Goal: Task Accomplishment & Management: Manage account settings

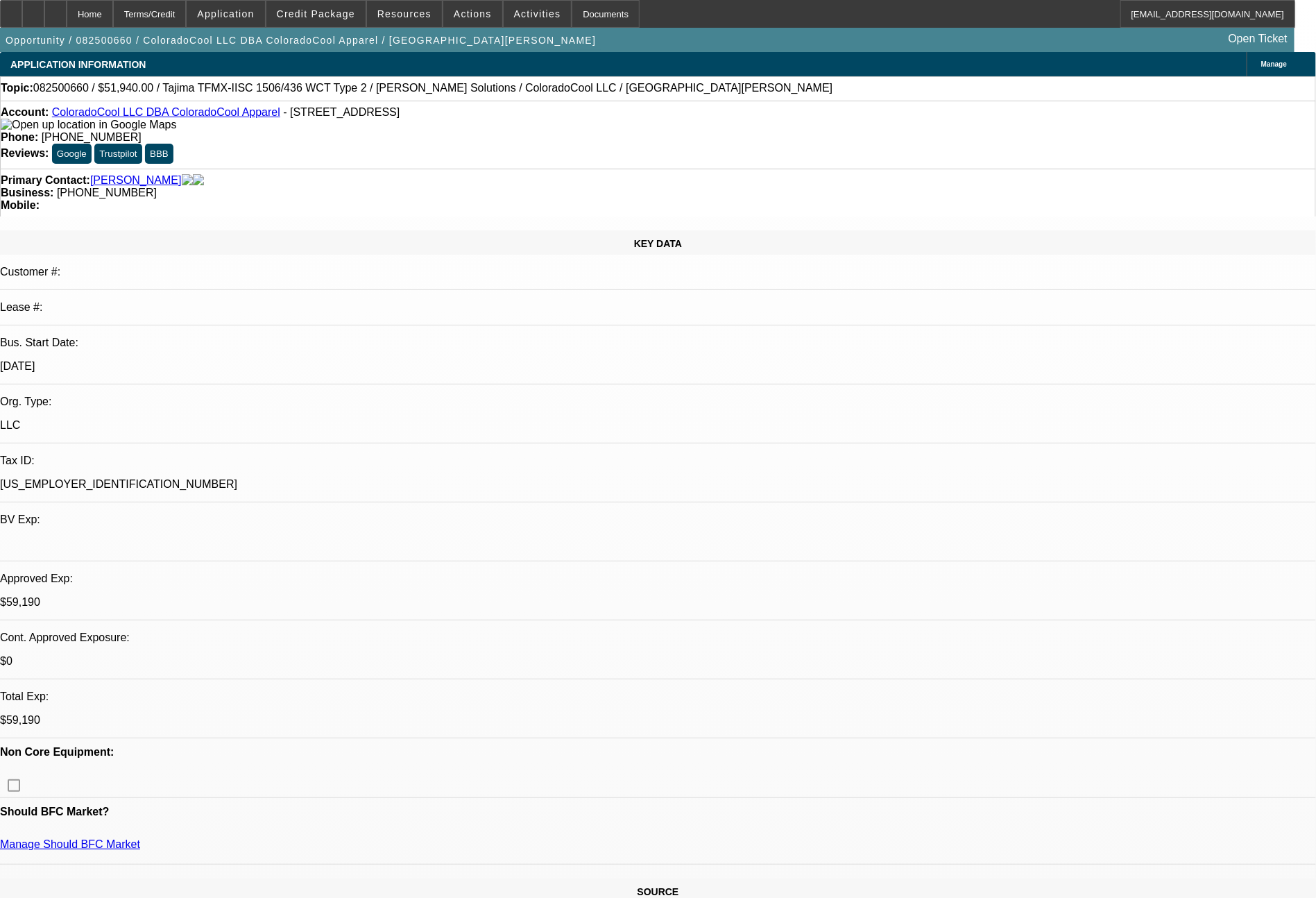
select select "0"
select select "2"
select select "0"
select select "2"
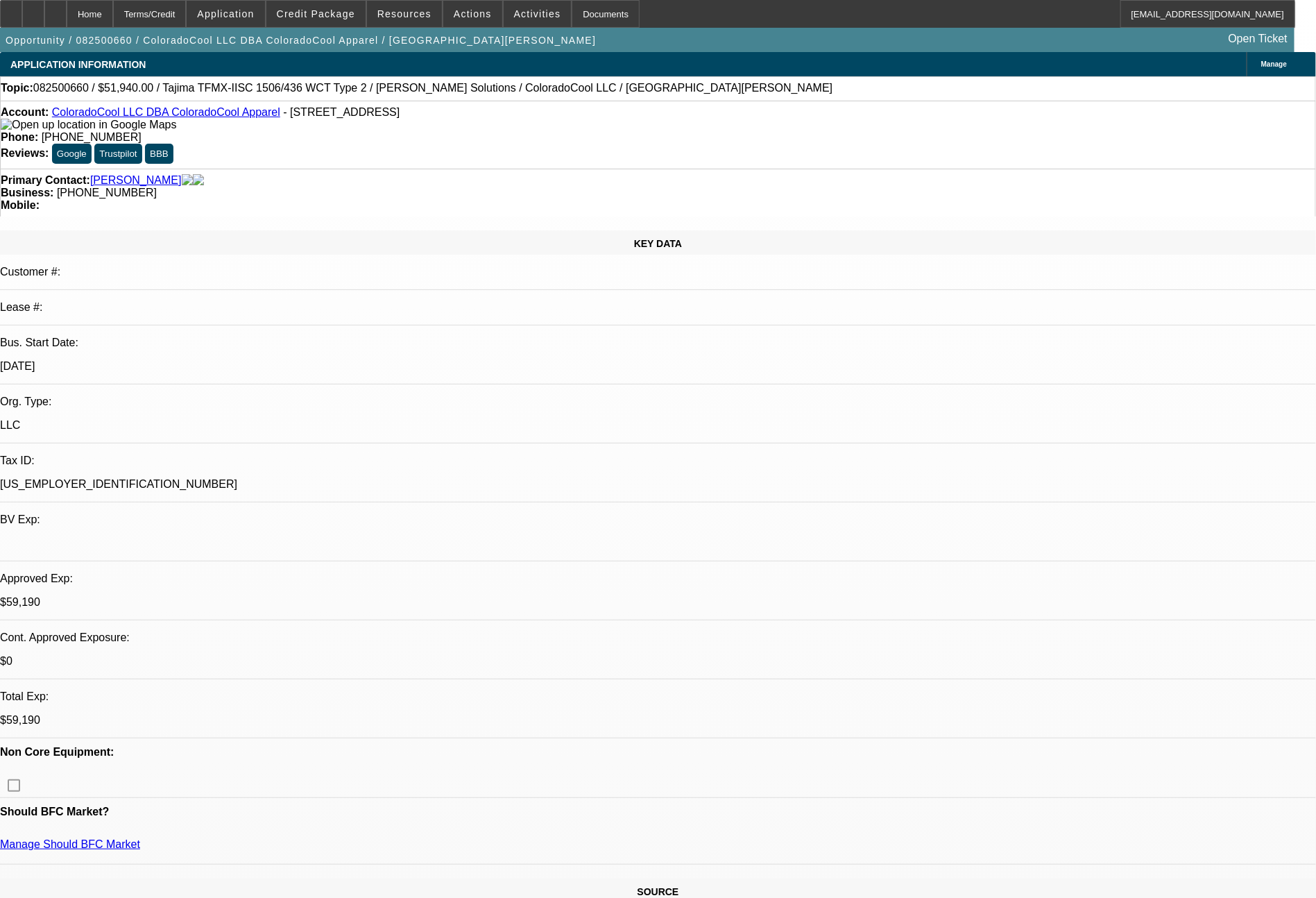
select select "0"
select select "2"
select select "0"
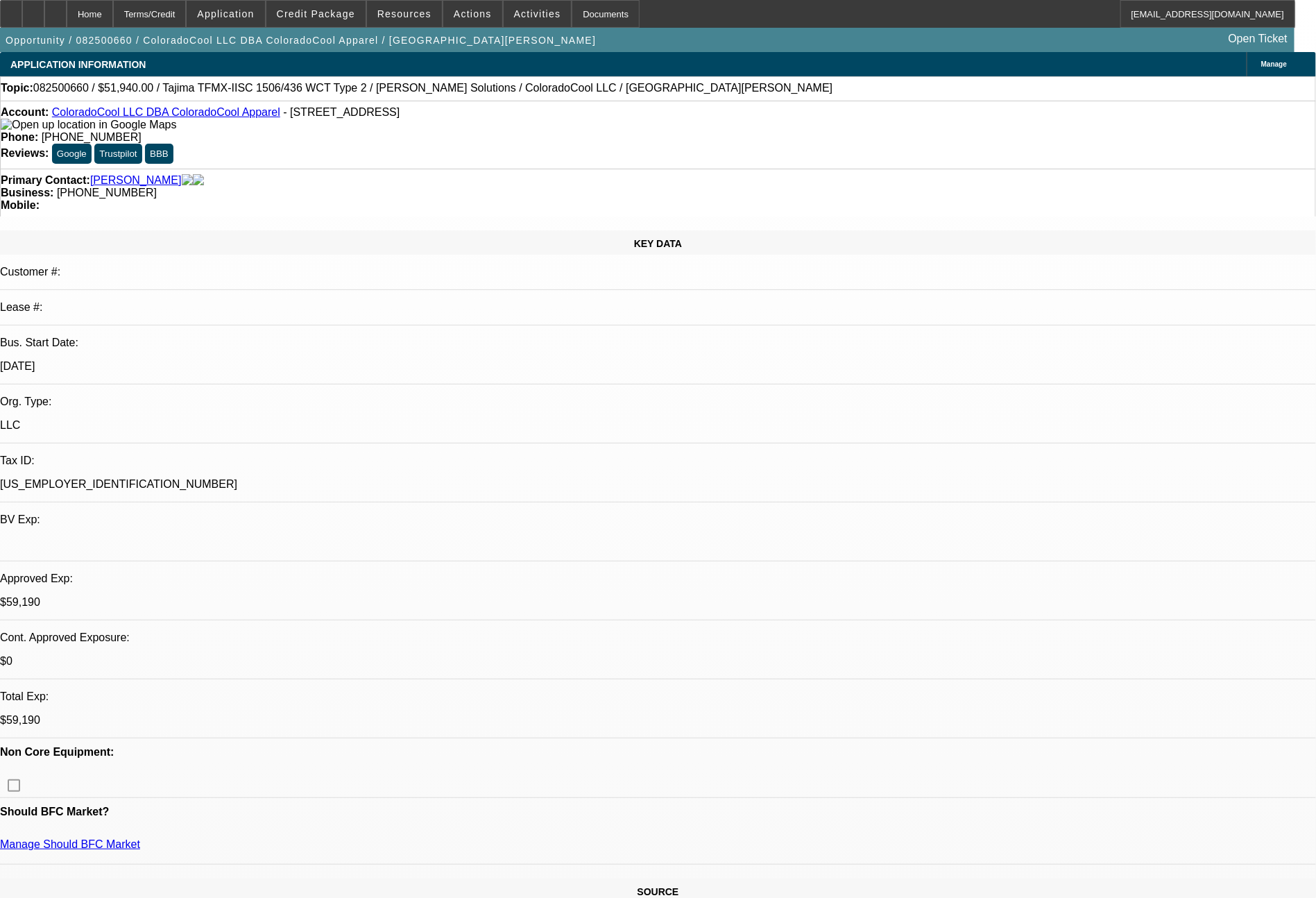
select select "2"
select select "0"
select select "1"
select select "2"
select select "6"
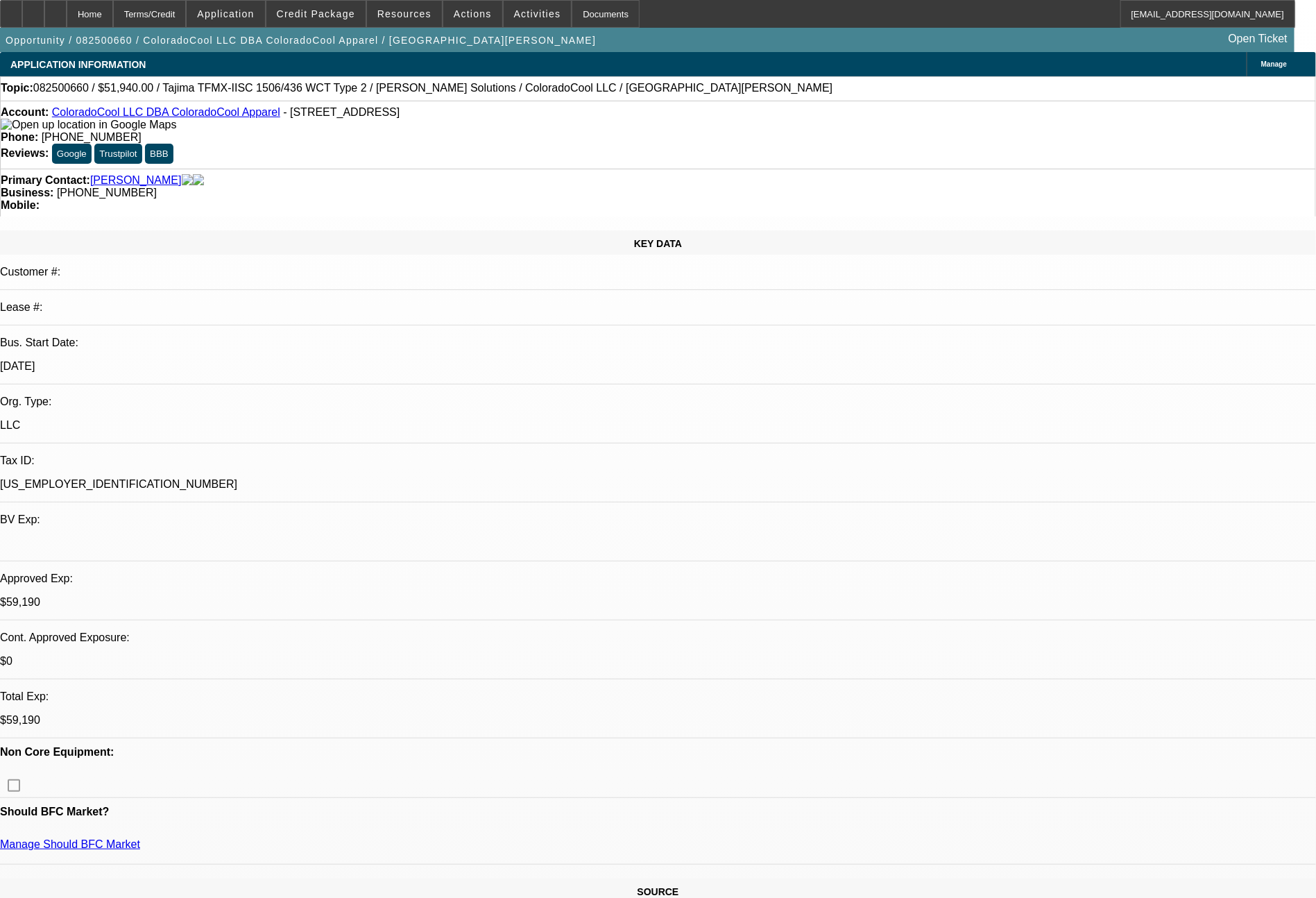
select select "1"
select select "2"
select select "6"
select select "1"
select select "2"
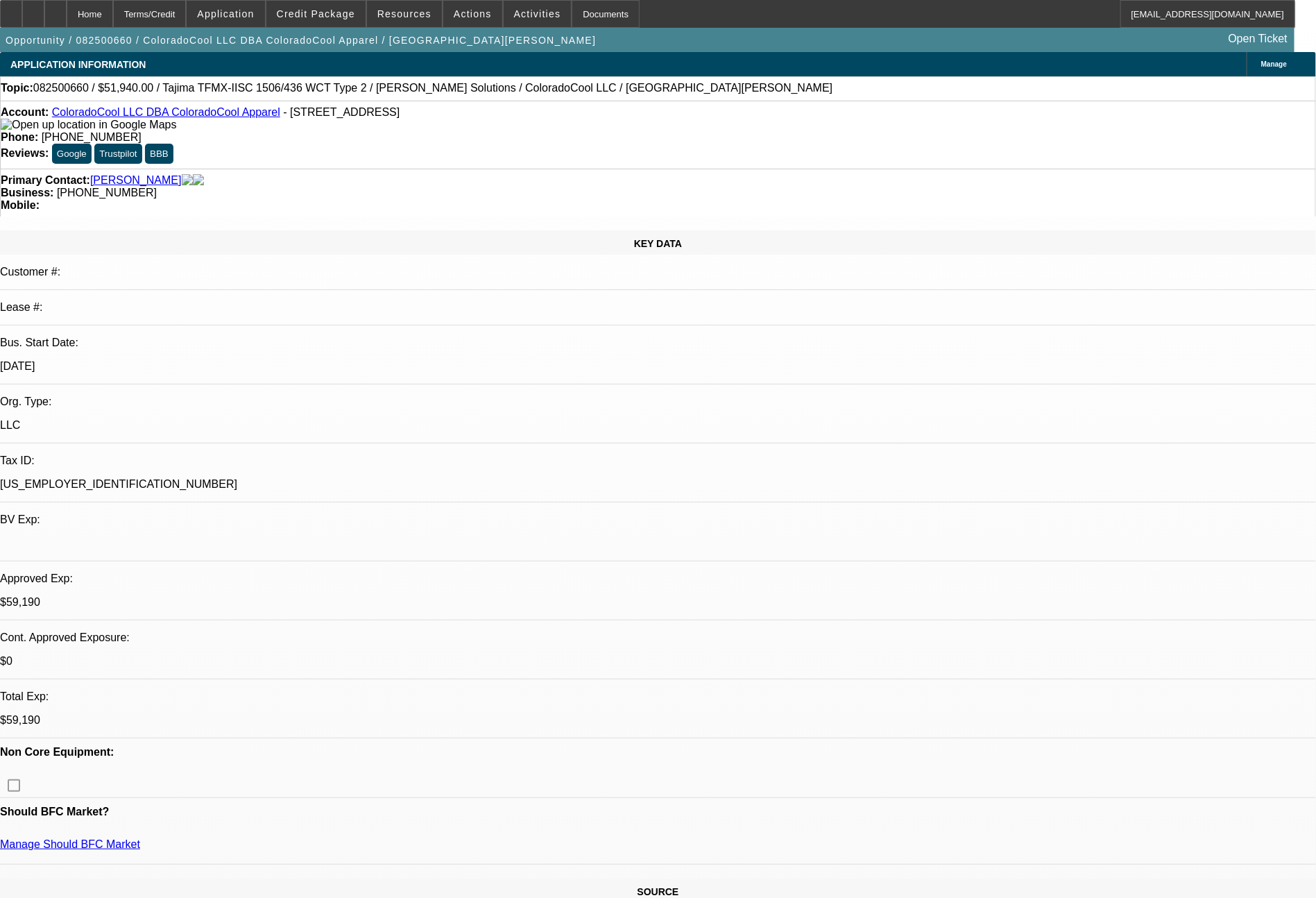
select select "6"
select select "1"
select select "2"
select select "6"
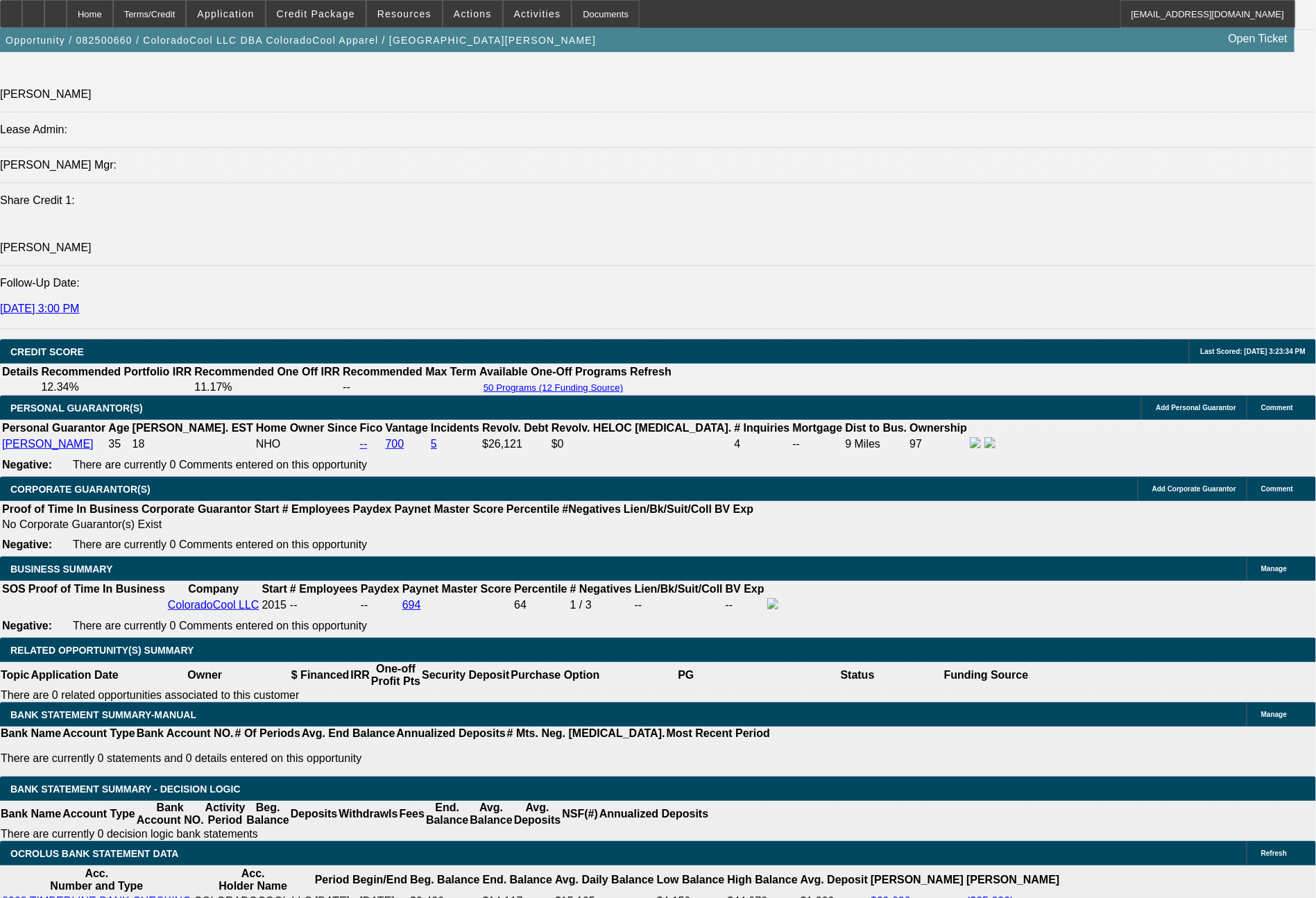
scroll to position [1901, 0]
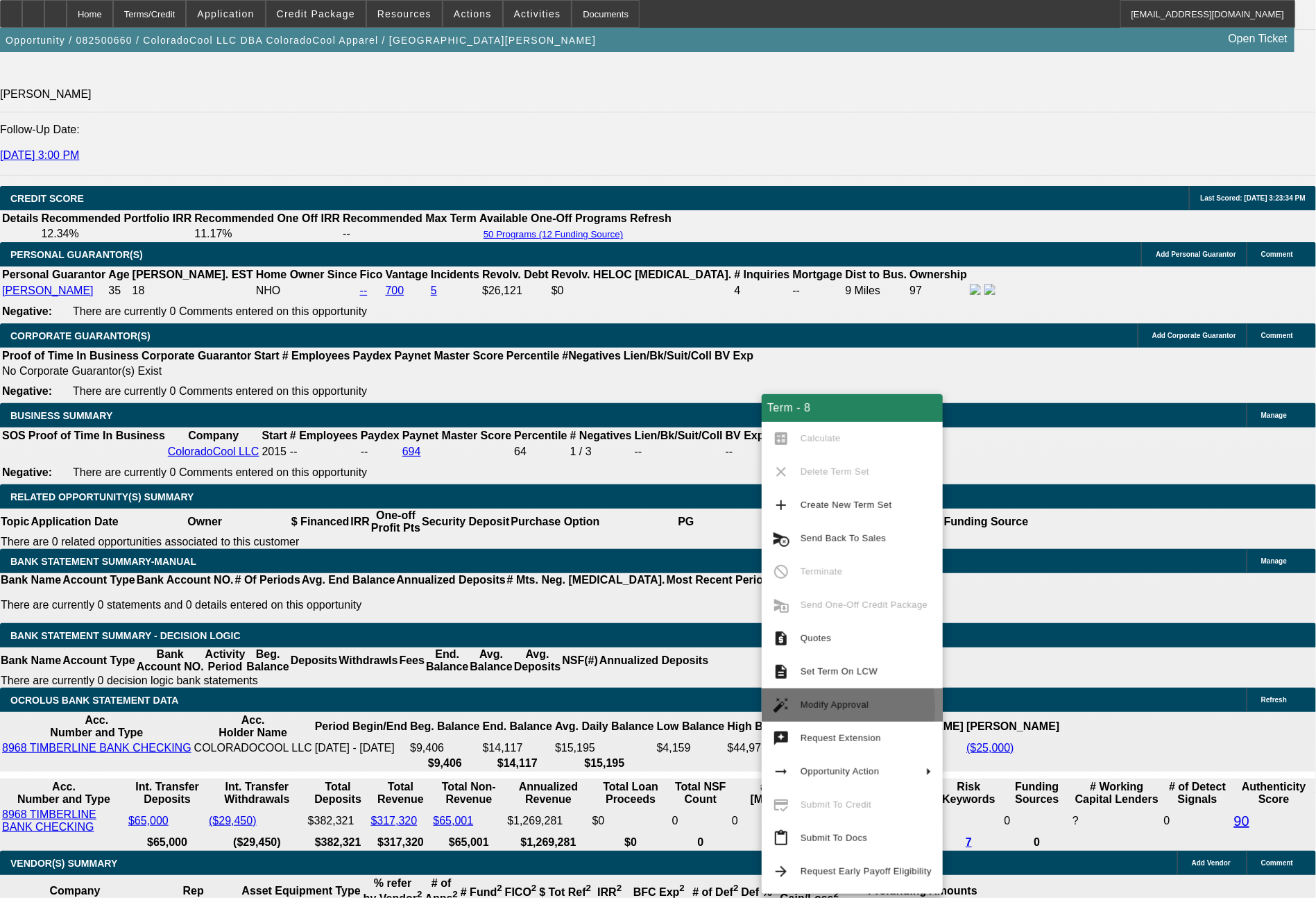
click at [802, 709] on span "Modify Approval" at bounding box center [835, 705] width 69 height 11
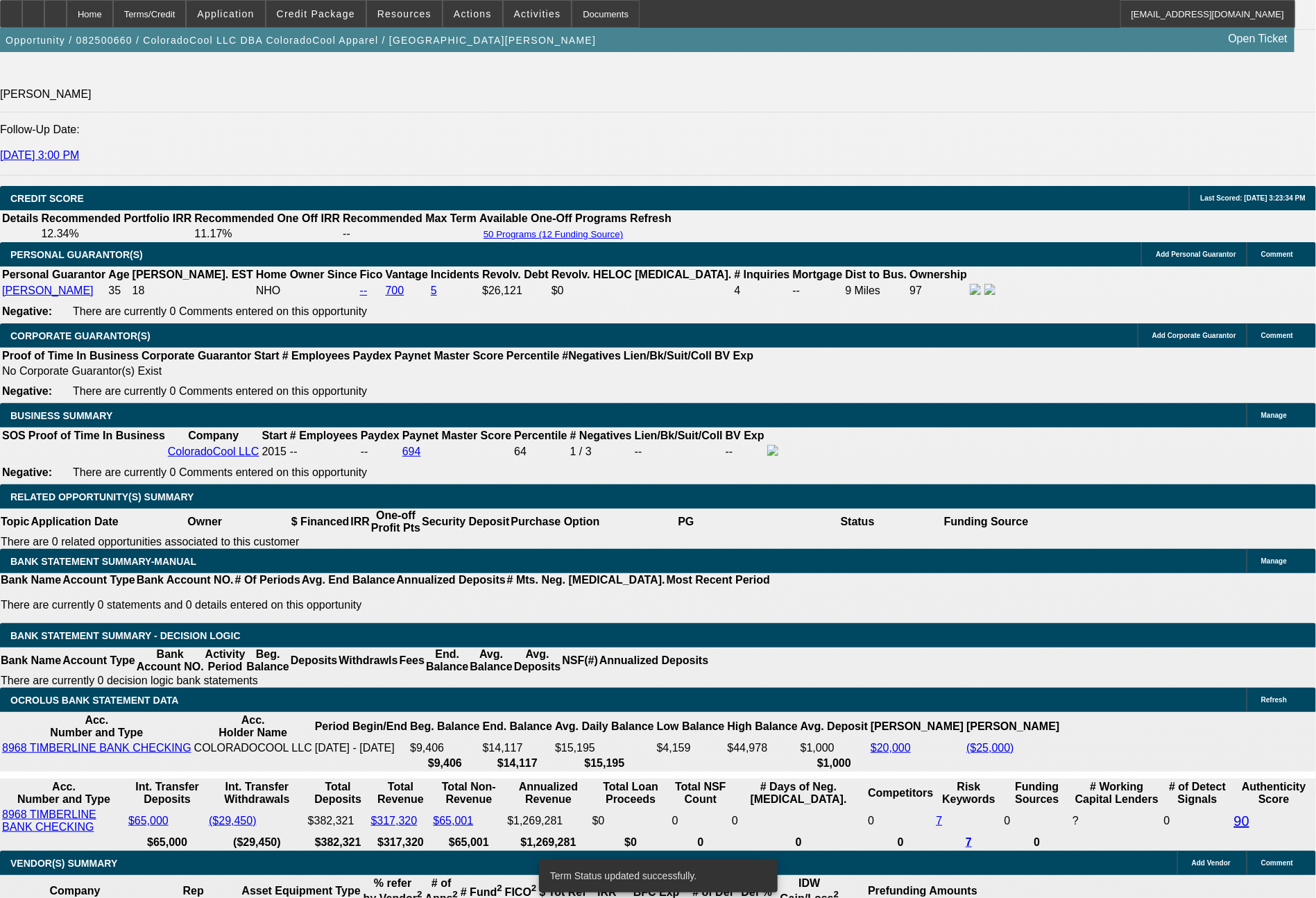
select select "0"
select select "2"
select select "0"
select select "6"
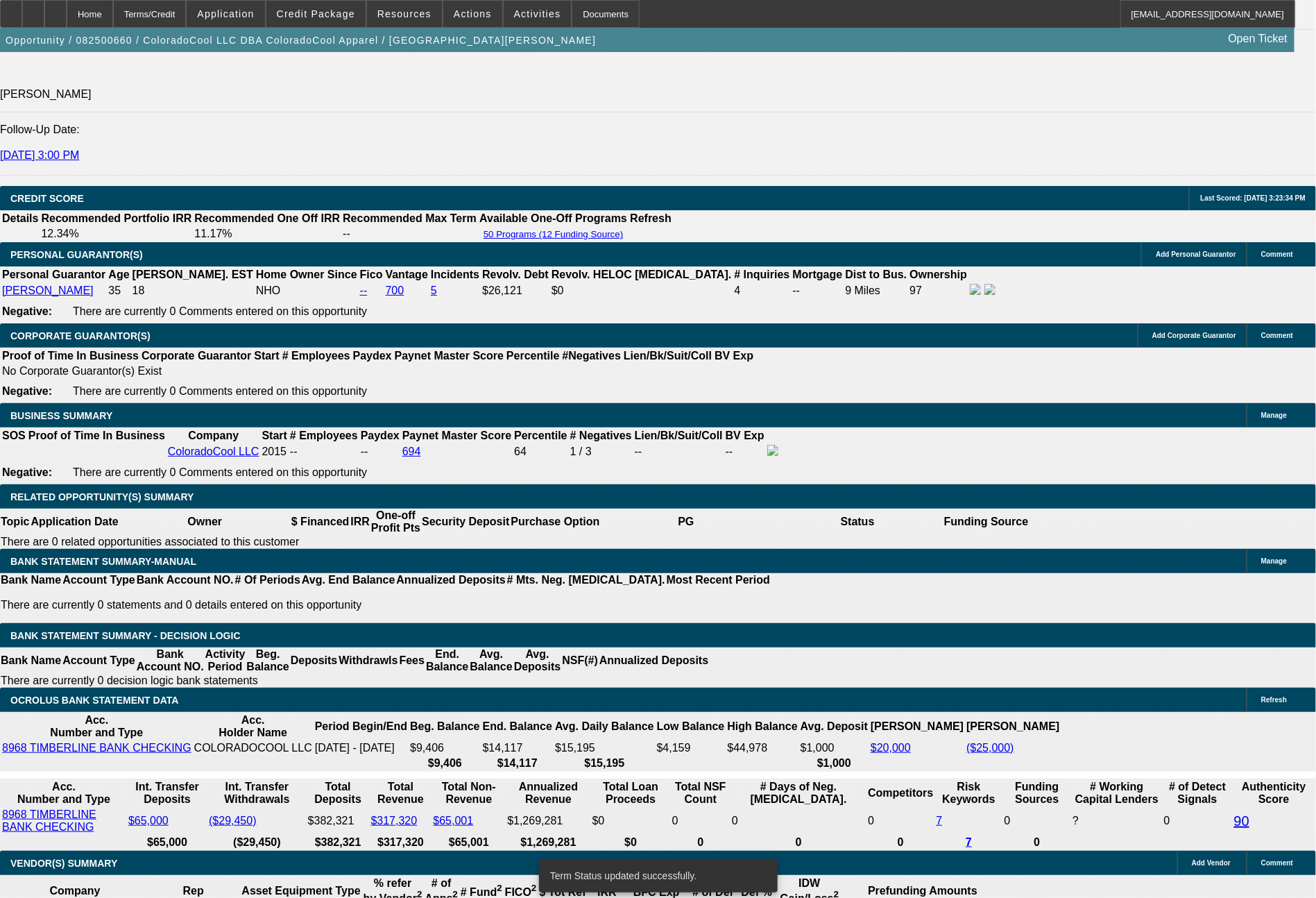
select select "0"
select select "2"
select select "0"
select select "6"
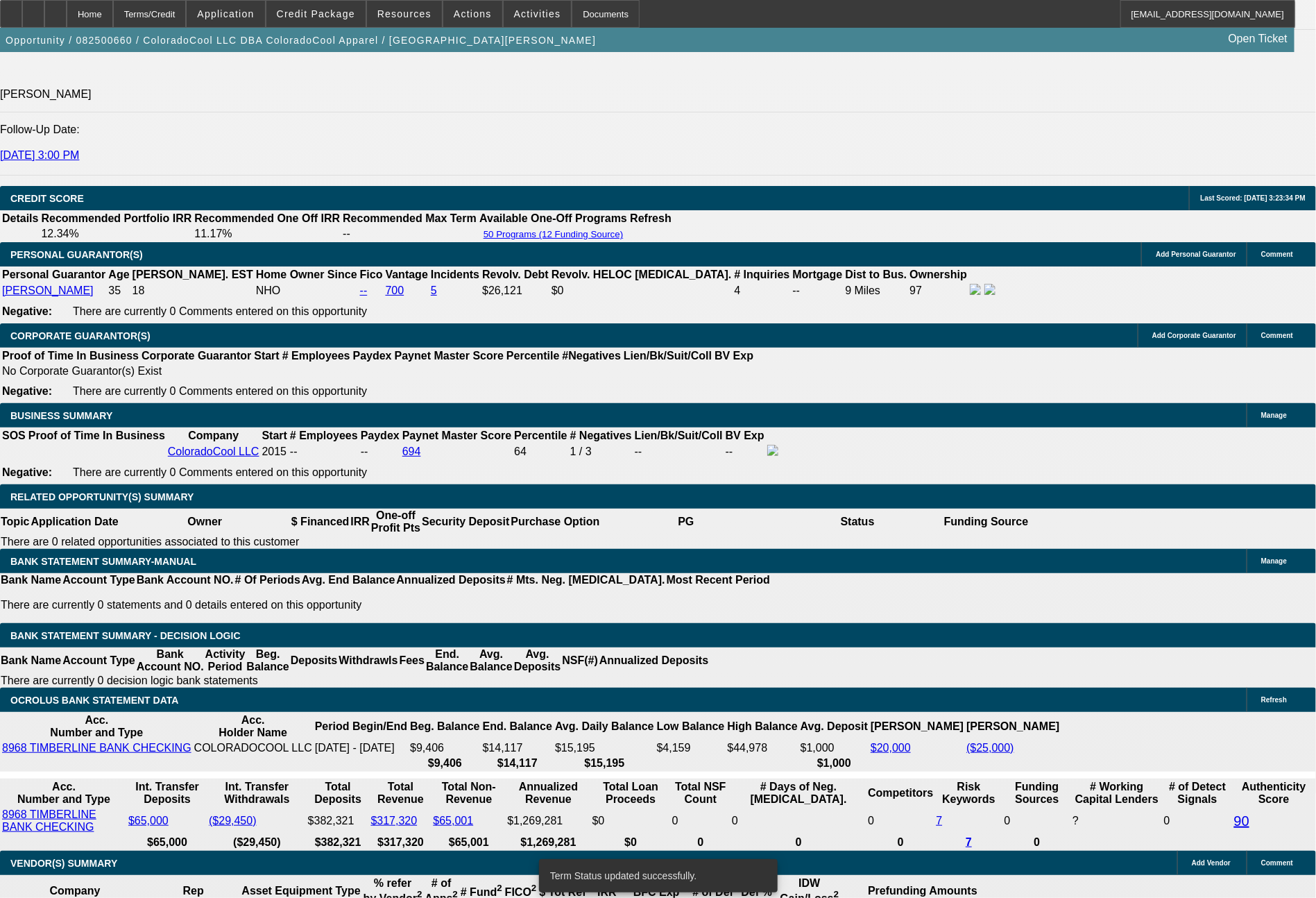
select select "0"
select select "2"
select select "0"
select select "6"
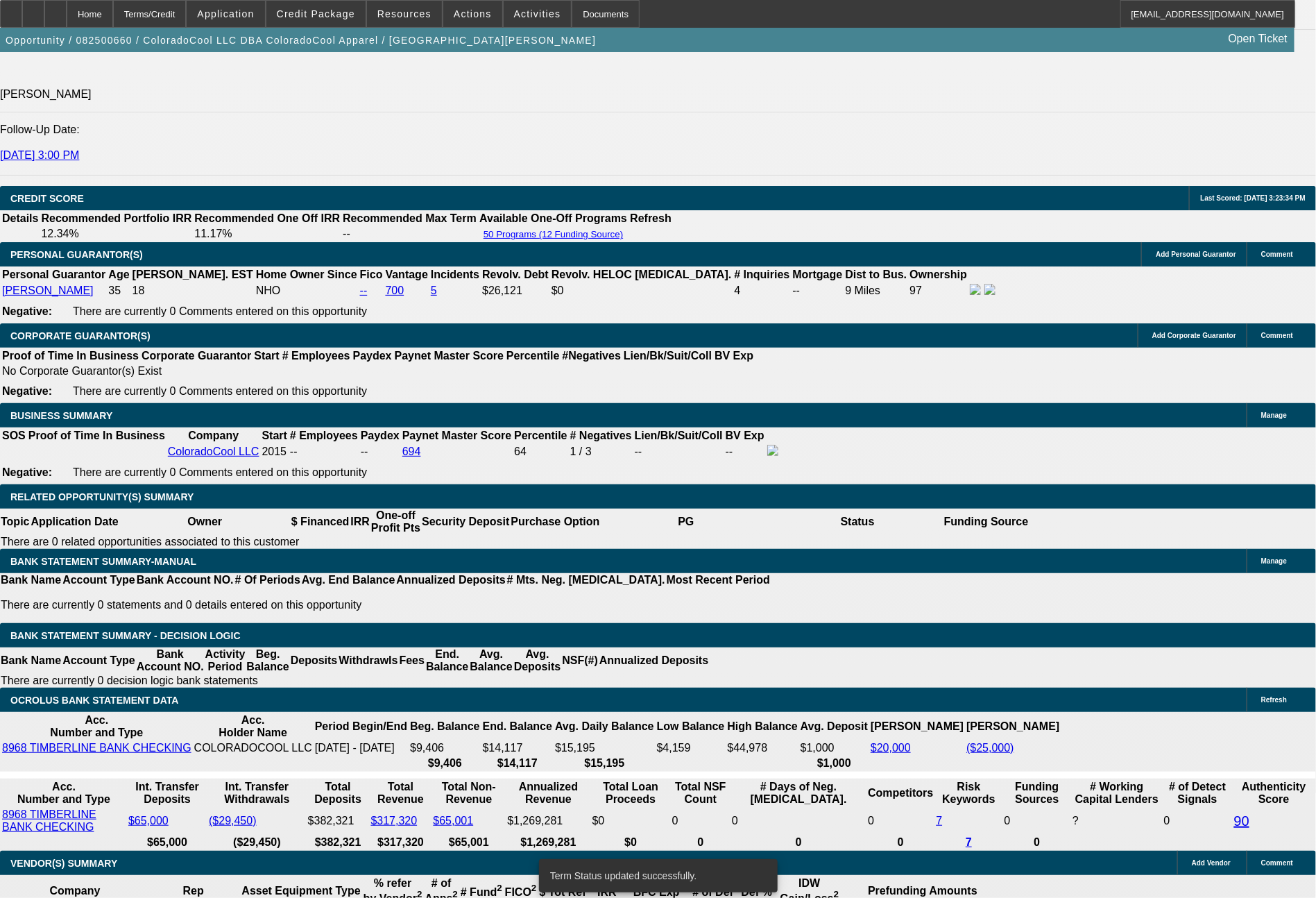
select select "0"
select select "2"
select select "0"
select select "6"
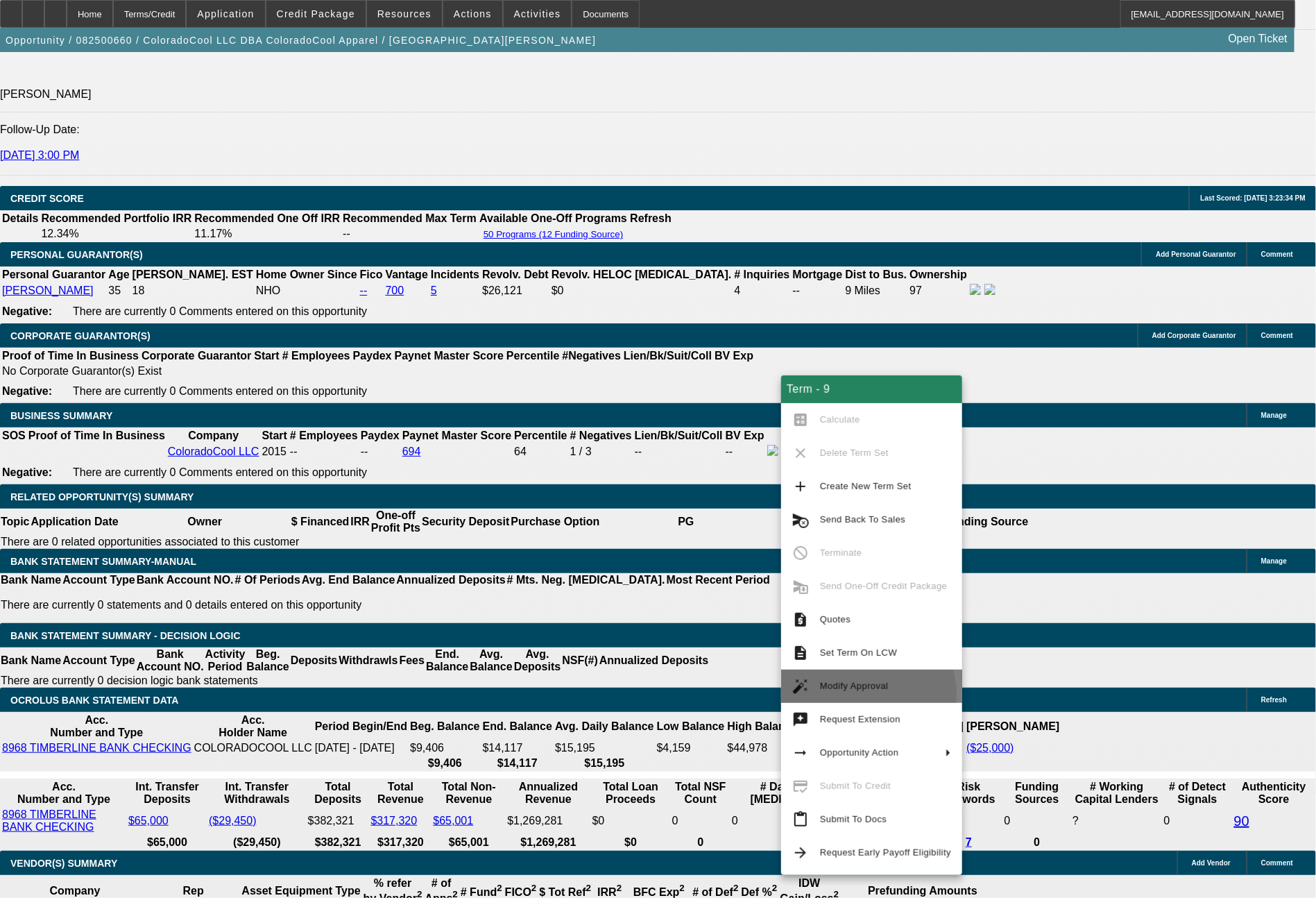
click at [865, 694] on span "Modify Approval" at bounding box center [885, 686] width 131 height 17
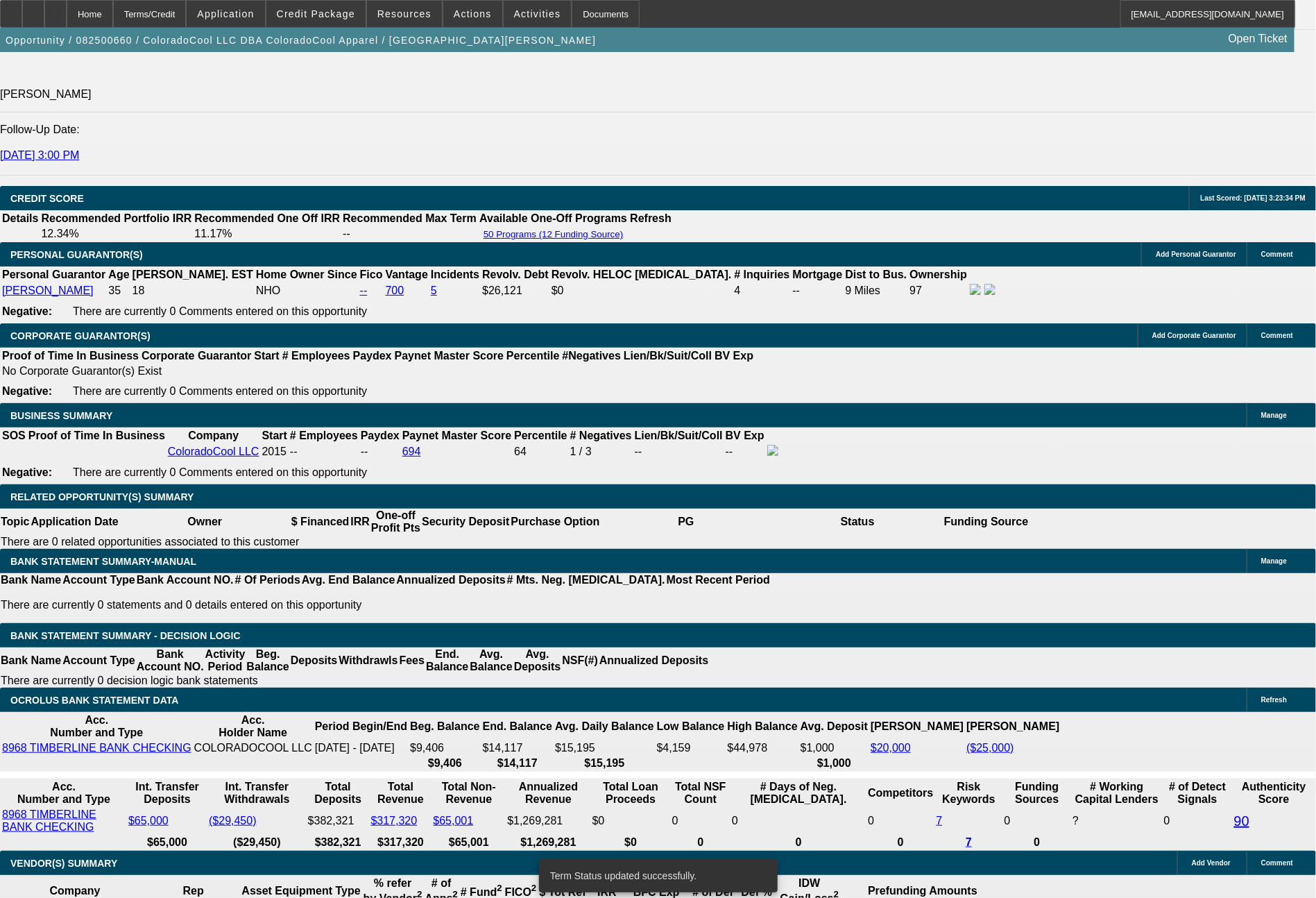
select select "0"
select select "2"
select select "0"
select select "6"
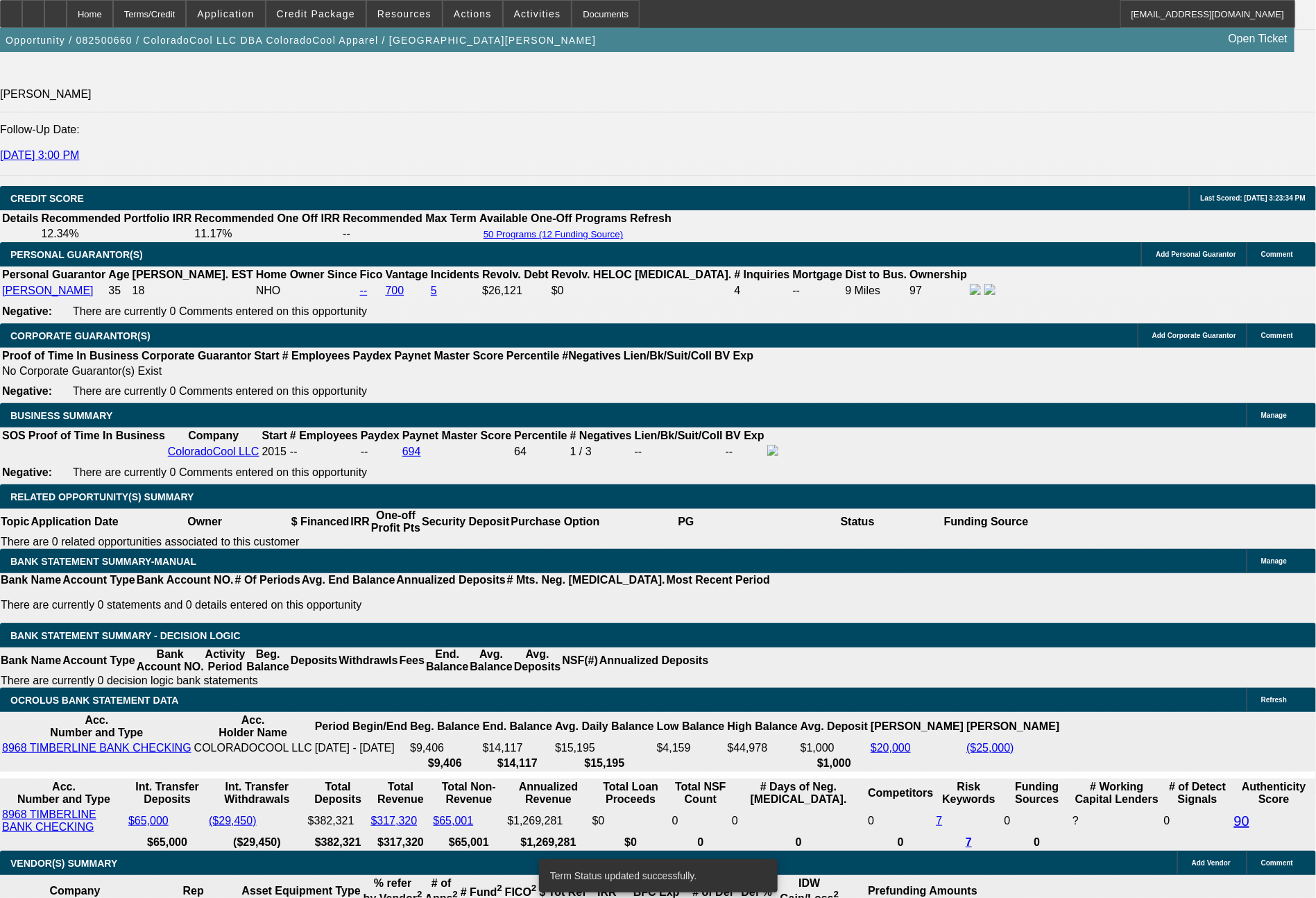
select select "0"
select select "2"
select select "0"
select select "6"
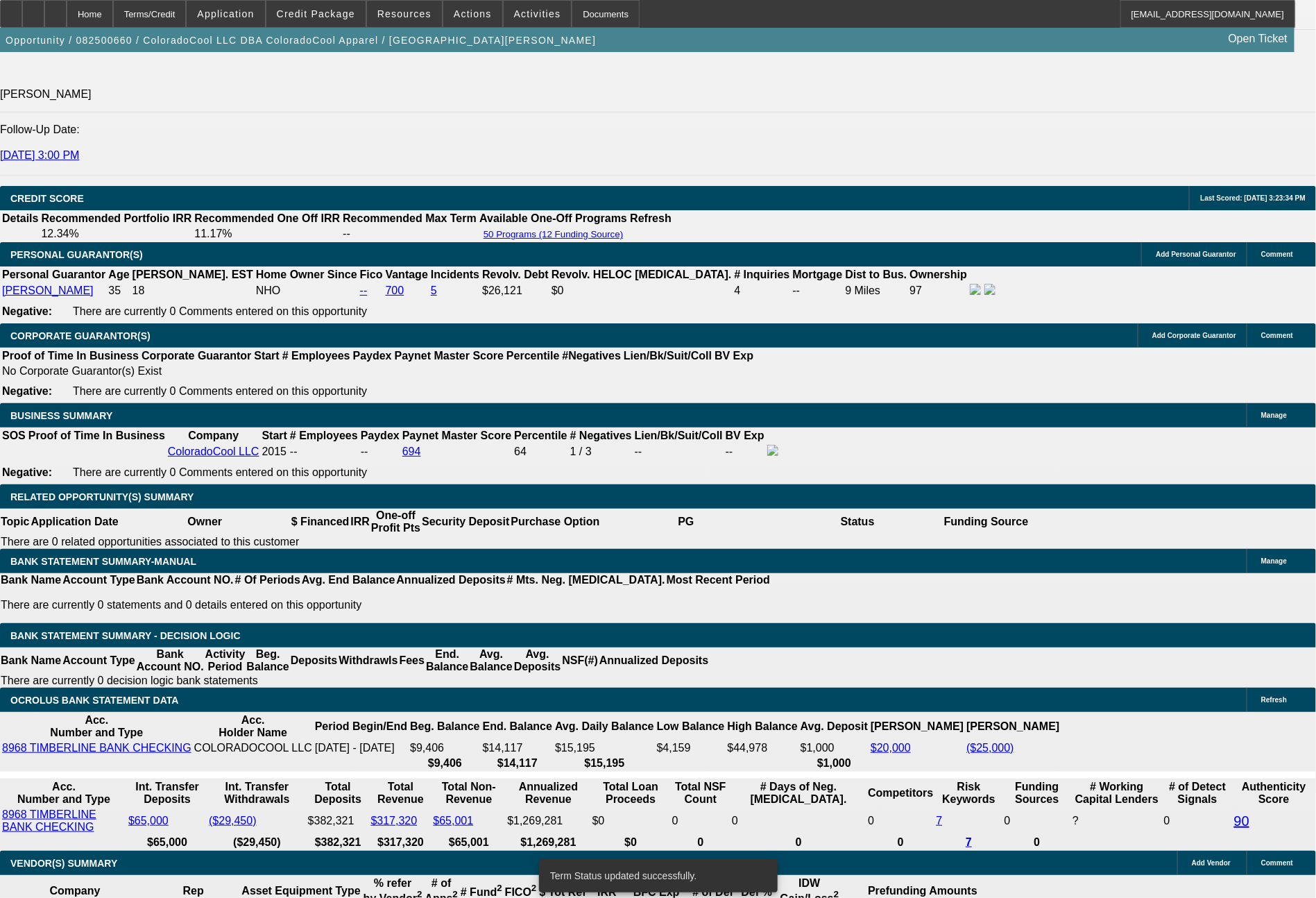
select select "0"
select select "2"
select select "0"
select select "6"
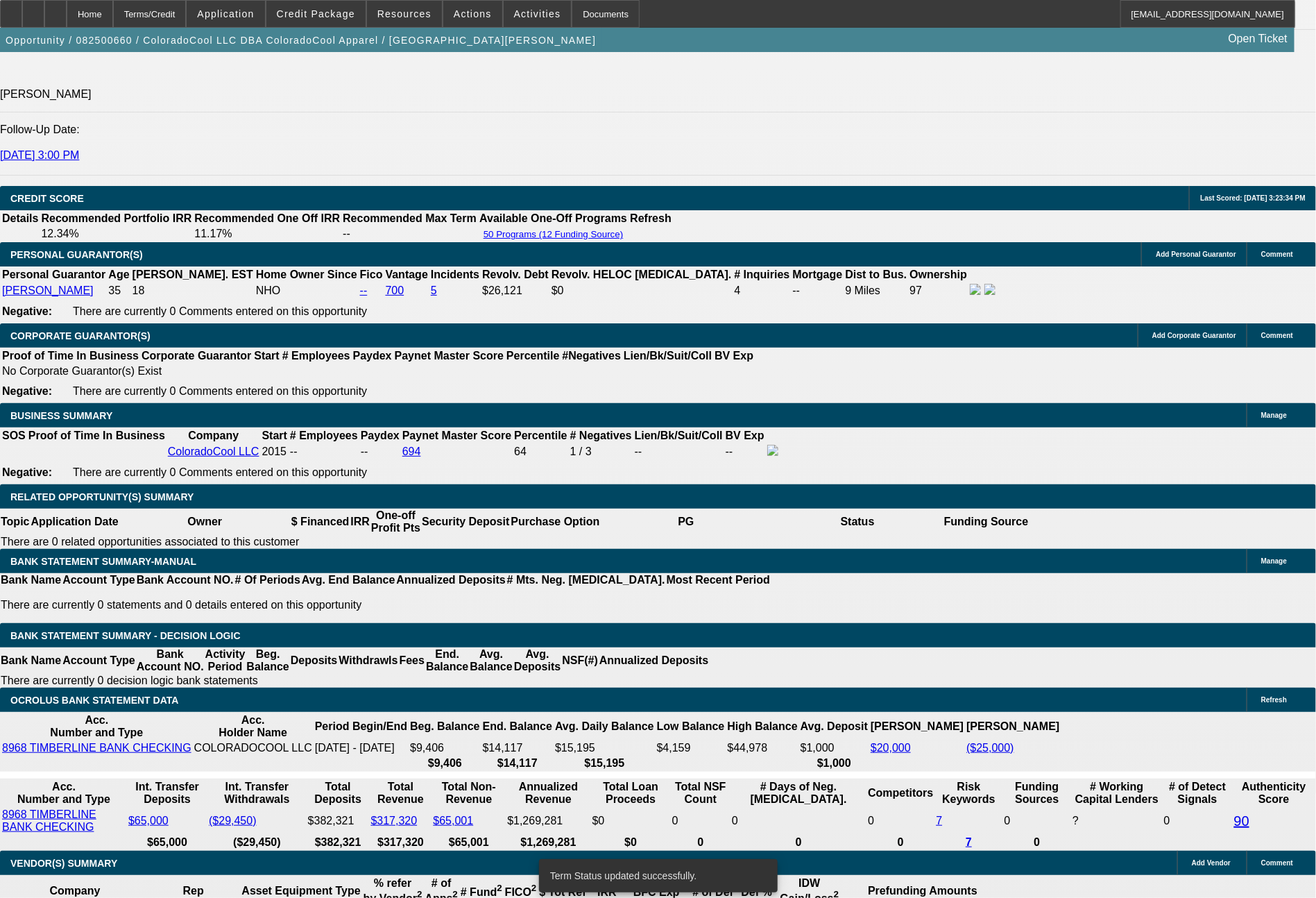
select select "0"
select select "2"
select select "0"
select select "6"
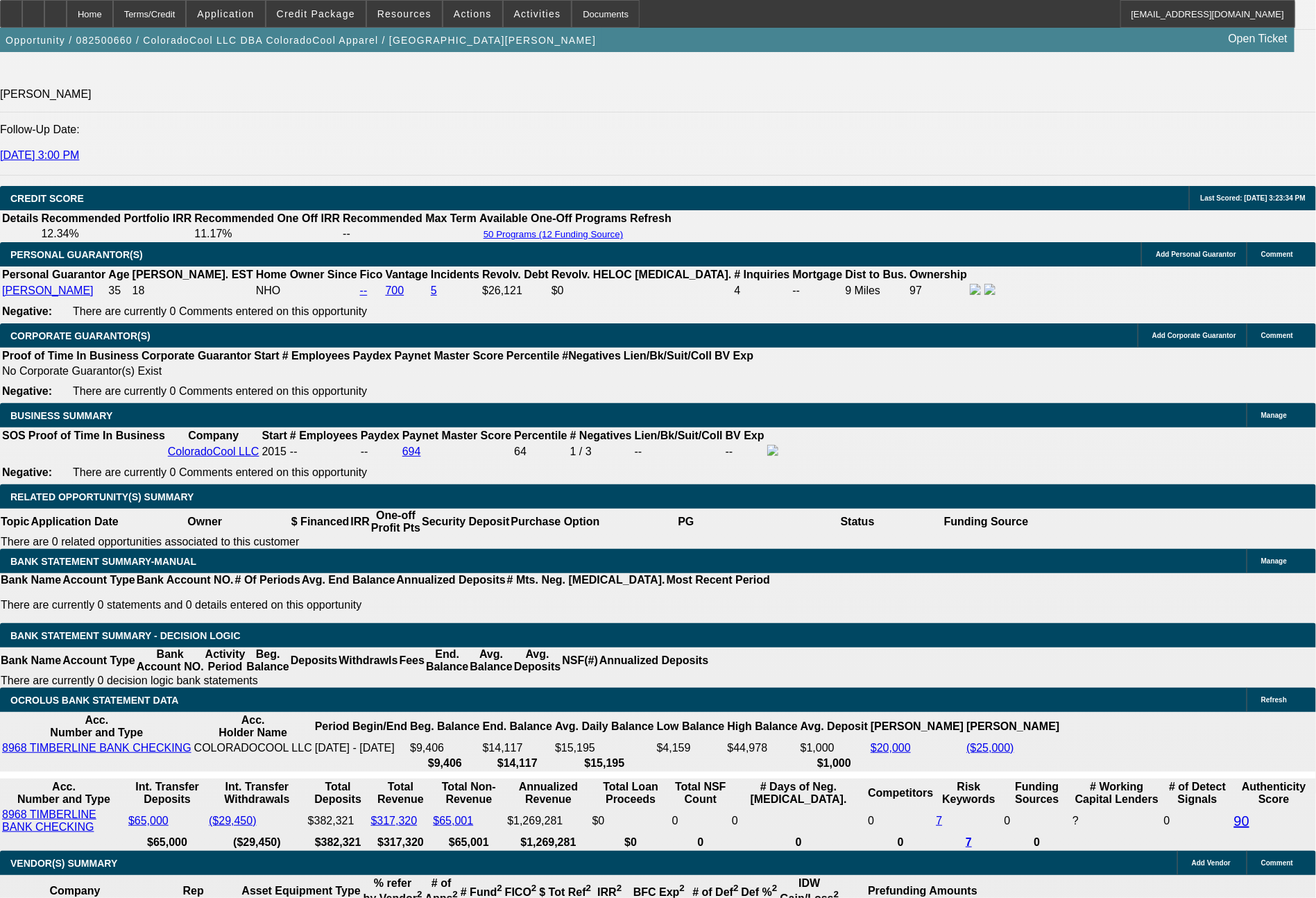
select select "0"
select select "2"
select select "0"
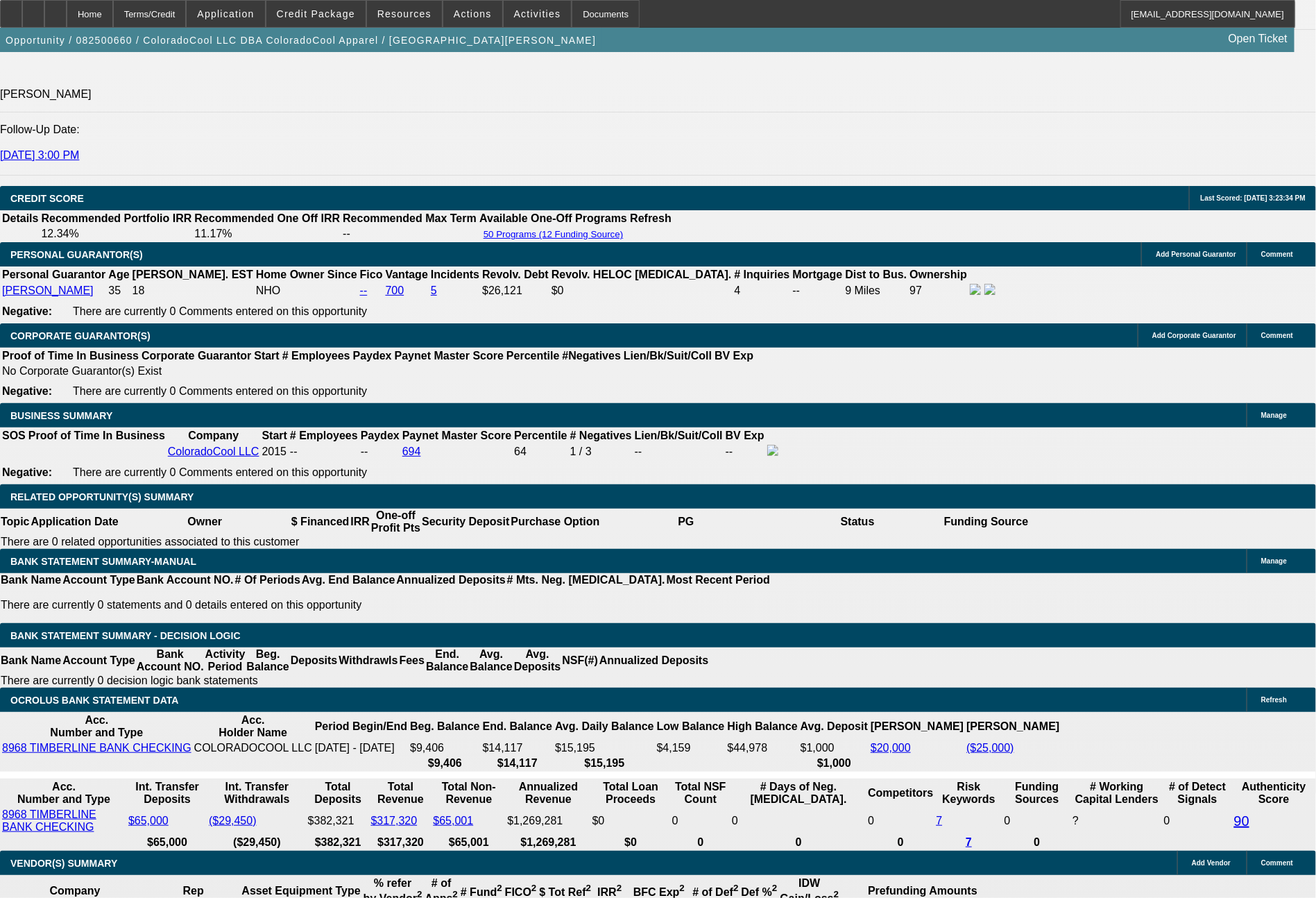
select select "6"
select select "0"
select select "2"
select select "0"
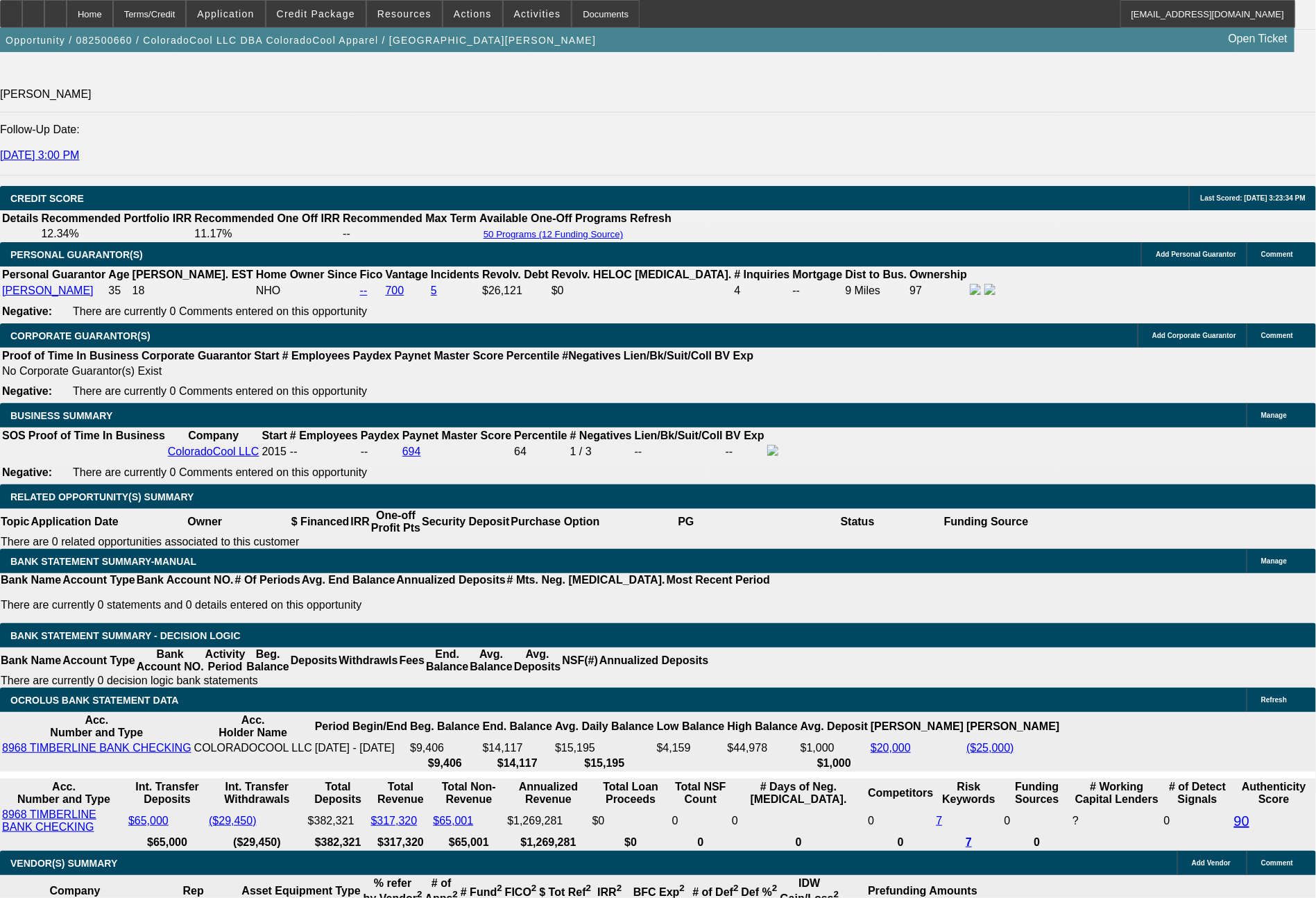
select select "6"
select select "0"
select select "2"
select select "0"
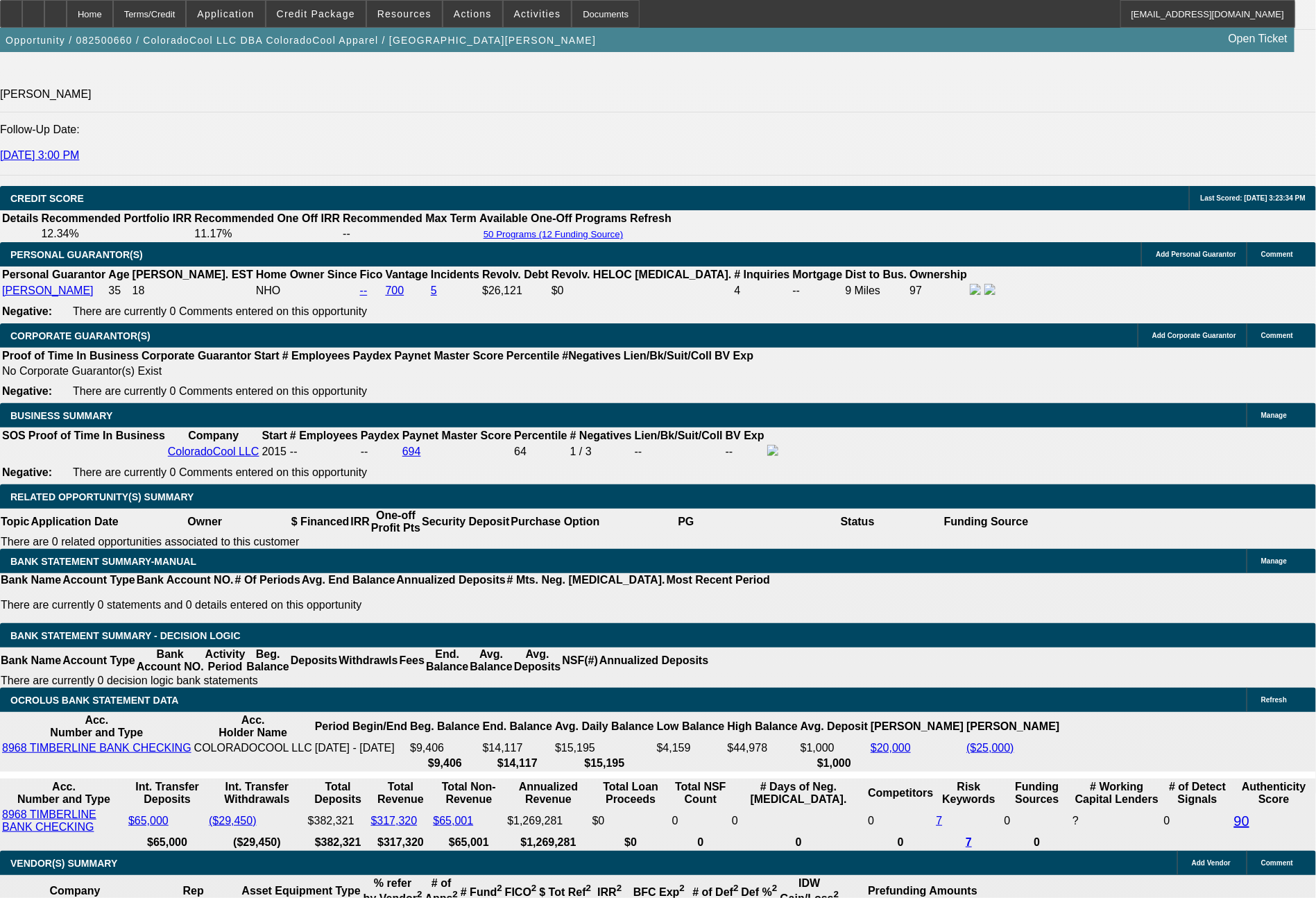
select select "6"
select select "0"
select select "2"
select select "0"
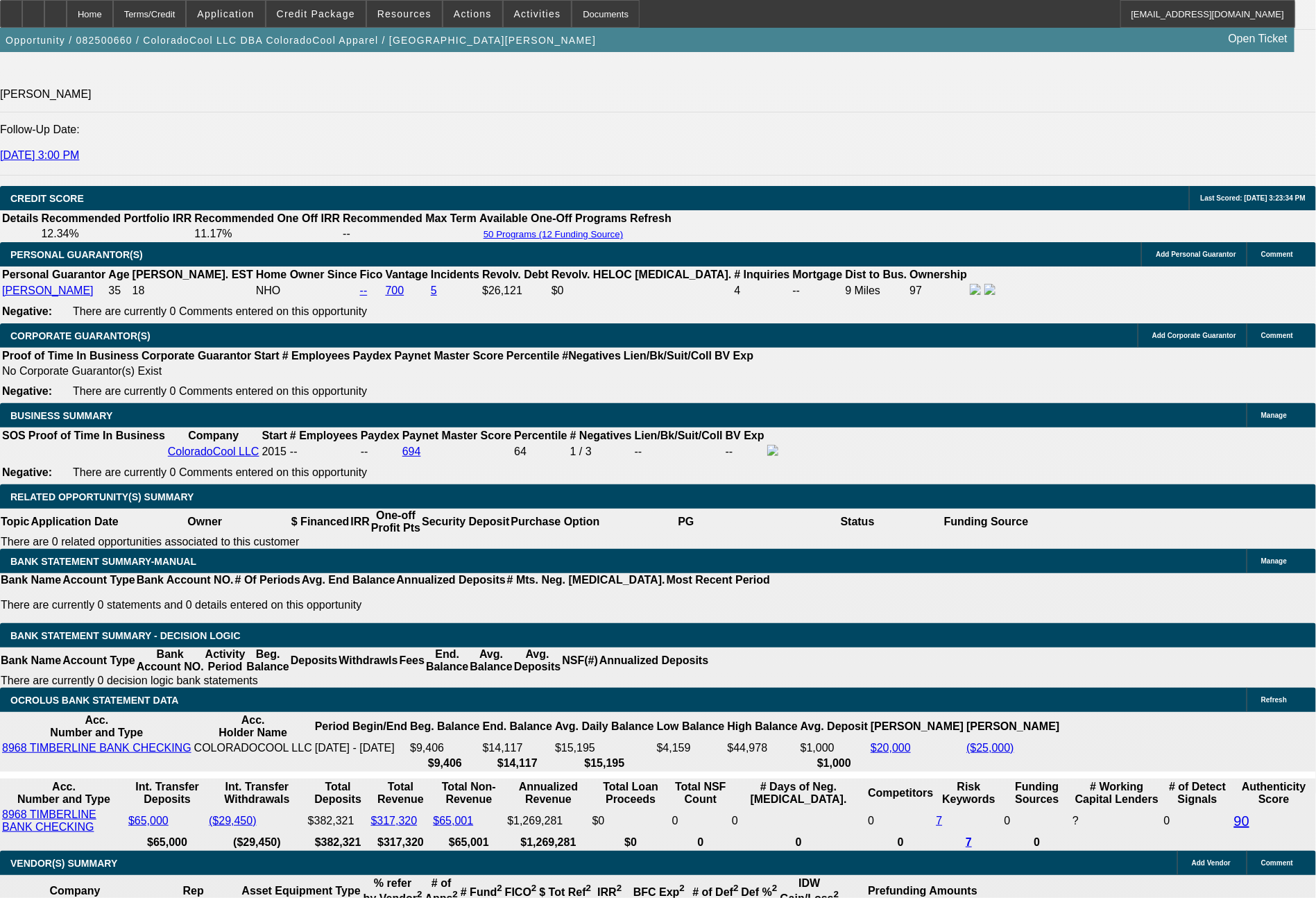
select select "6"
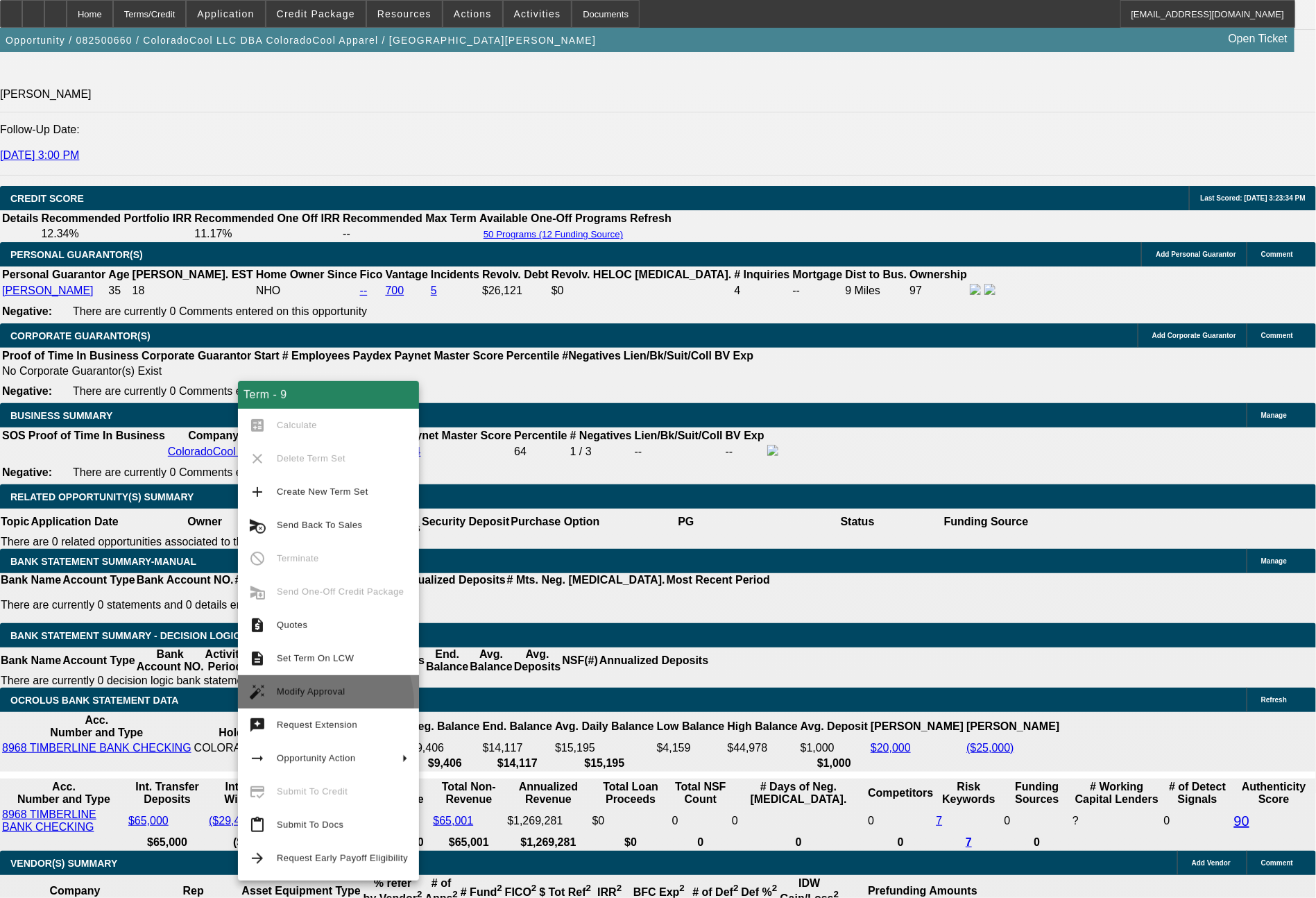
click at [314, 704] on button "auto_fix_high Modify Approval" at bounding box center [328, 692] width 181 height 34
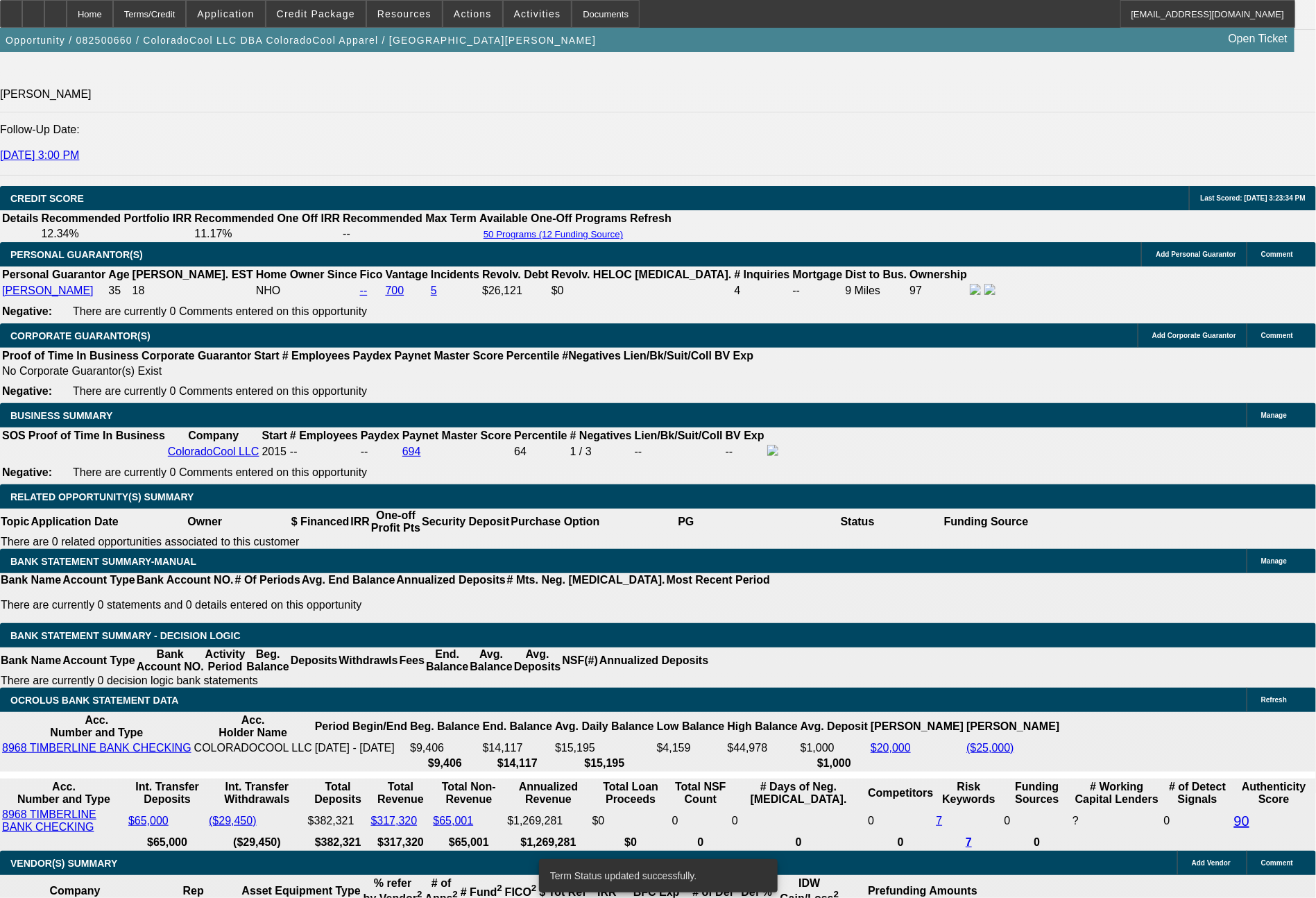
select select "0"
select select "2"
select select "0"
select select "6"
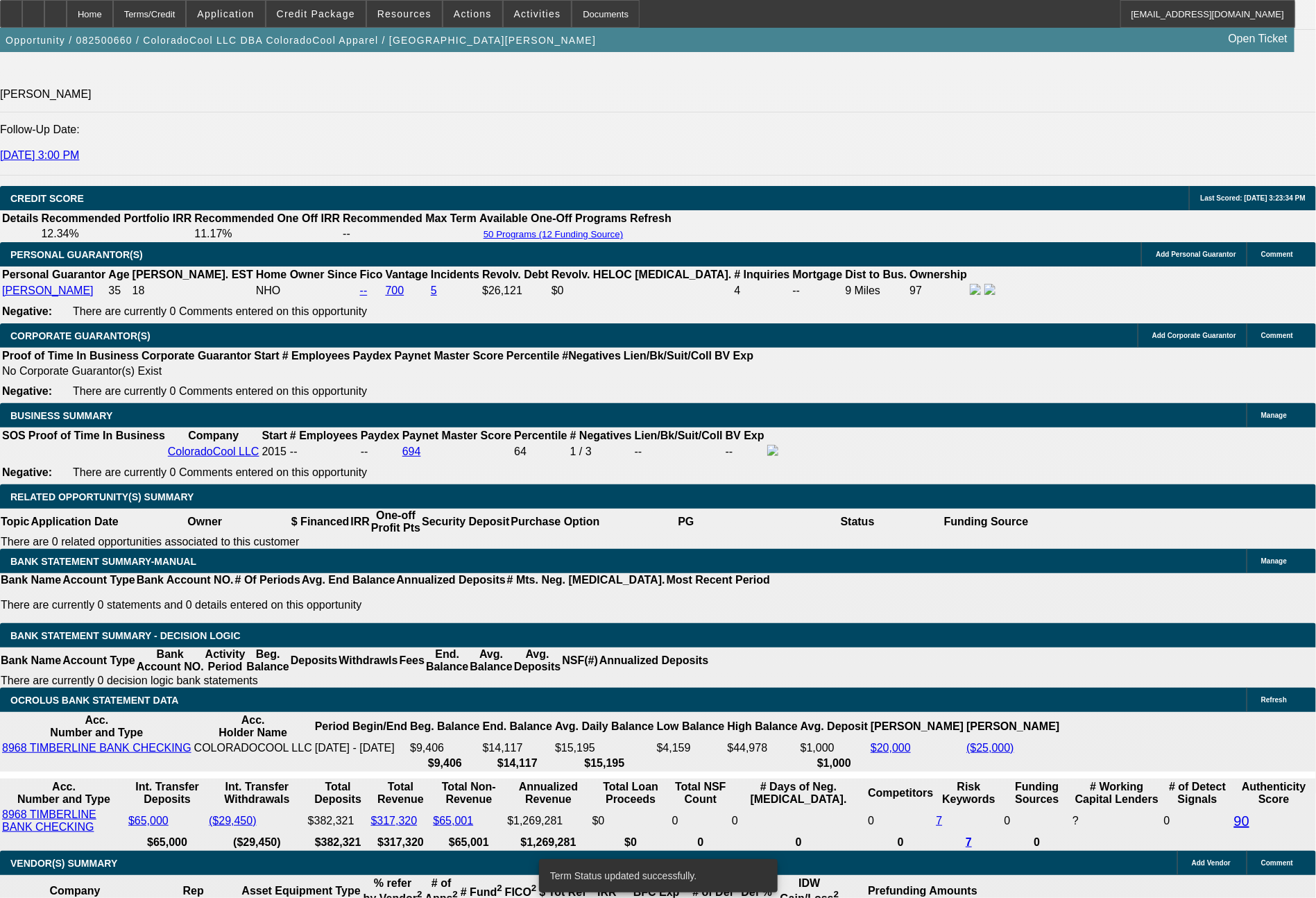
select select "0"
select select "2"
select select "0"
select select "6"
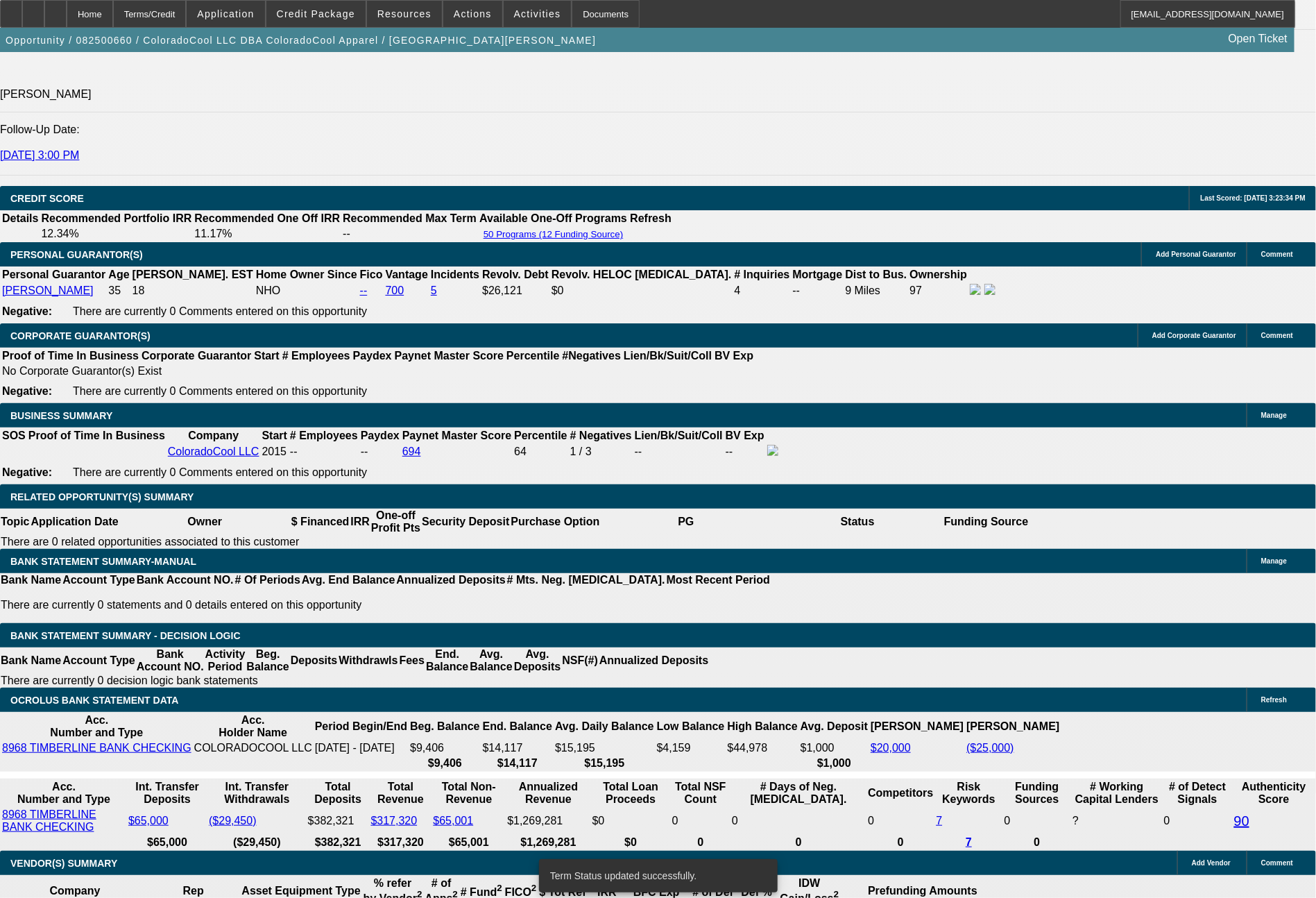
select select "0"
select select "2"
select select "0"
select select "6"
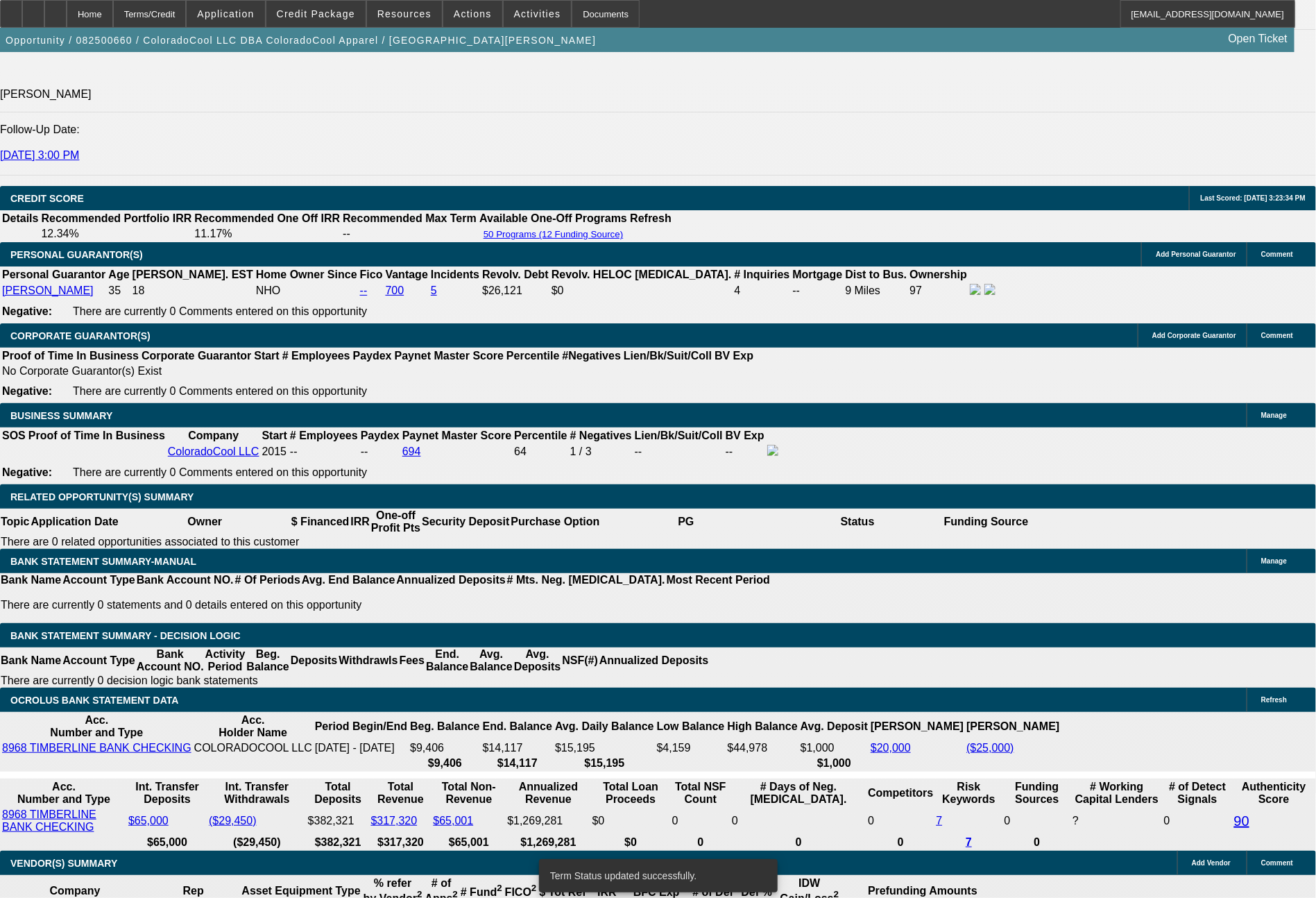
select select "0"
select select "2"
select select "0"
select select "6"
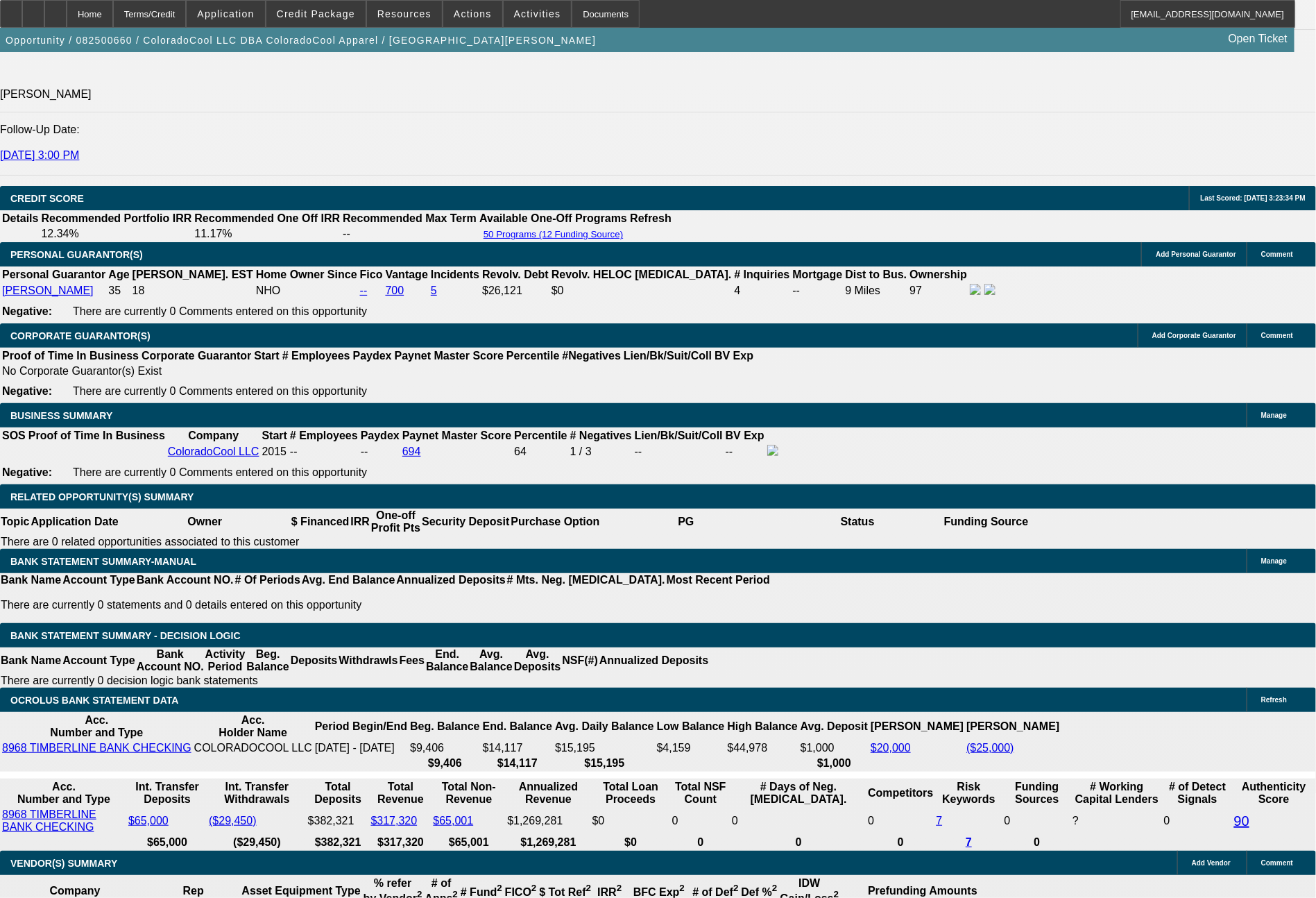
drag, startPoint x: 415, startPoint y: 451, endPoint x: 476, endPoint y: 454, distance: 61.1
type input "$2,000.00"
type input "UNKNOWN"
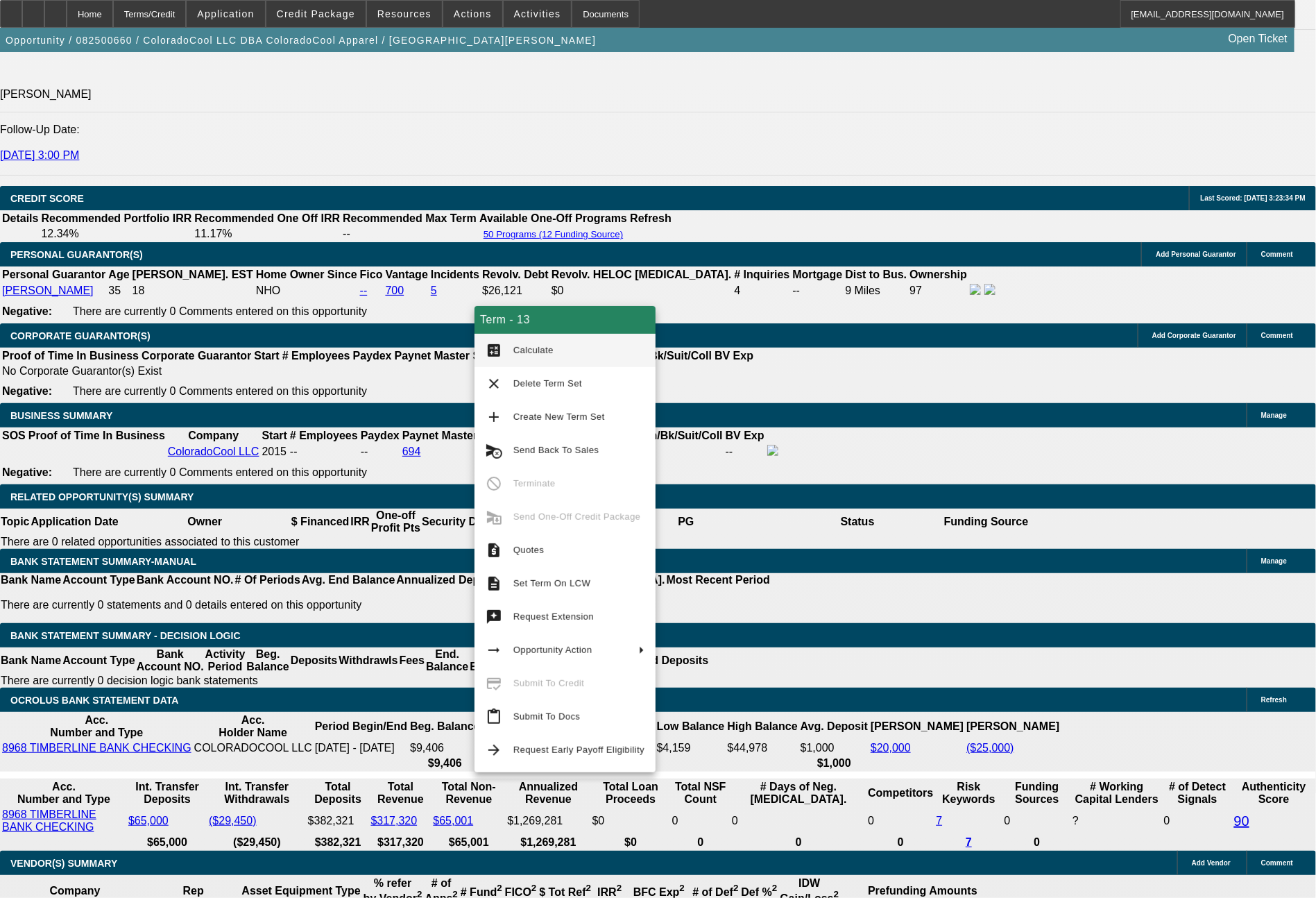
type input "$1,464.62"
type input "$2,929.24"
click at [556, 356] on span "Calculate" at bounding box center [579, 350] width 131 height 17
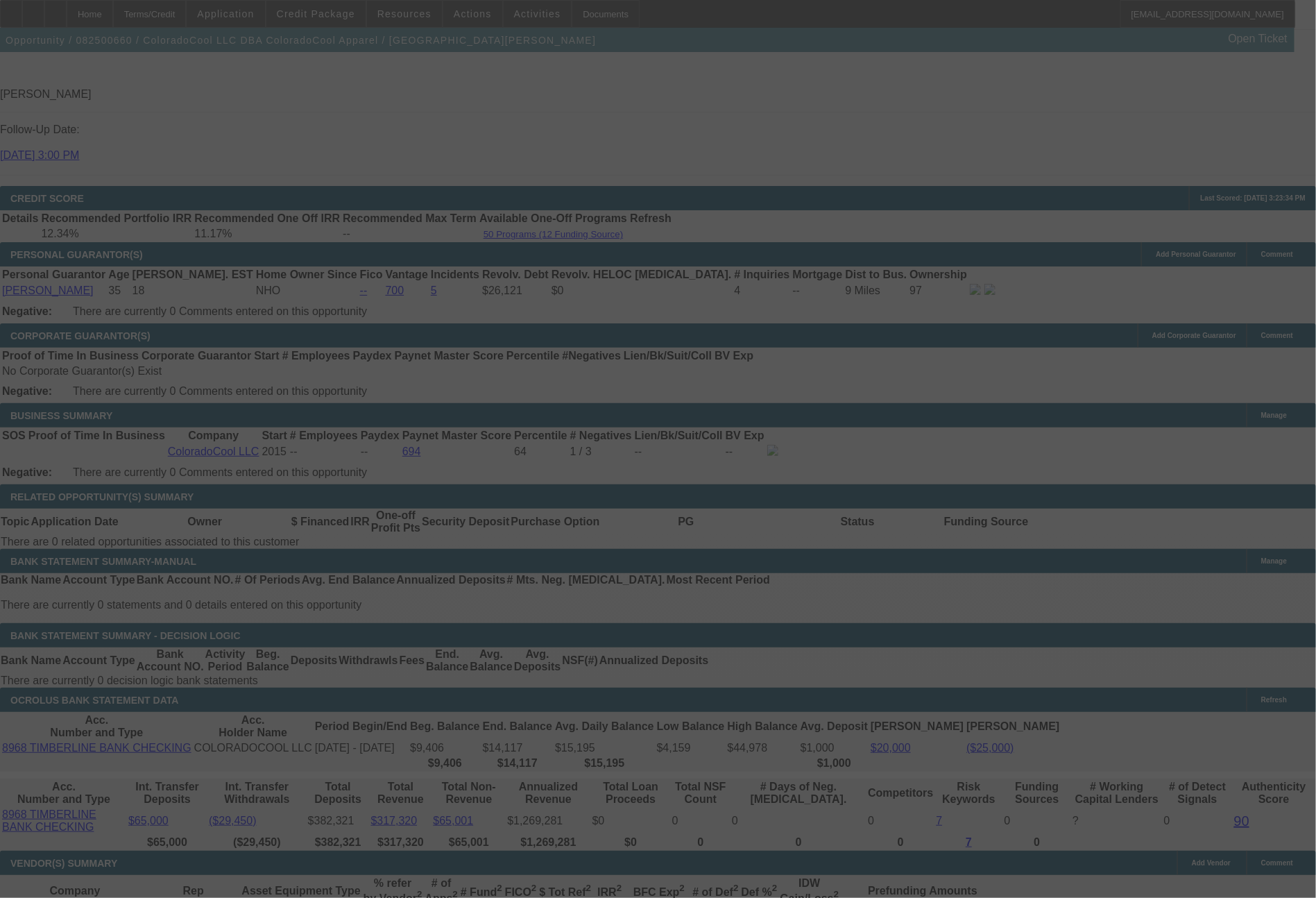
select select "0"
select select "2"
select select "0"
select select "6"
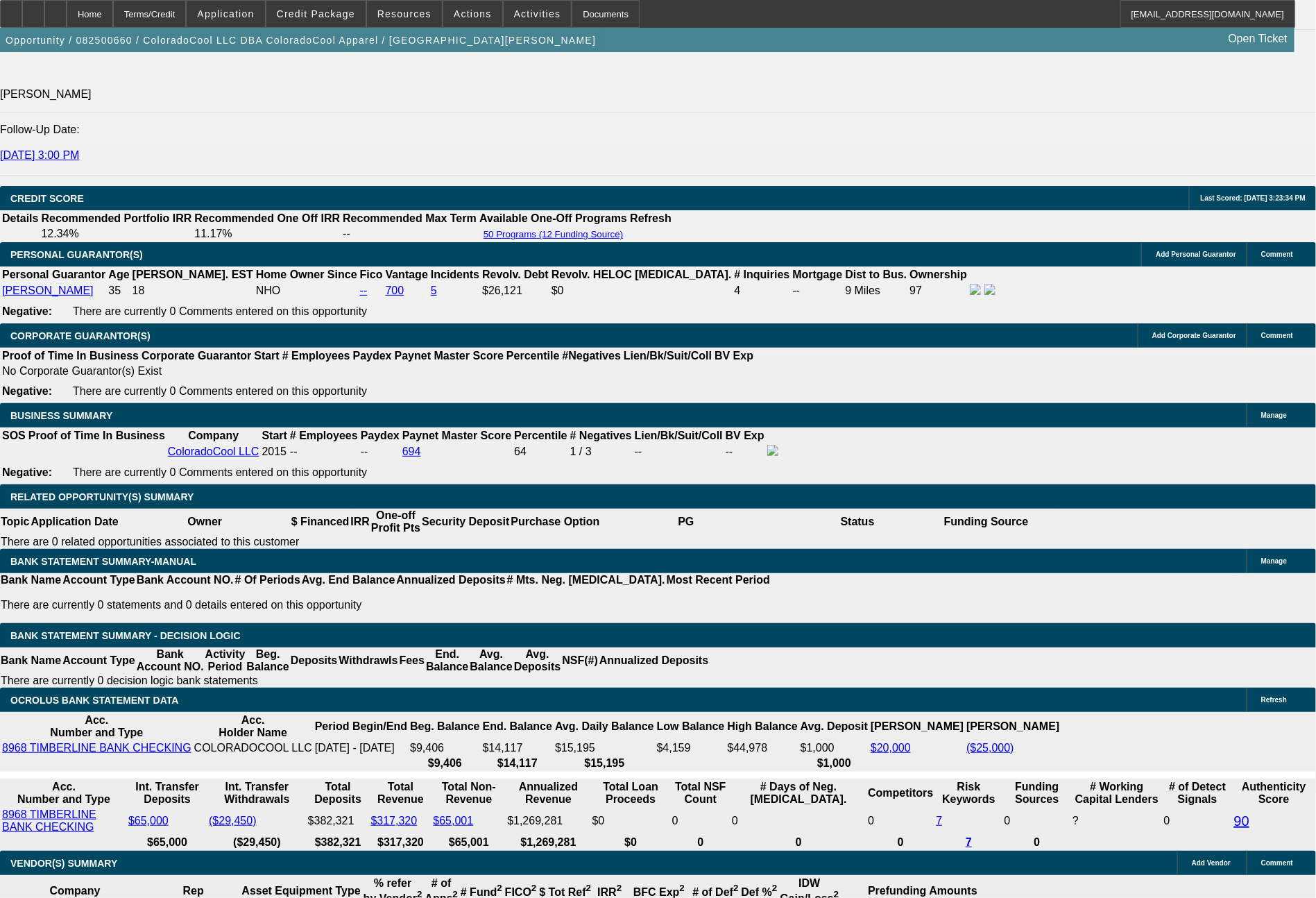
drag, startPoint x: 379, startPoint y: 565, endPoint x: 467, endPoint y: 550, distance: 89.3
type input "1"
type input "$2.00"
type input "UNKNOWN"
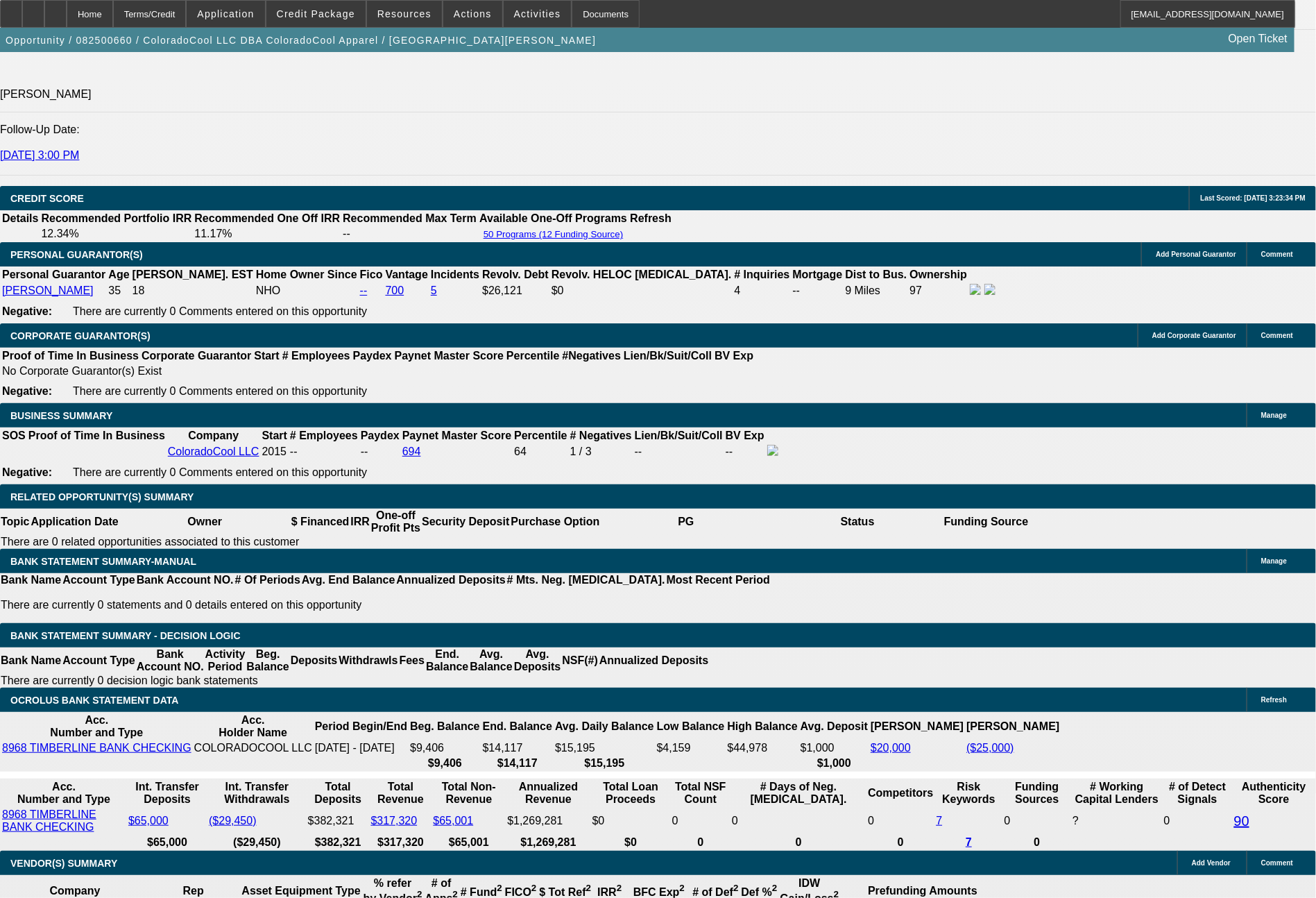
type input "1464"
type input "10.5"
type input "$2,928.00"
type input "1464.6"
type input "$2,929.20"
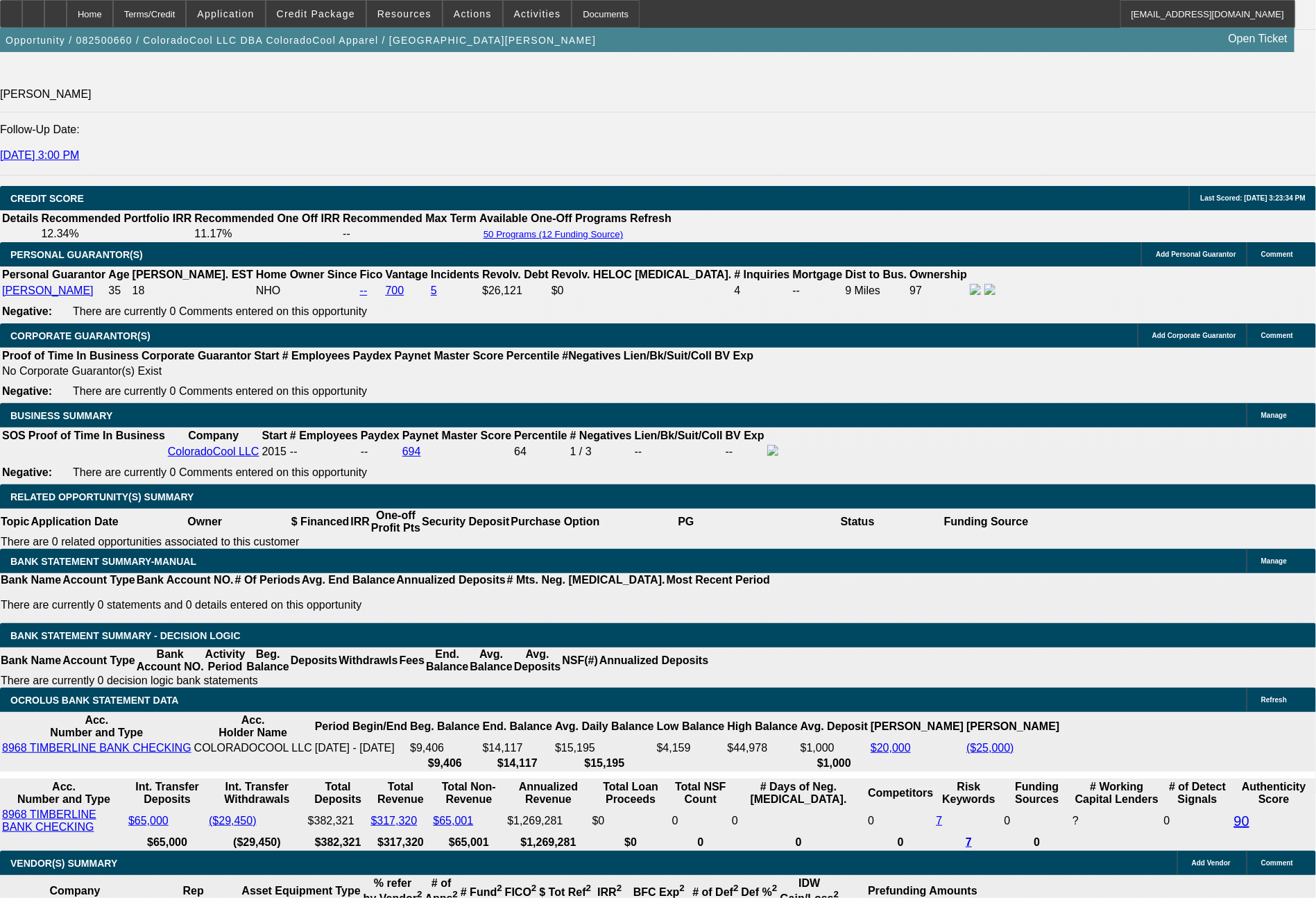
type input "1464.63"
type input "$2,929.26"
type input "$1,464.63"
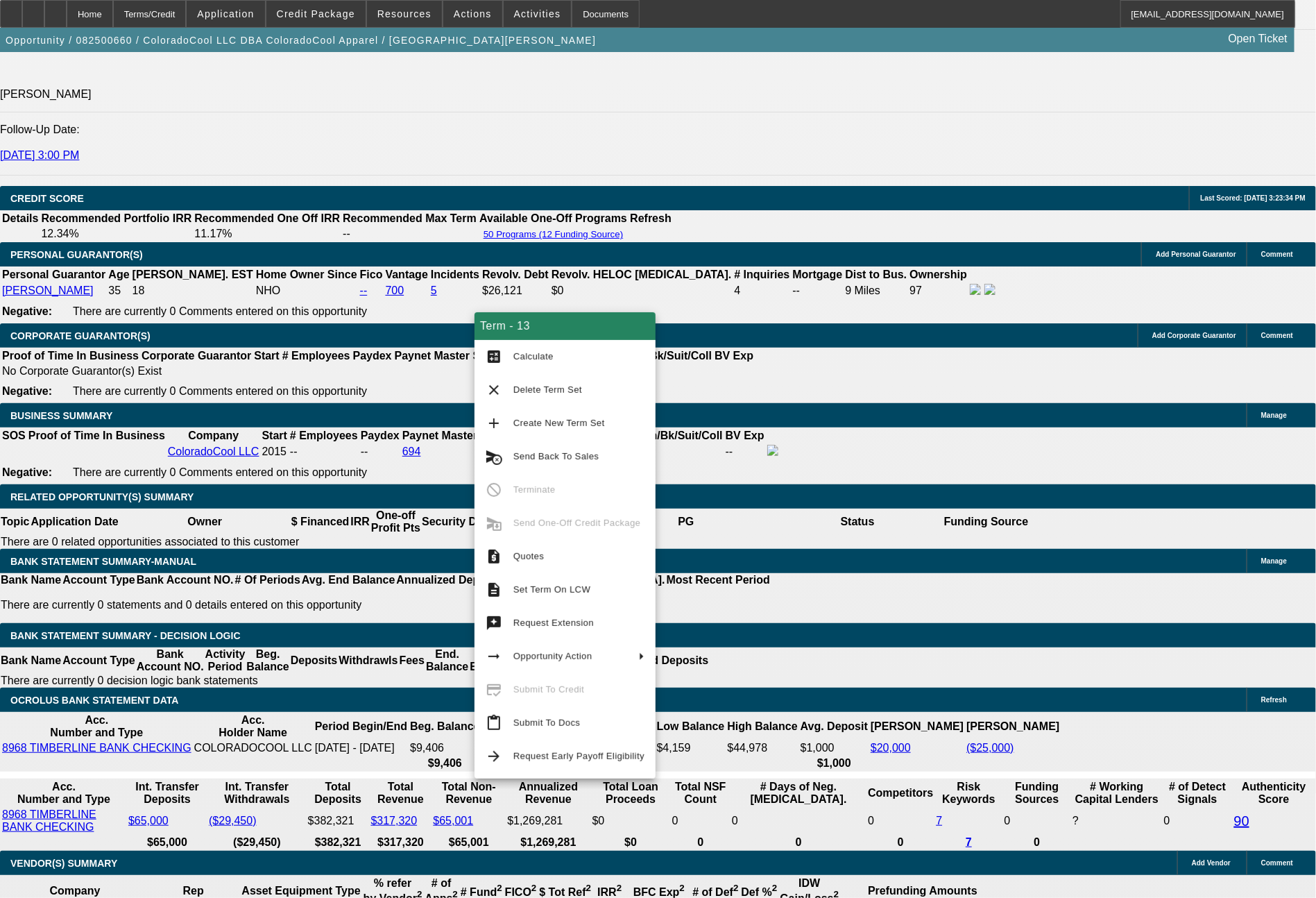
click at [523, 363] on span "Calculate" at bounding box center [579, 357] width 131 height 17
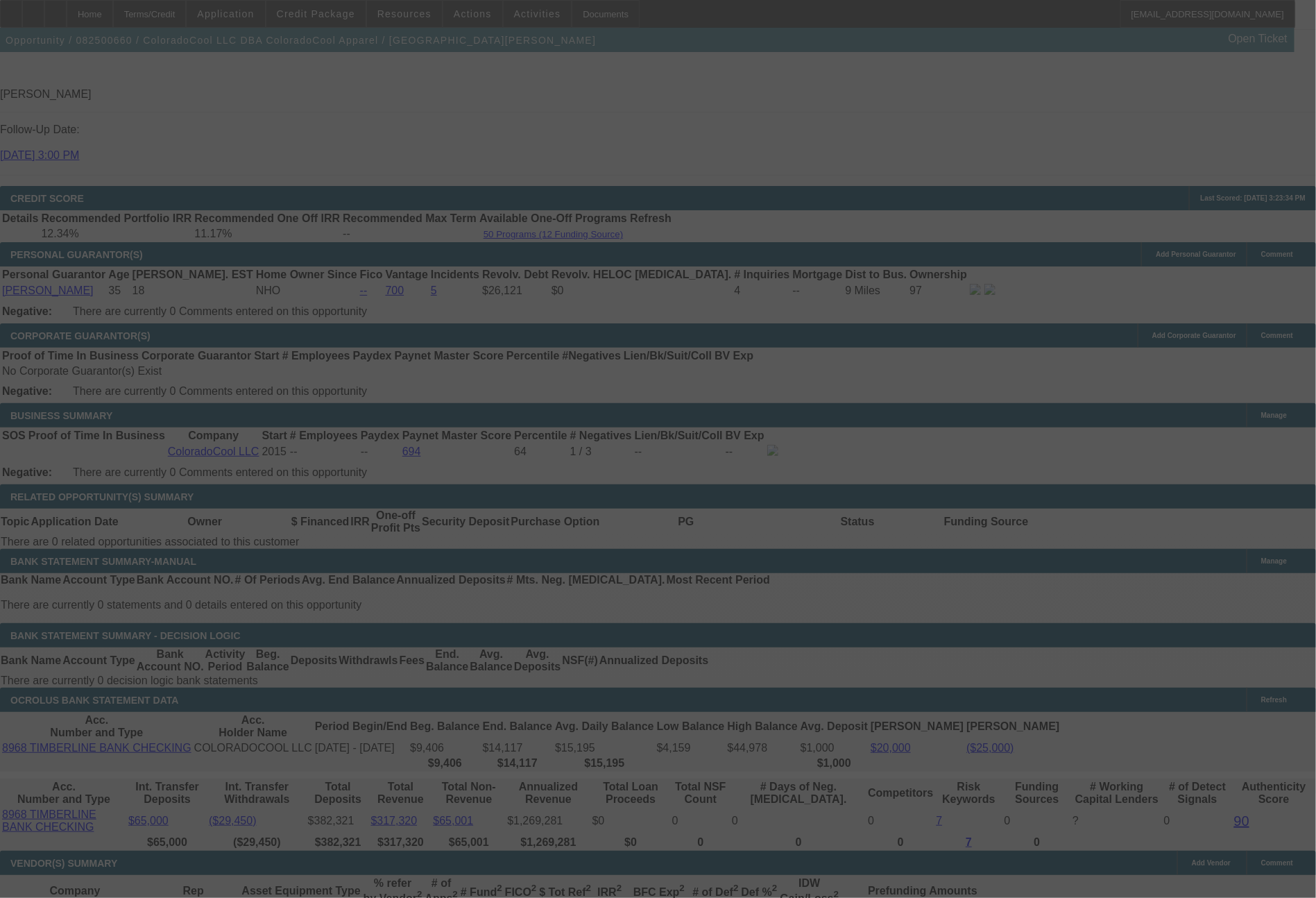
select select "0"
select select "2"
select select "0"
select select "6"
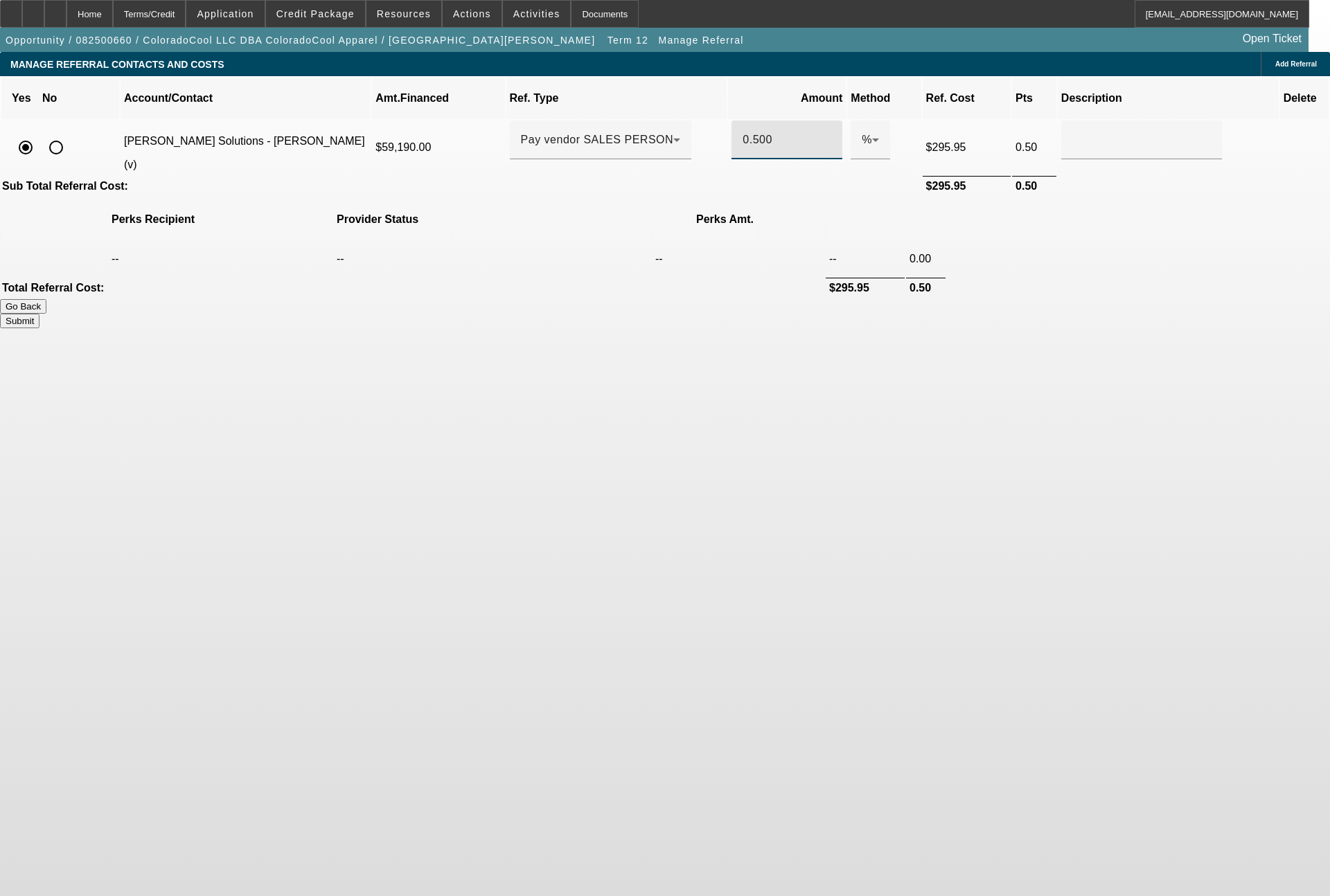
click at [747, 132] on input "0.500" at bounding box center [787, 140] width 88 height 17
click at [40, 314] on button "Submit" at bounding box center [20, 321] width 40 height 14
type input "0.350"
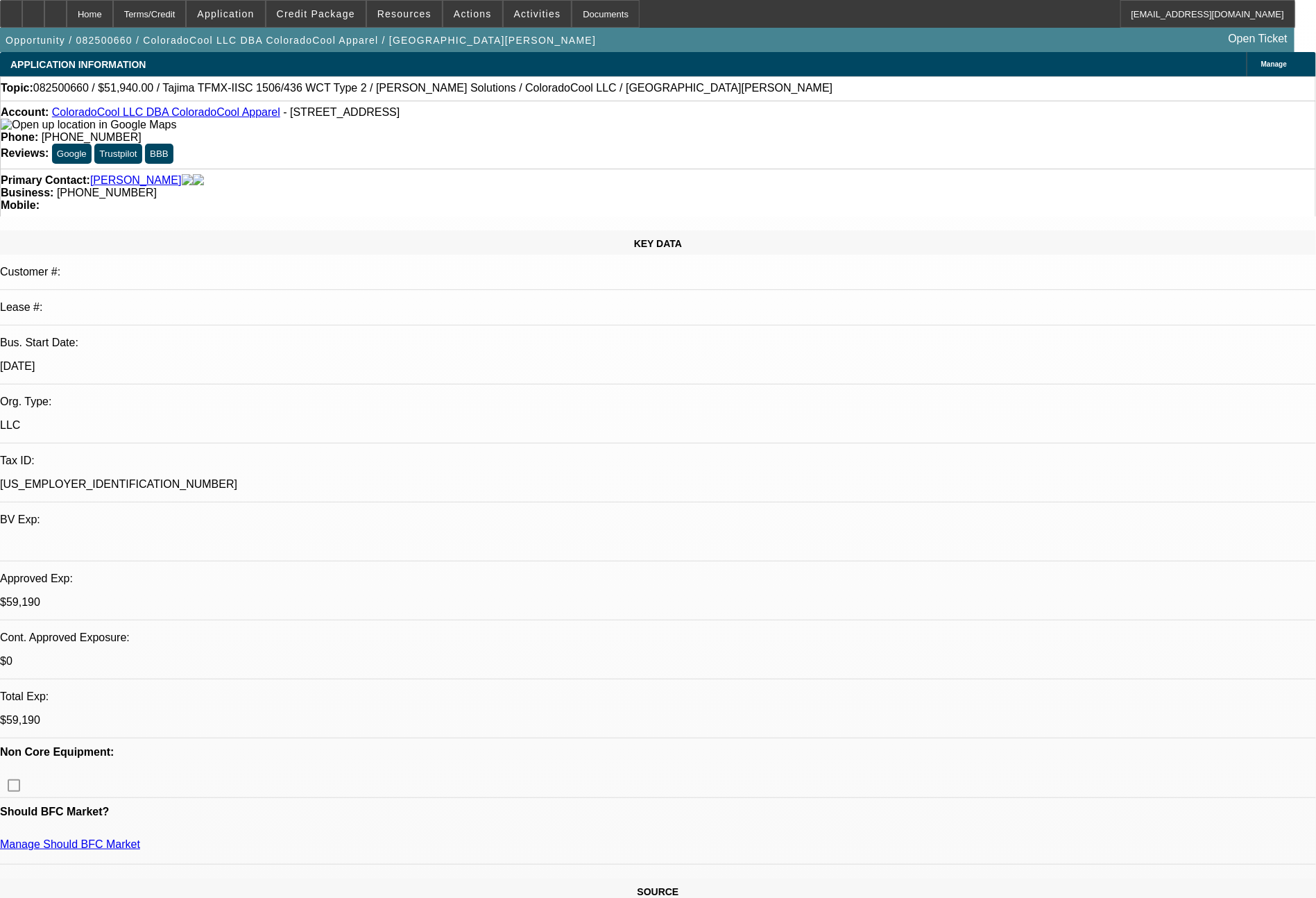
select select "0"
select select "2"
select select "0"
select select "6"
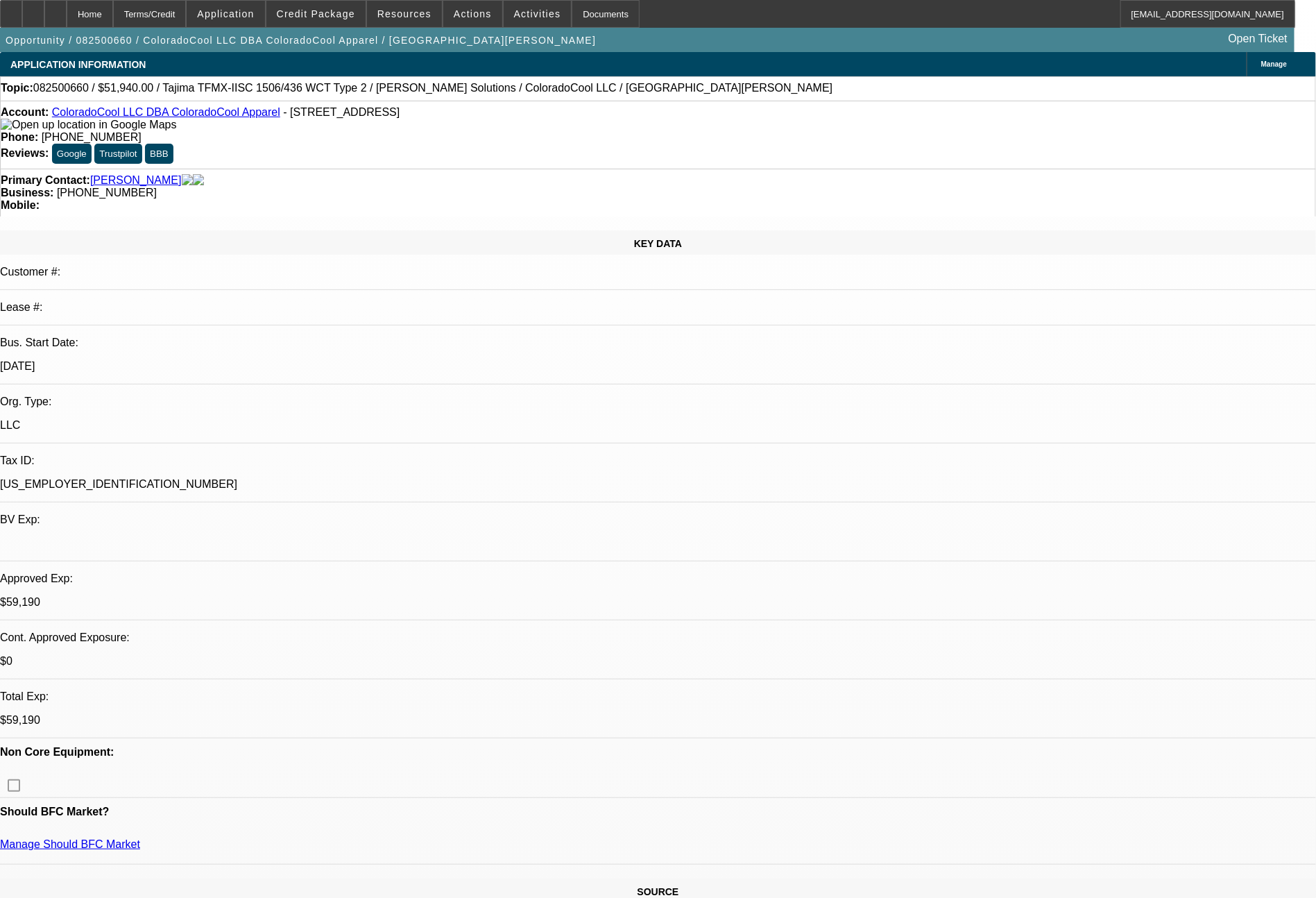
select select "0"
select select "2"
select select "0"
select select "6"
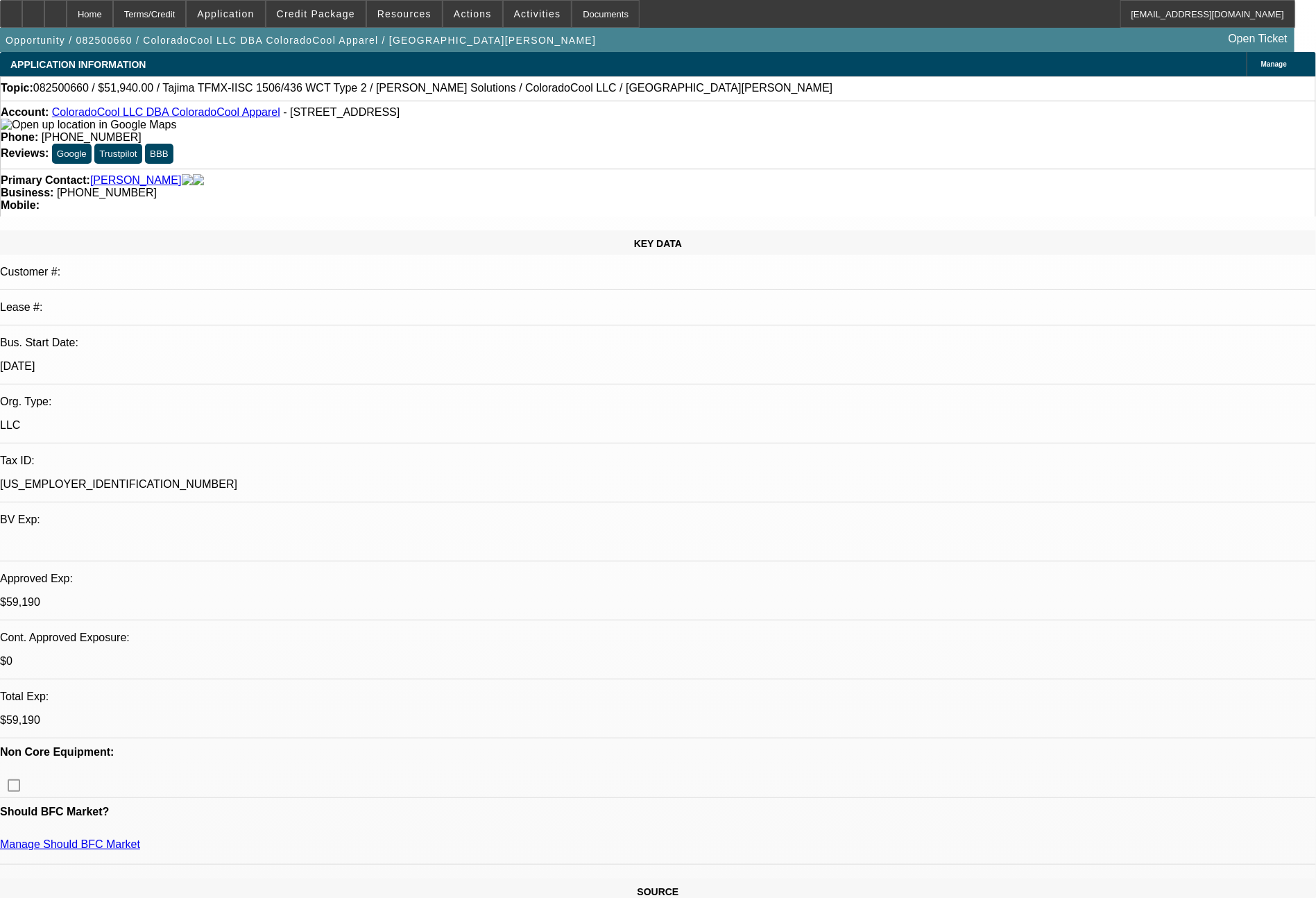
select select "0"
select select "2"
select select "0"
select select "6"
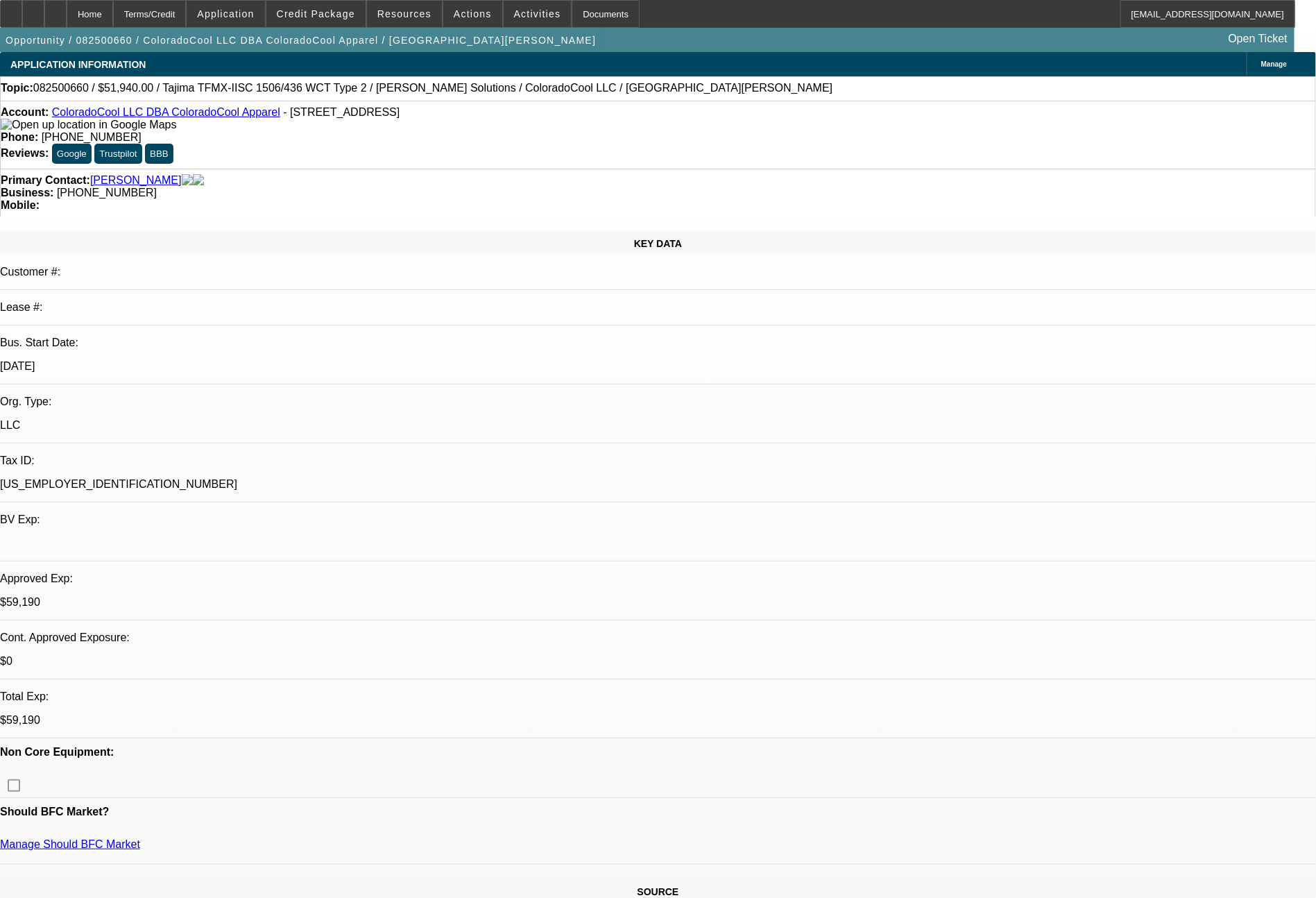
select select "0"
select select "2"
select select "0"
select select "6"
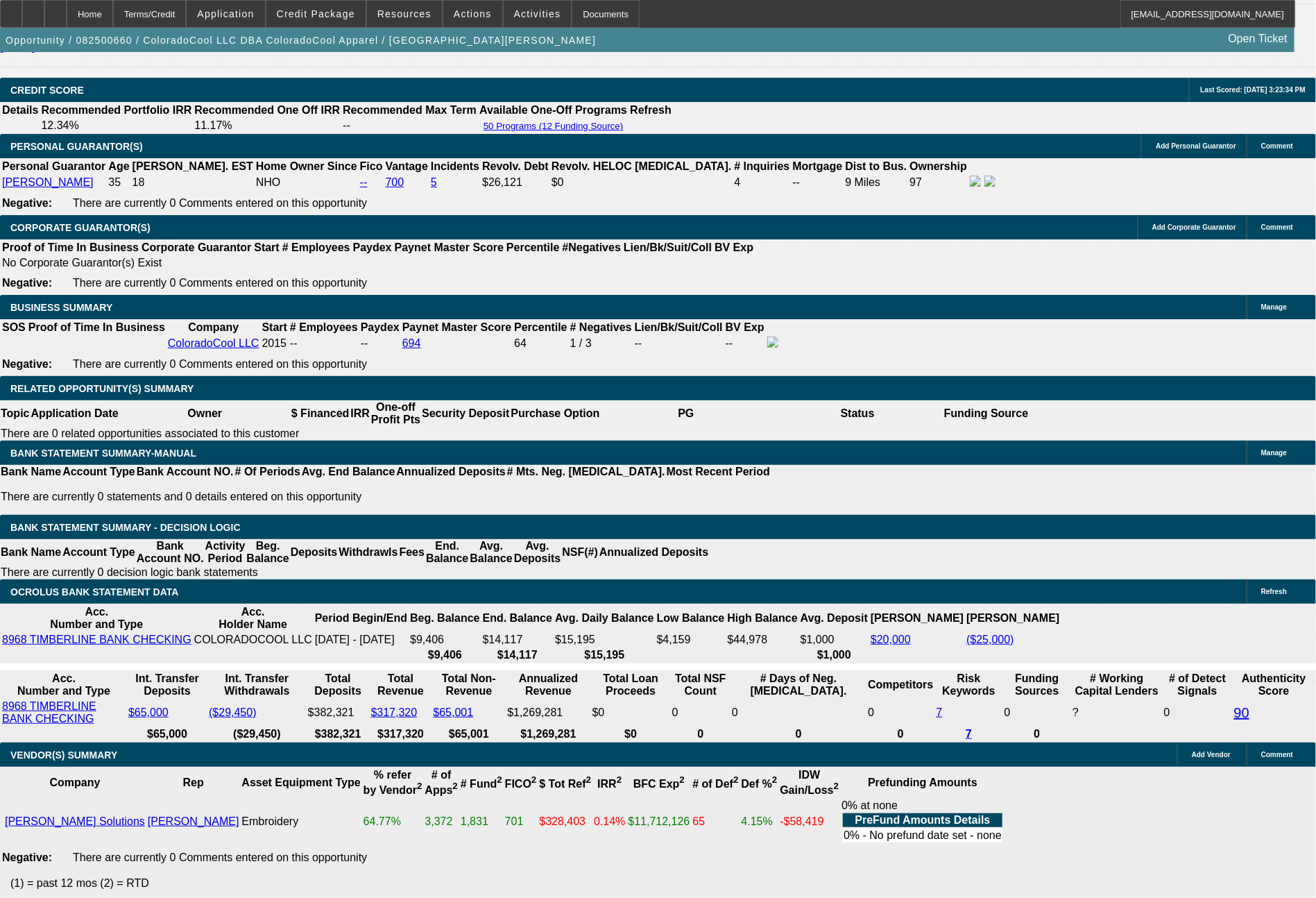
scroll to position [2016, 0]
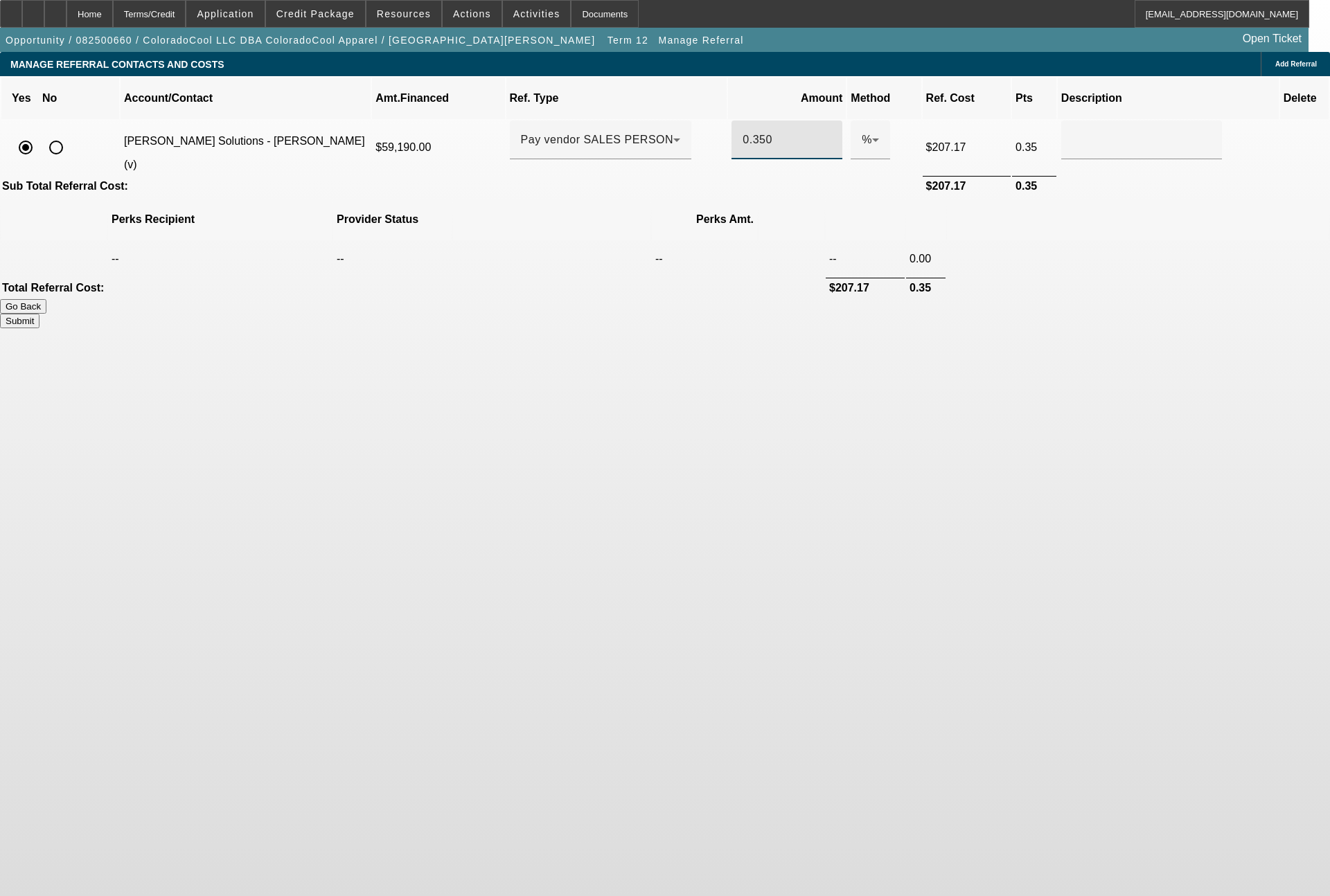
click at [748, 132] on input "0.350" at bounding box center [787, 140] width 88 height 17
click at [40, 314] on button "Submit" at bounding box center [20, 321] width 40 height 14
type input "0.330"
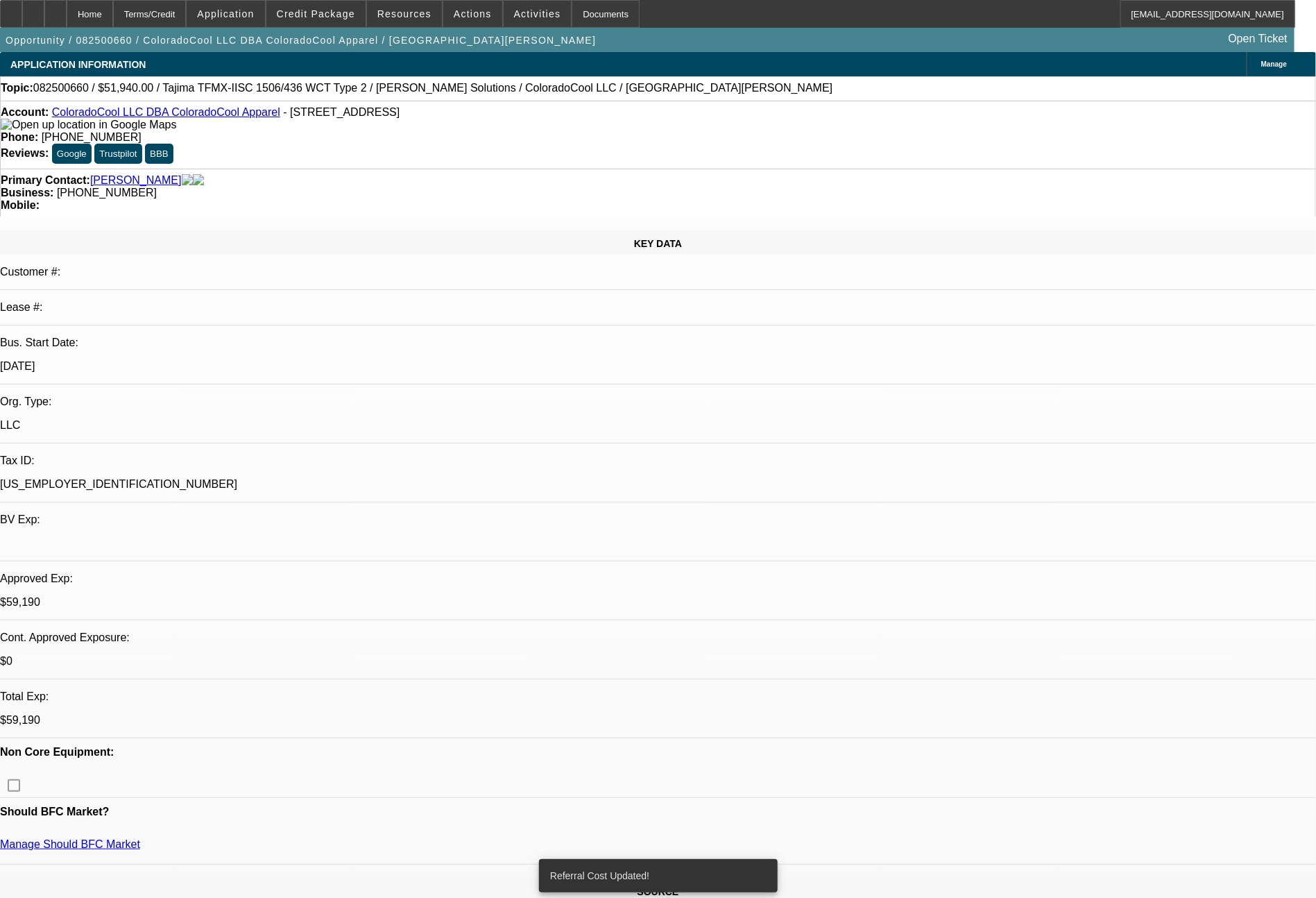
select select "0"
select select "2"
select select "0"
select select "6"
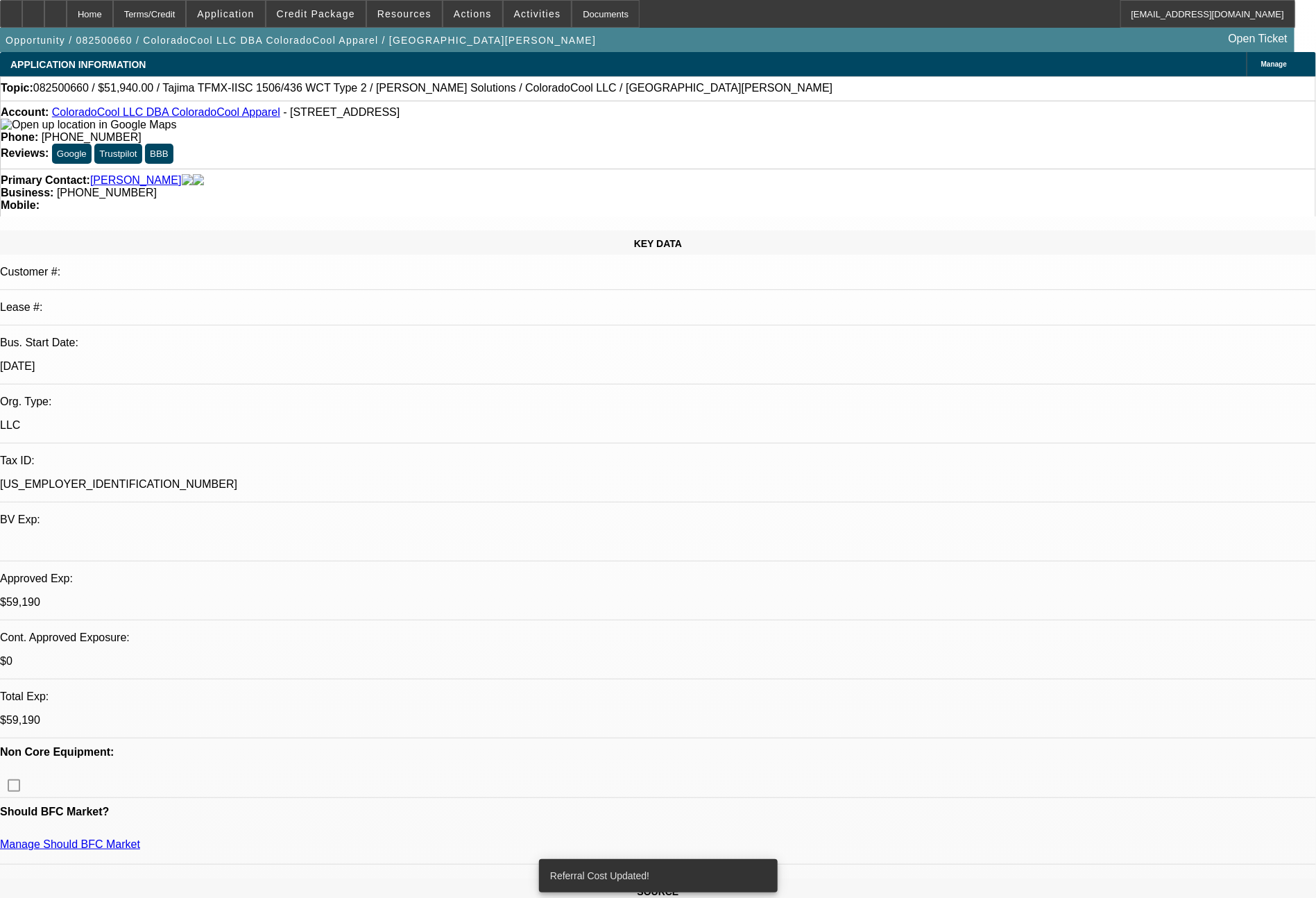
select select "0"
select select "2"
select select "0"
select select "6"
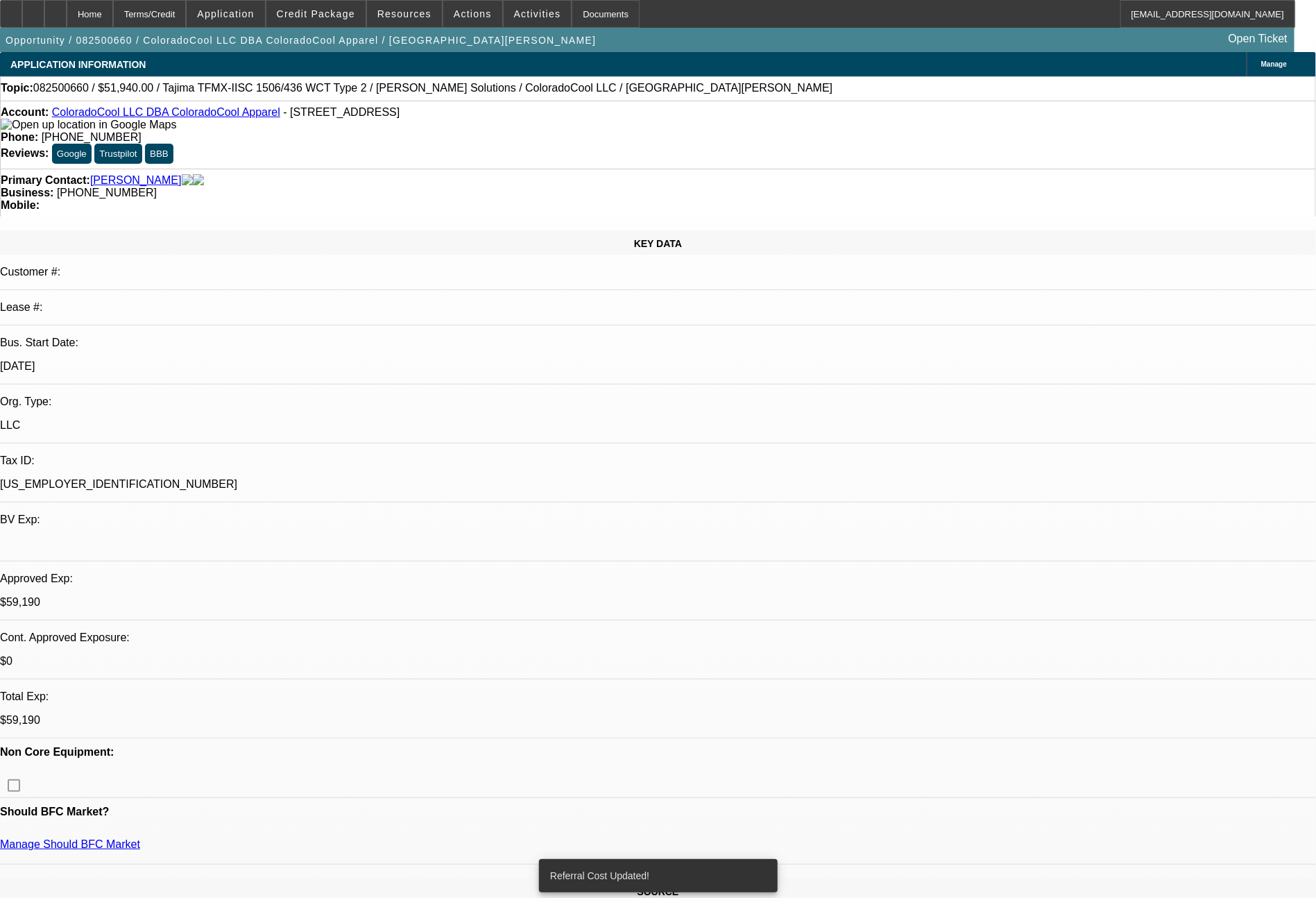
select select "0"
select select "2"
select select "0"
select select "6"
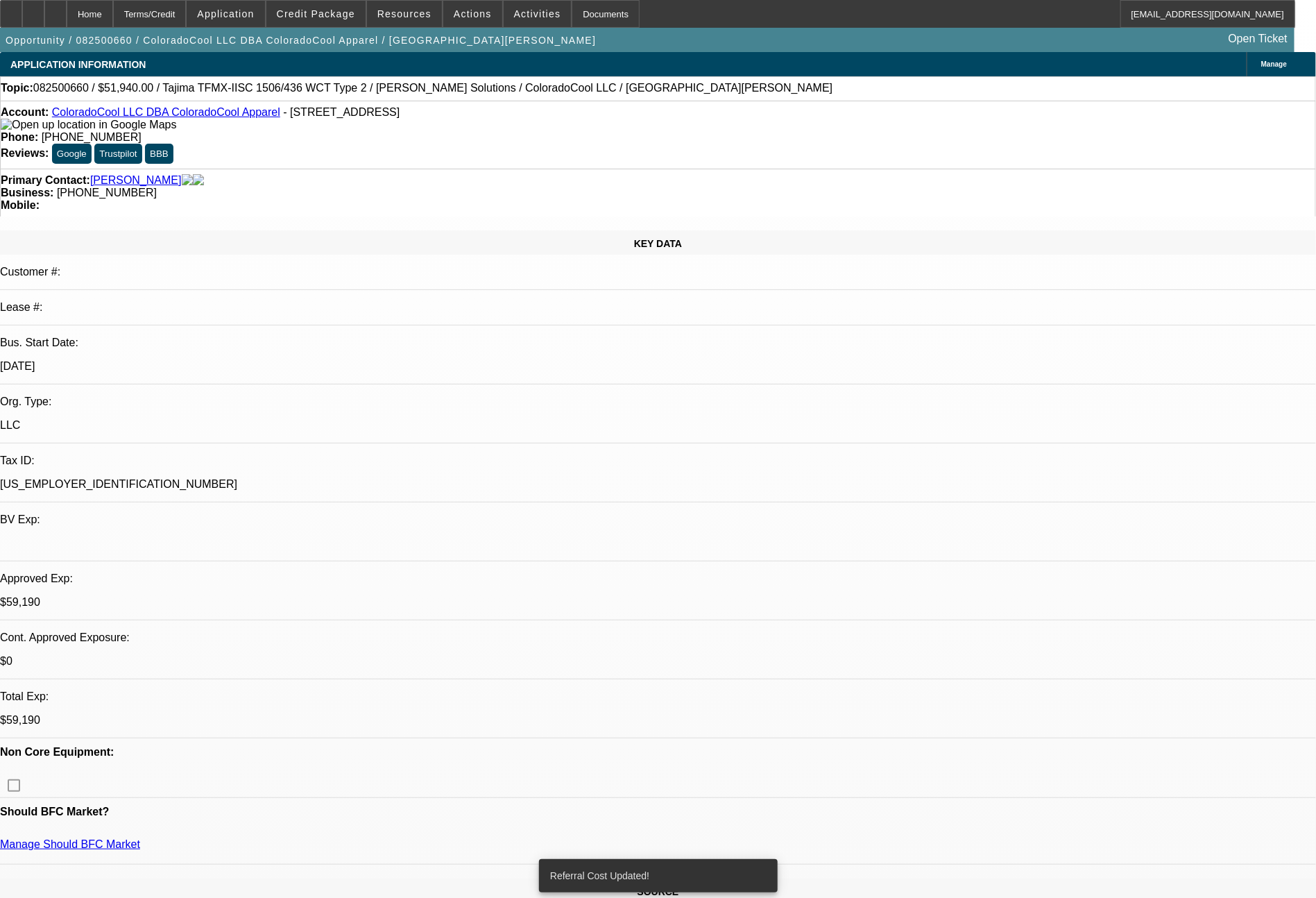
select select "0"
select select "2"
select select "0"
select select "6"
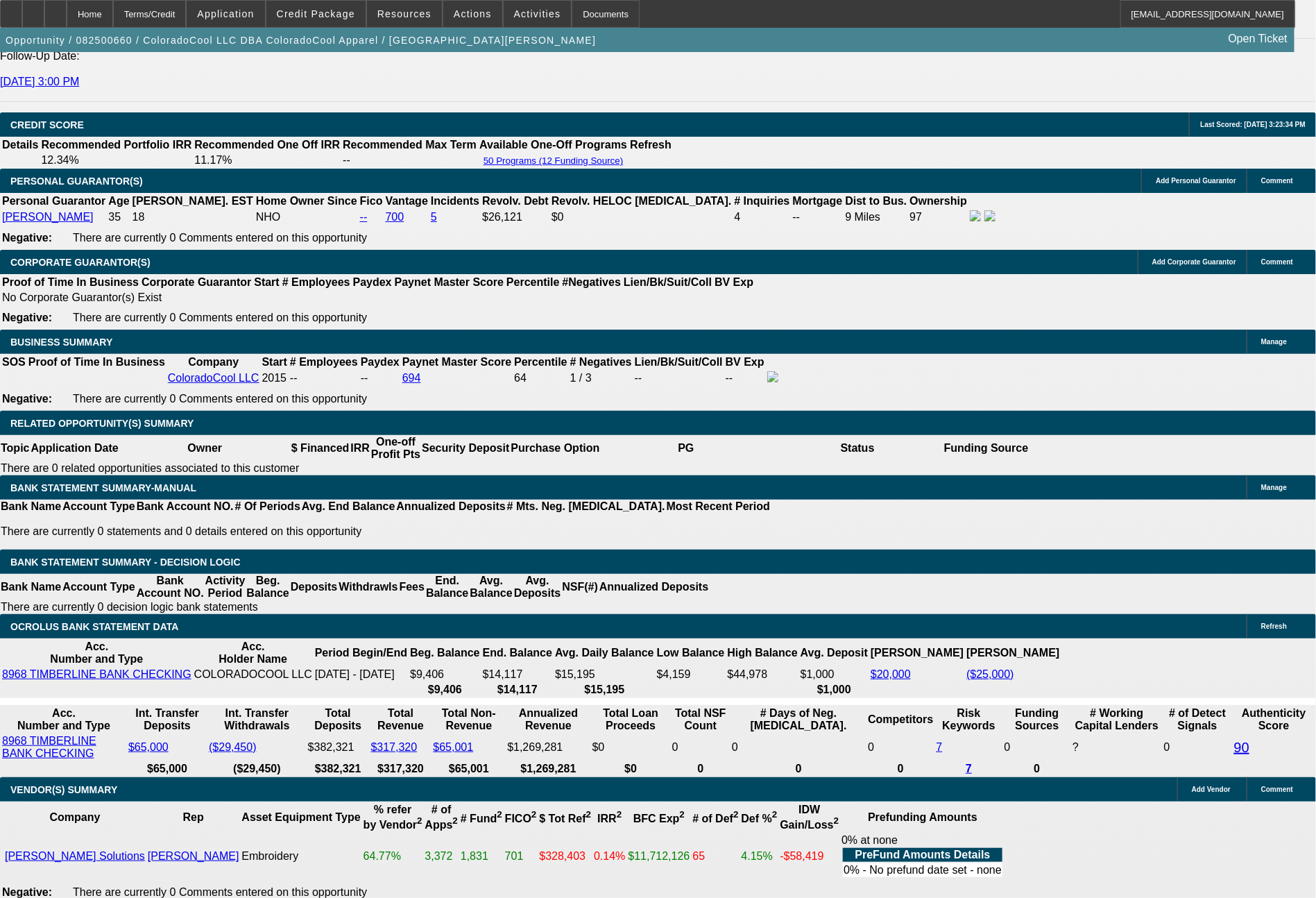
scroll to position [2030, 0]
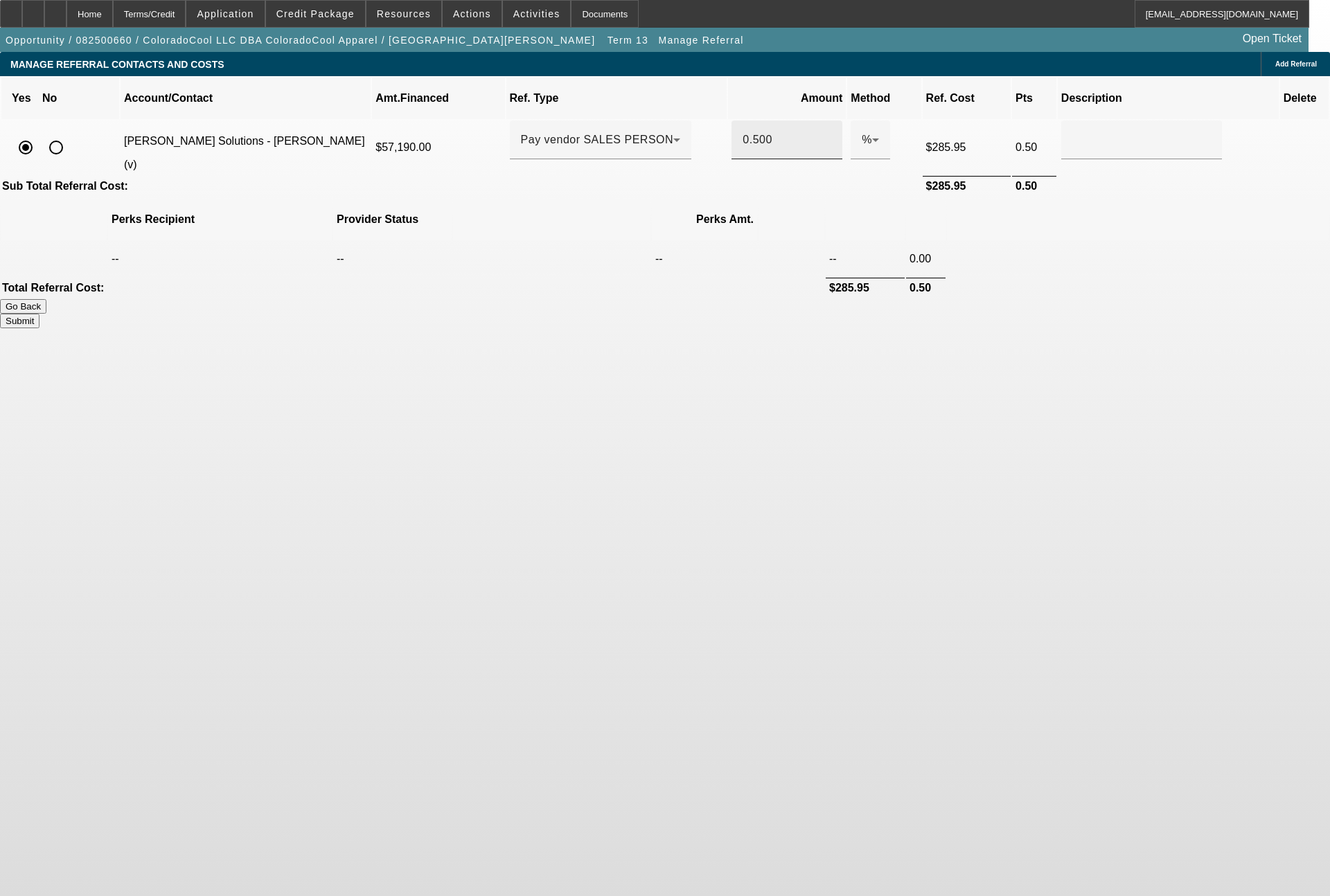
click at [742, 132] on input "0.500" at bounding box center [787, 140] width 88 height 17
click at [40, 314] on button "Submit" at bounding box center [20, 321] width 40 height 14
type input "0.330"
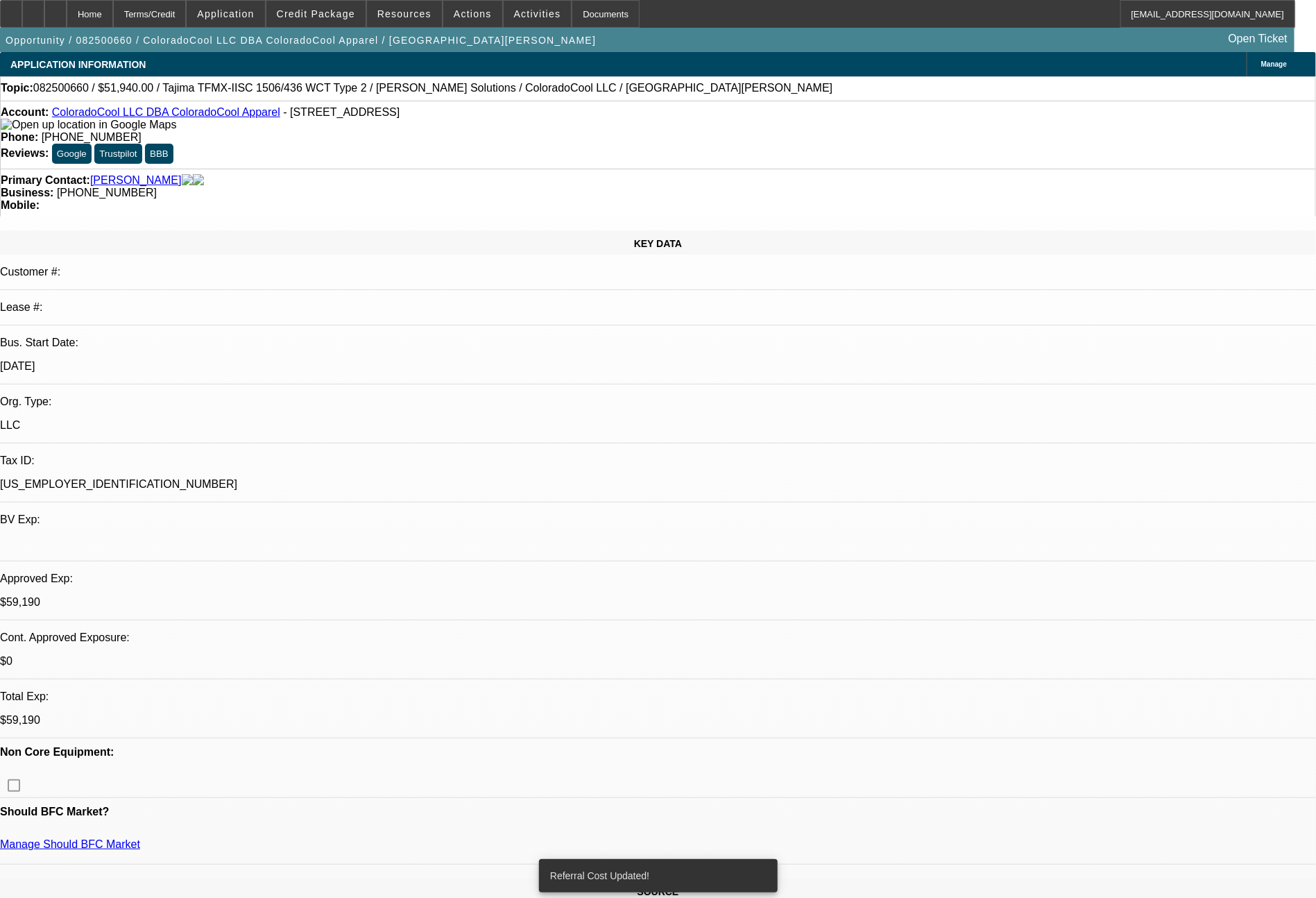
select select "0"
select select "2"
select select "0"
select select "6"
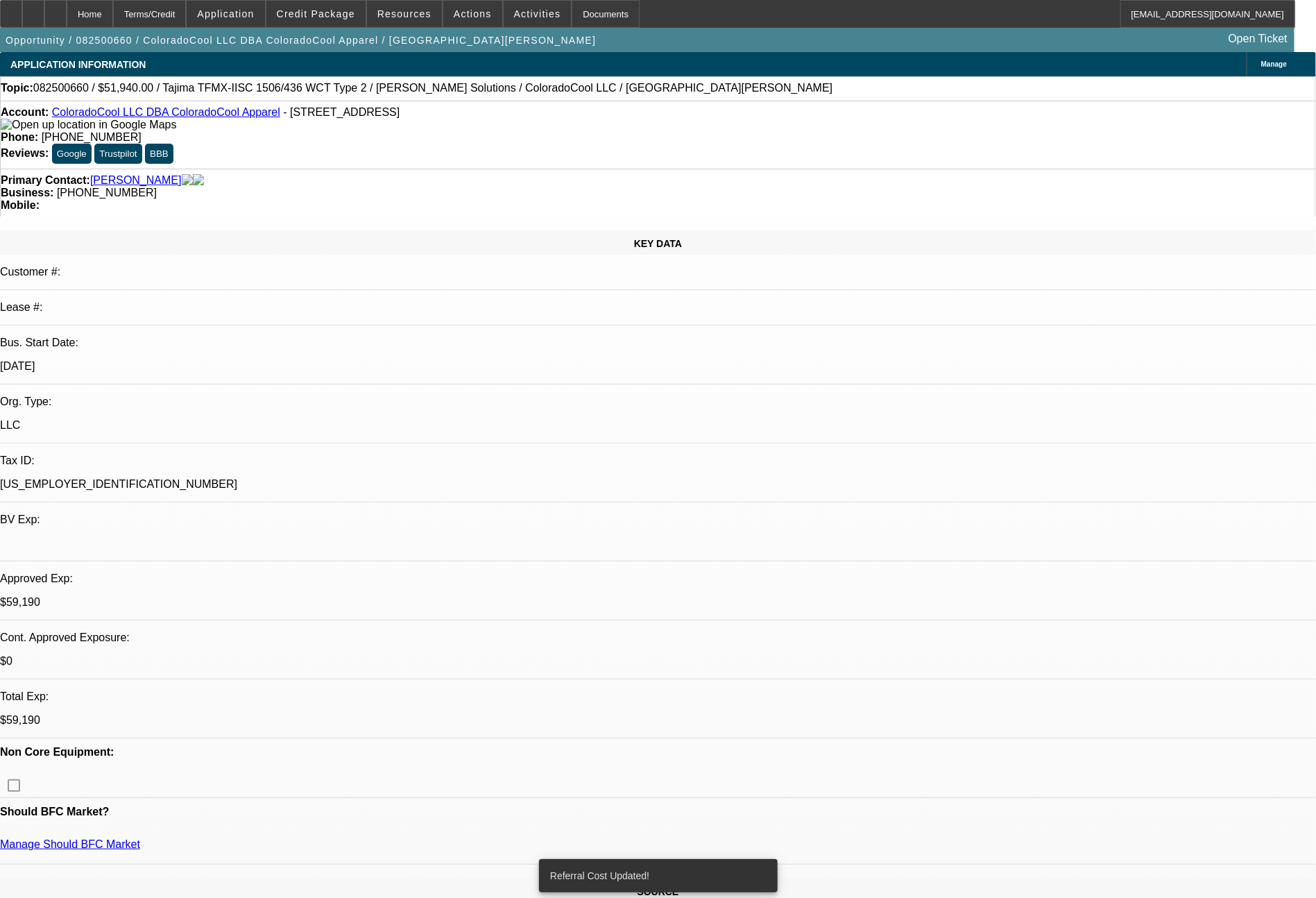
select select "0"
select select "2"
select select "0"
select select "6"
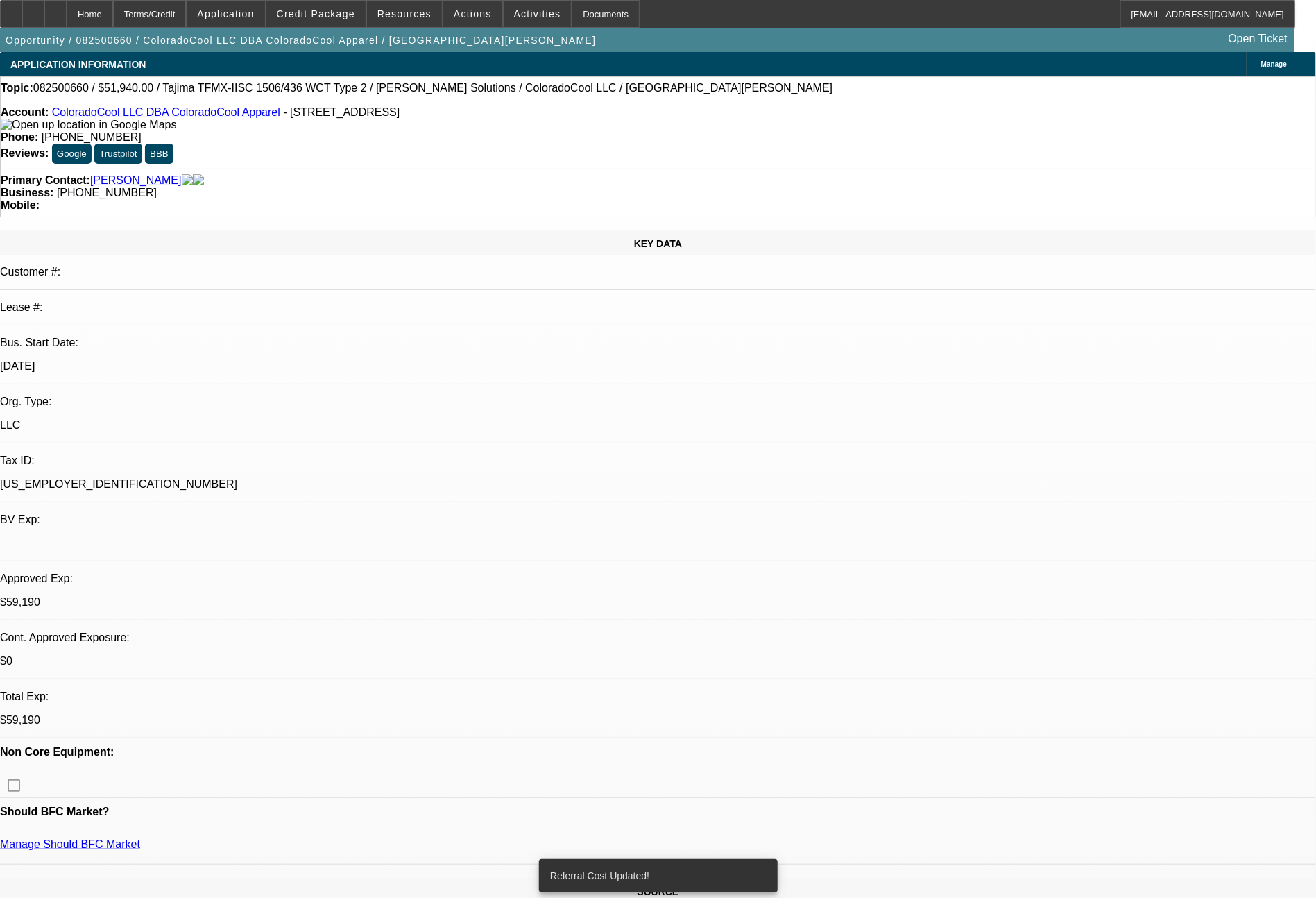
select select "0"
select select "2"
select select "0"
select select "6"
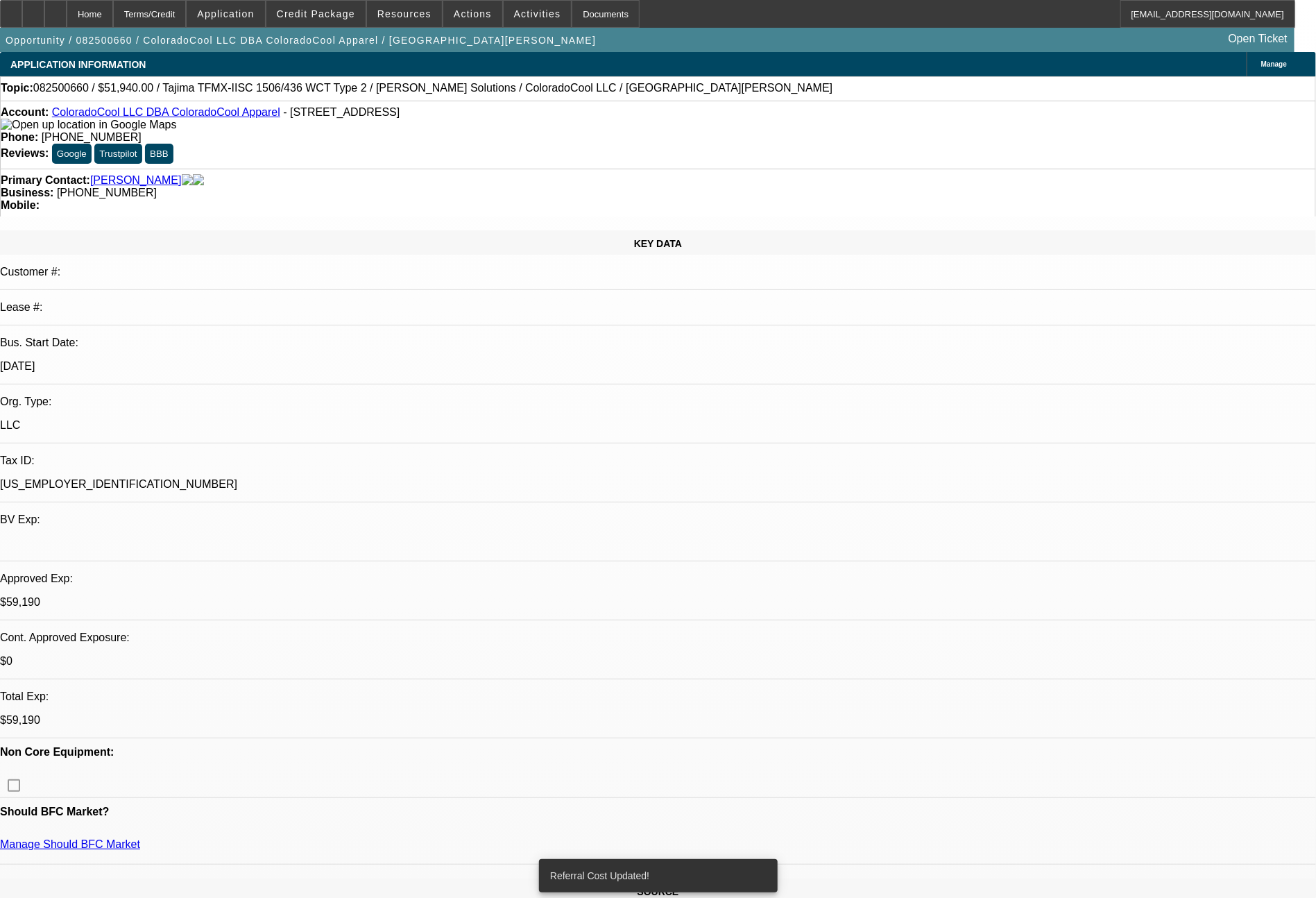
select select "0"
select select "2"
select select "0"
select select "6"
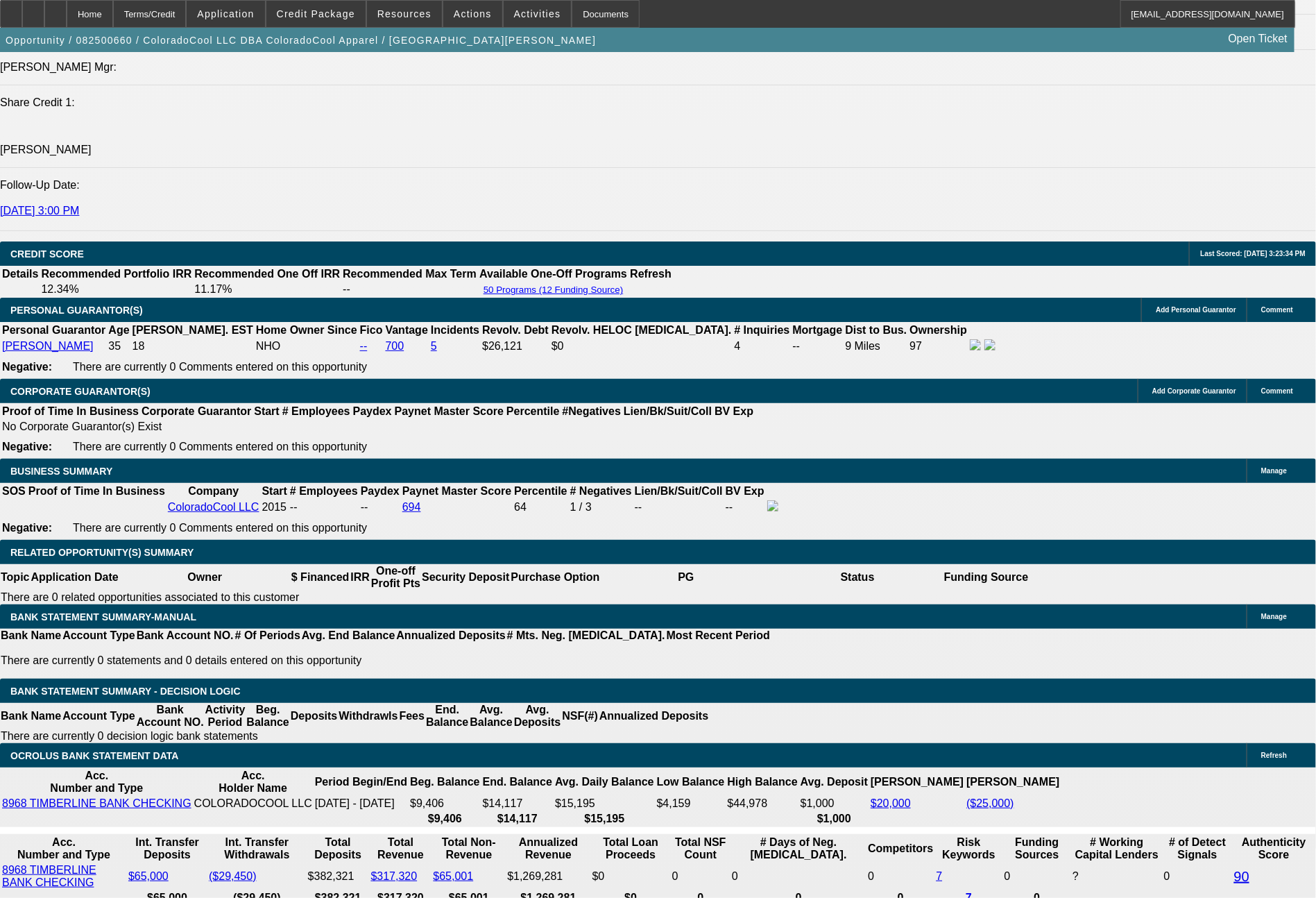
scroll to position [2012, 0]
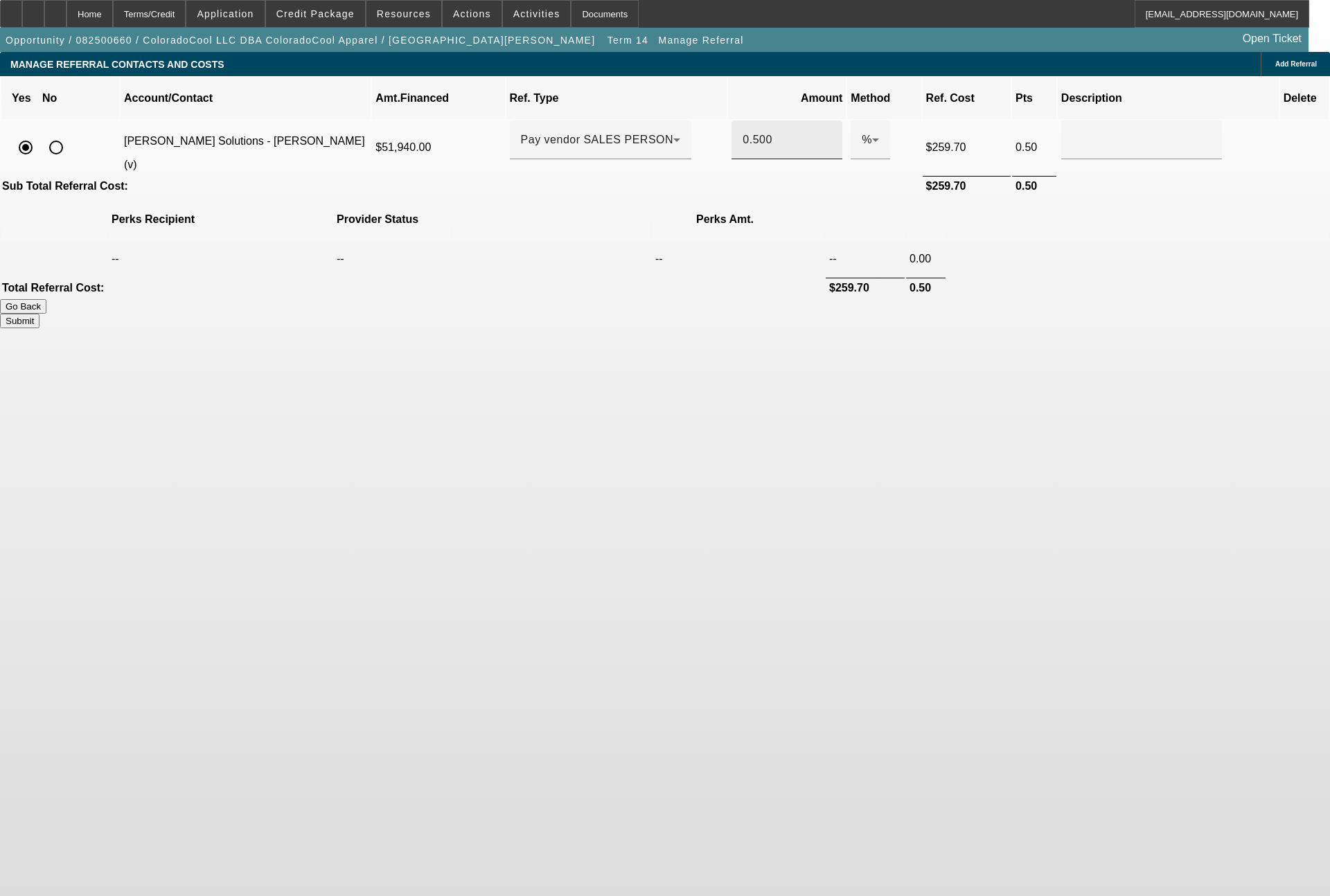
click at [749, 132] on input "0.500" at bounding box center [787, 140] width 88 height 17
click at [40, 314] on button "Submit" at bounding box center [20, 321] width 40 height 14
type input "0.330"
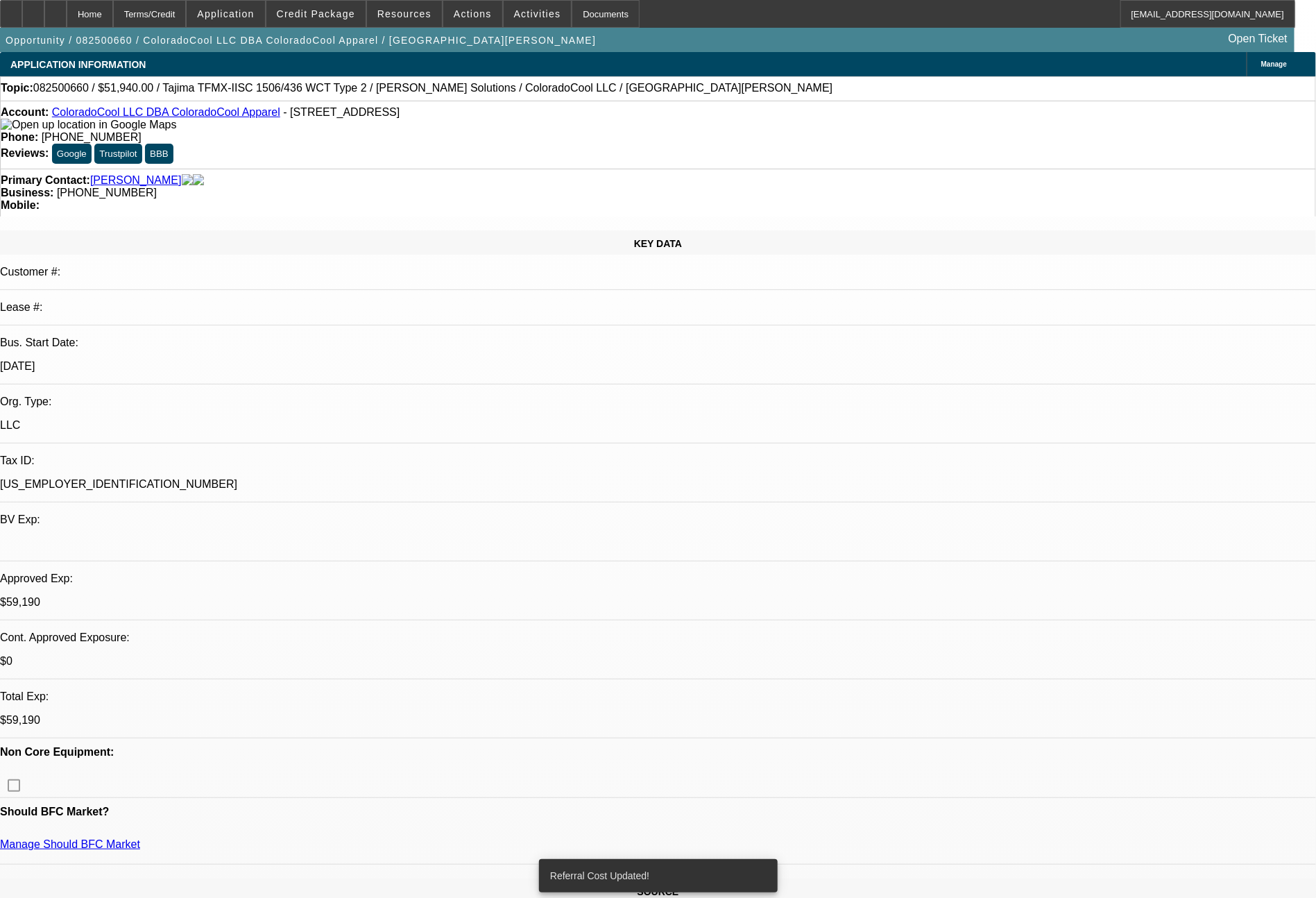
select select "0"
select select "2"
select select "0"
select select "6"
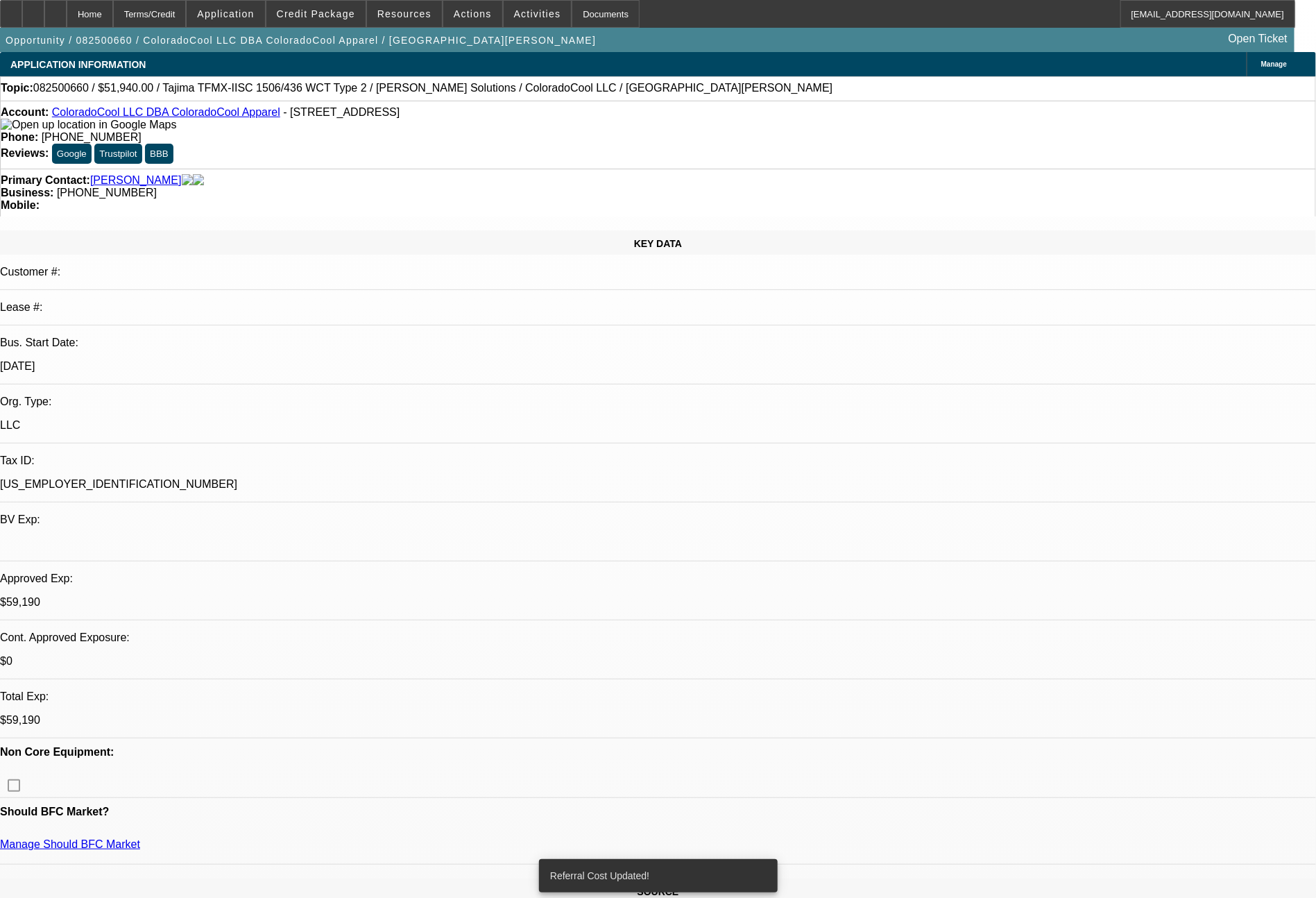
select select "0"
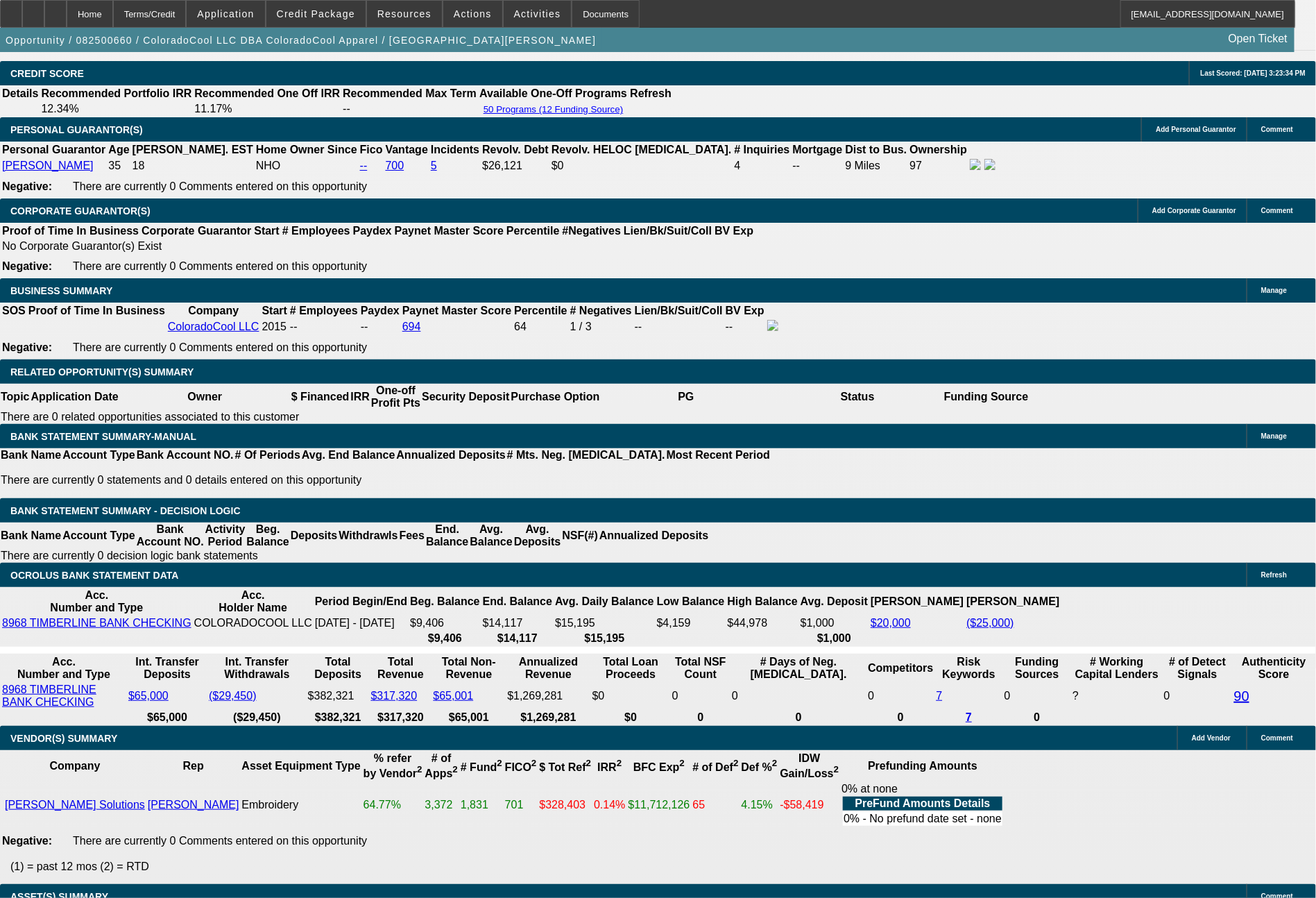
scroll to position [2030, 0]
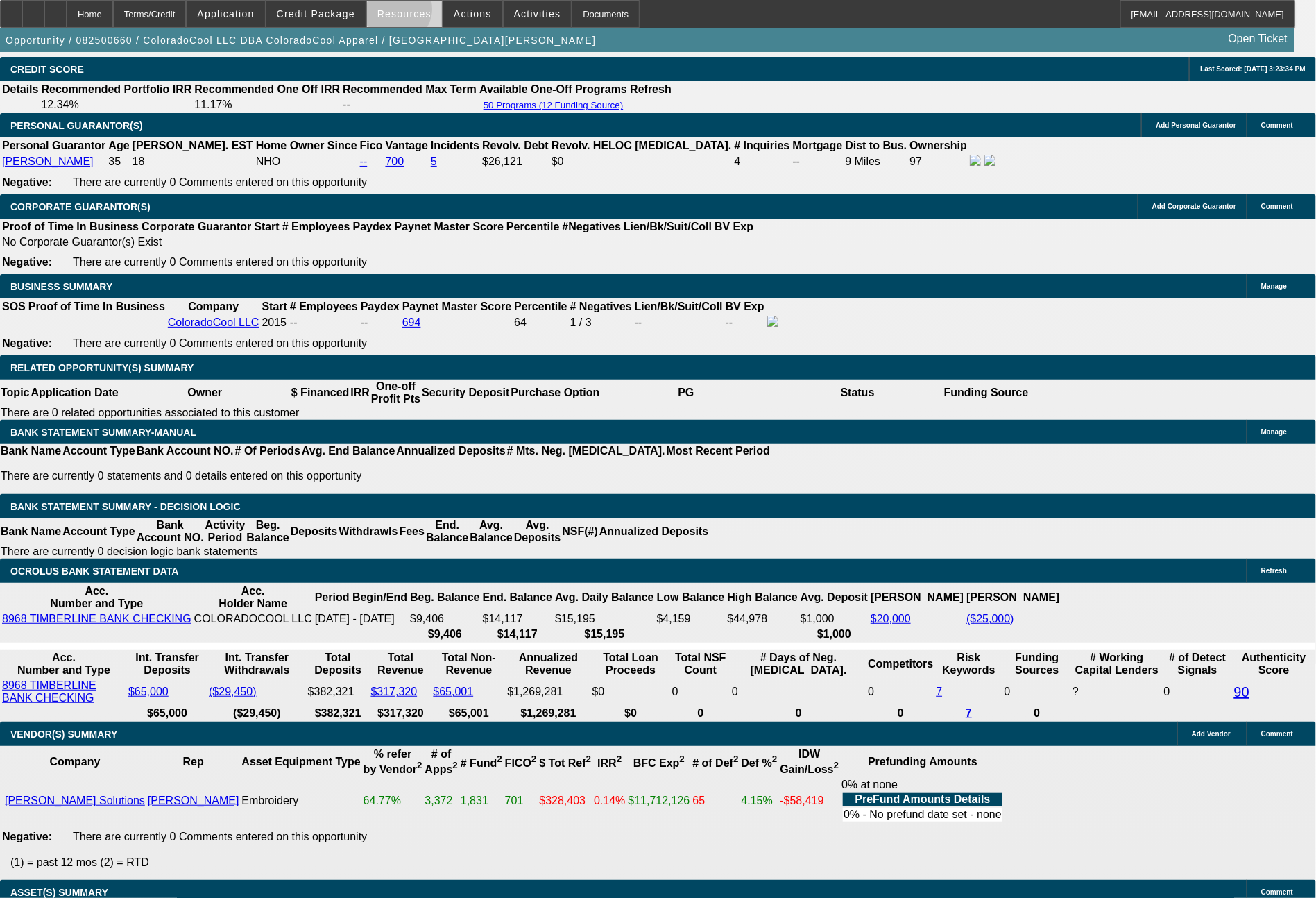
click at [405, 12] on span "Resources" at bounding box center [404, 14] width 54 height 11
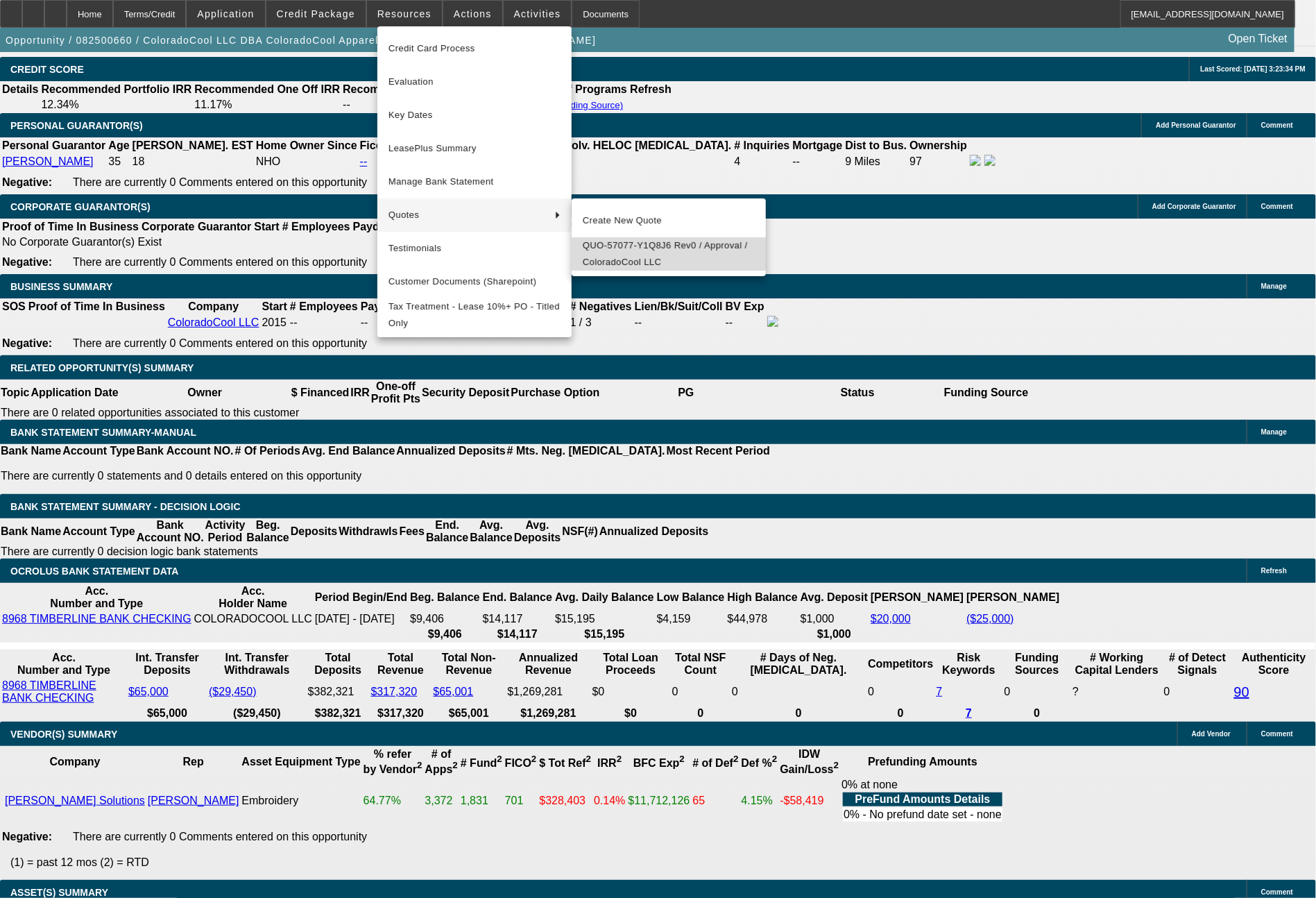
click at [633, 246] on span "QUO-57077-Y1Q8J6 Rev0 / Approval / ColoradoCool LLC" at bounding box center [668, 254] width 172 height 34
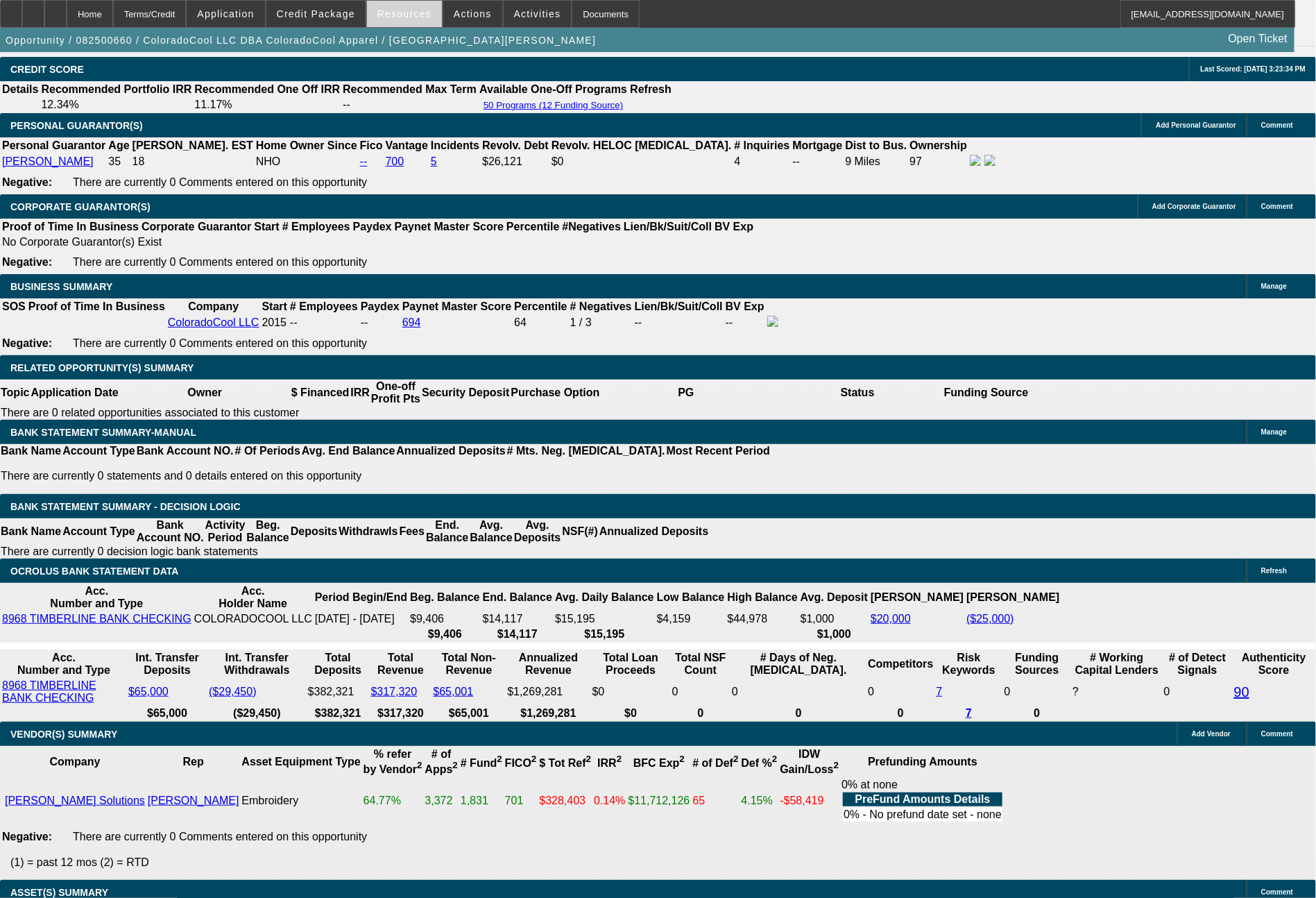
click at [416, 17] on span "Resources" at bounding box center [404, 14] width 54 height 11
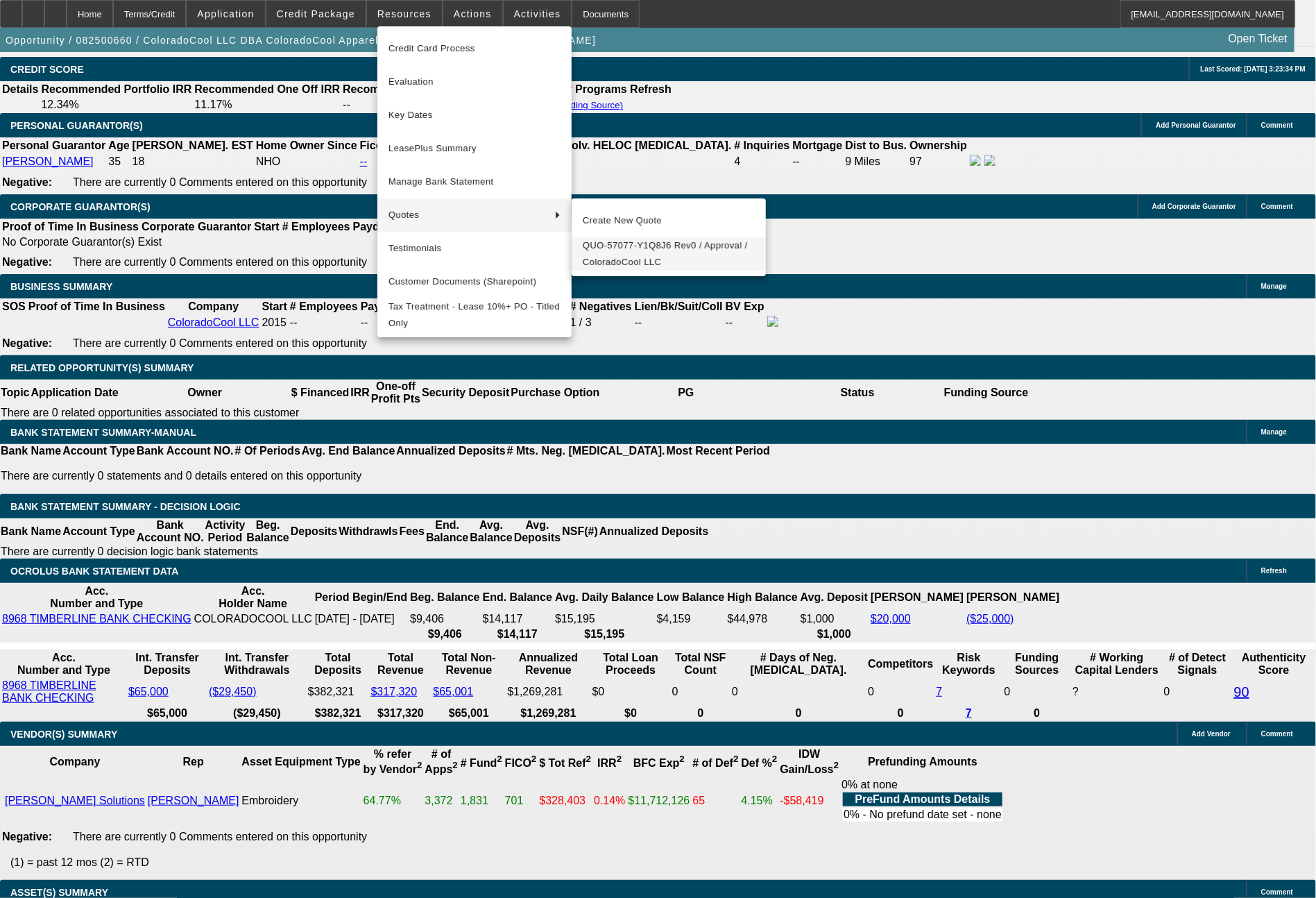
click at [629, 261] on span "QUO-57077-Y1Q8J6 Rev0 / Approval / ColoradoCool LLC" at bounding box center [668, 254] width 172 height 34
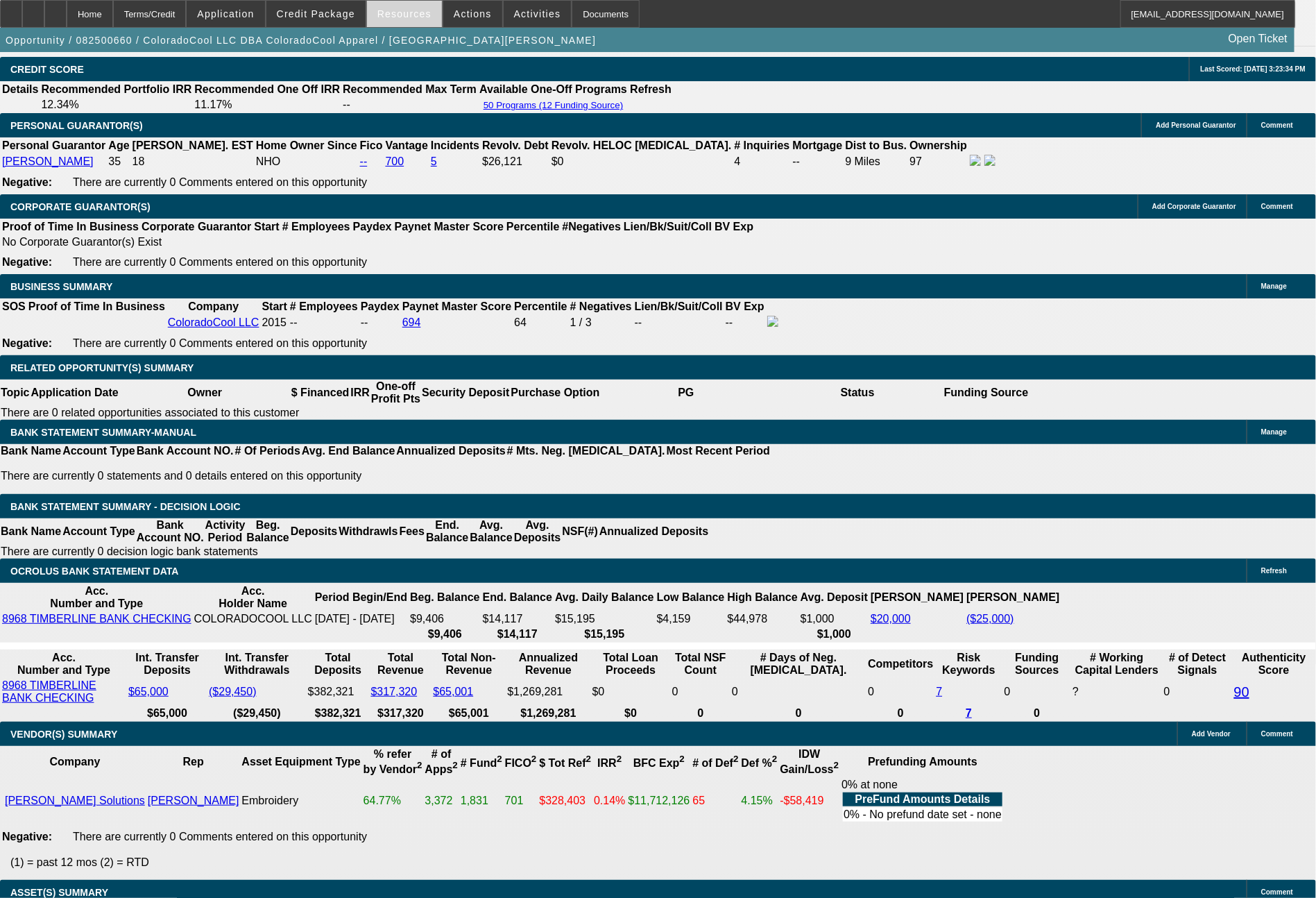
click at [414, 12] on span "Resources" at bounding box center [404, 14] width 54 height 11
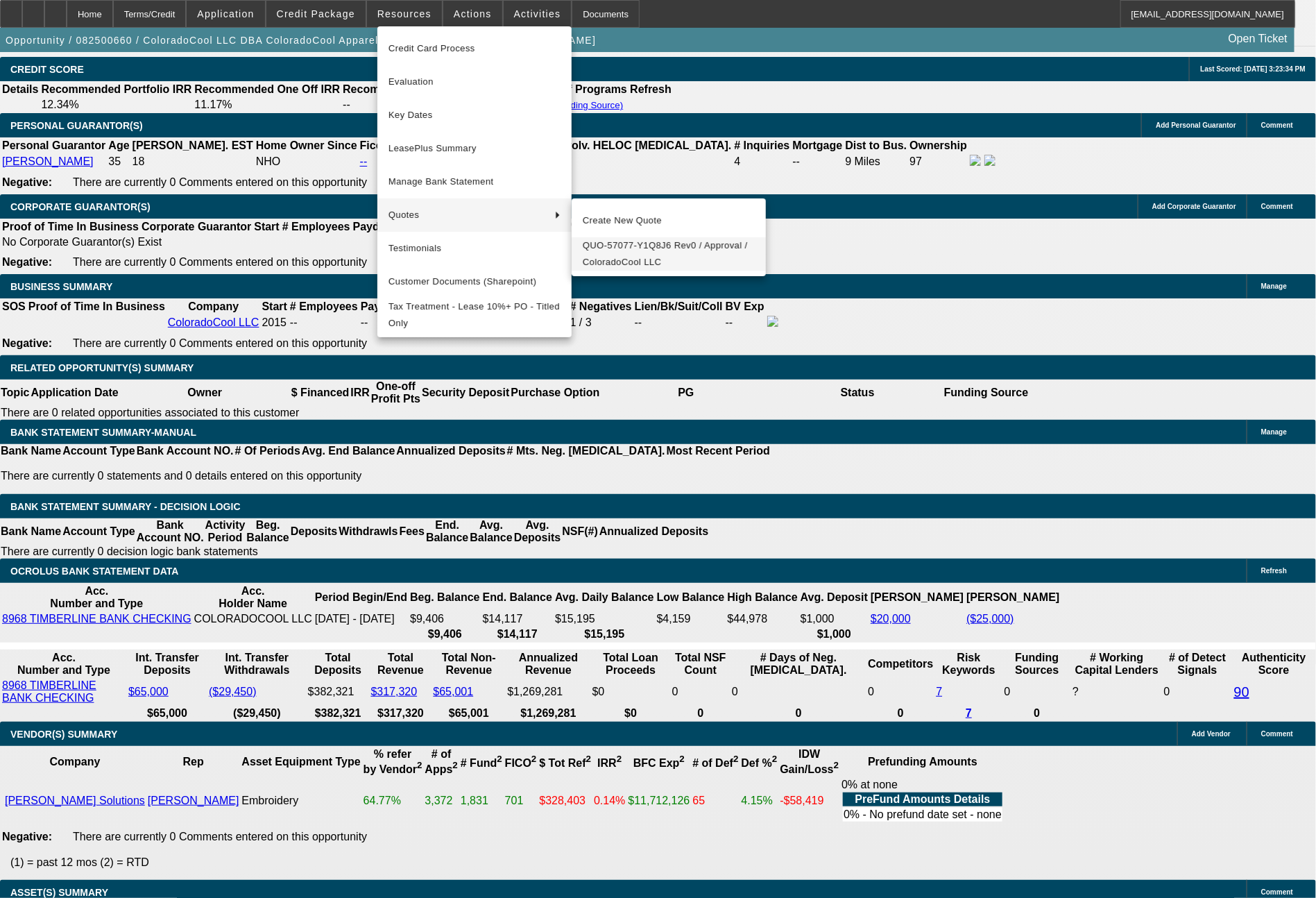
click at [627, 253] on span "QUO-57077-Y1Q8J6 Rev0 / Approval / ColoradoCool LLC" at bounding box center [668, 254] width 172 height 34
